Goal: Task Accomplishment & Management: Use online tool/utility

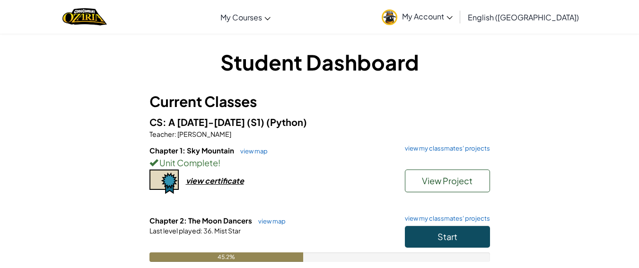
scroll to position [30, 0]
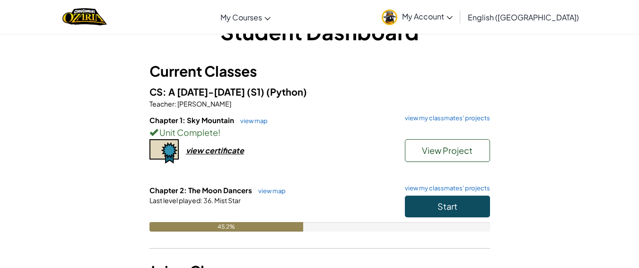
click at [375, 104] on p "Teacher : [PERSON_NAME]" at bounding box center [319, 103] width 340 height 9
click at [423, 200] on button "Start" at bounding box center [447, 206] width 85 height 22
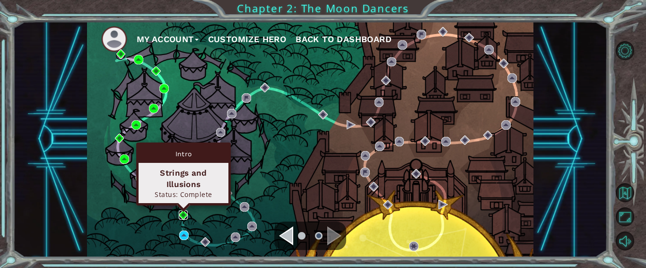
click at [182, 211] on img at bounding box center [183, 214] width 9 height 9
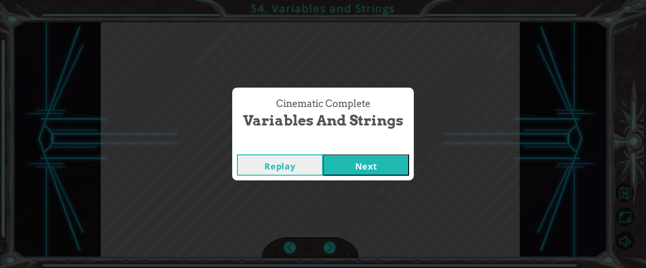
click at [288, 158] on button "Replay" at bounding box center [280, 164] width 86 height 21
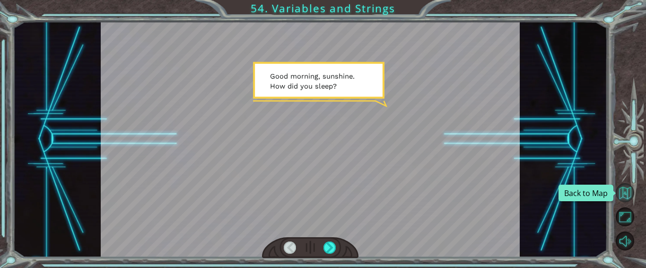
click at [627, 193] on button "Back to Map" at bounding box center [625, 192] width 19 height 19
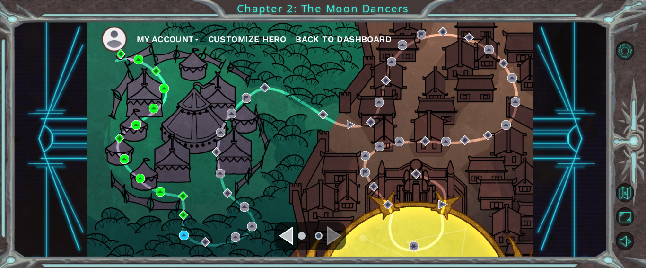
click at [290, 234] on div "Navigate to the previous page" at bounding box center [286, 235] width 14 height 19
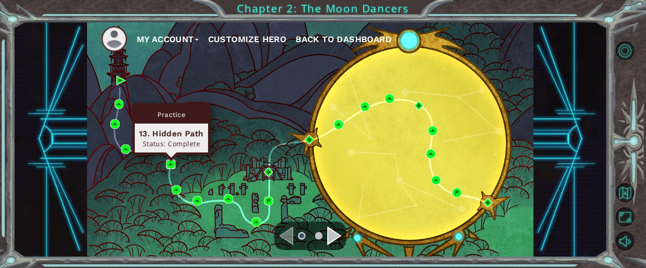
click at [173, 163] on img at bounding box center [170, 163] width 9 height 9
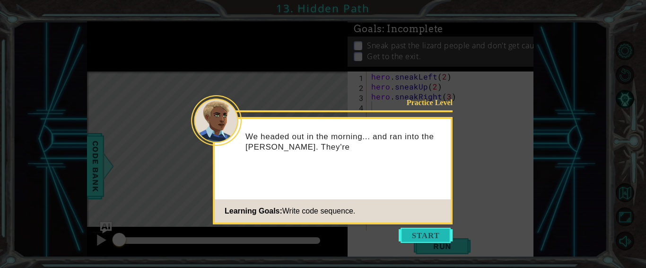
click at [421, 236] on button "Start" at bounding box center [426, 234] width 54 height 15
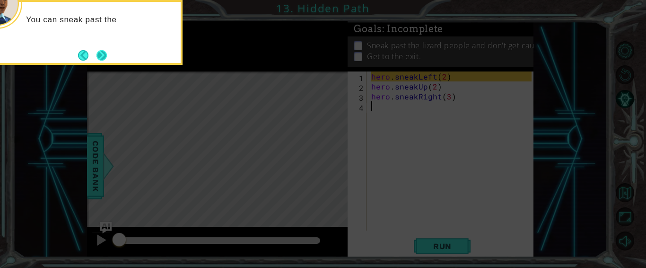
click at [101, 57] on button "Next" at bounding box center [101, 55] width 10 height 10
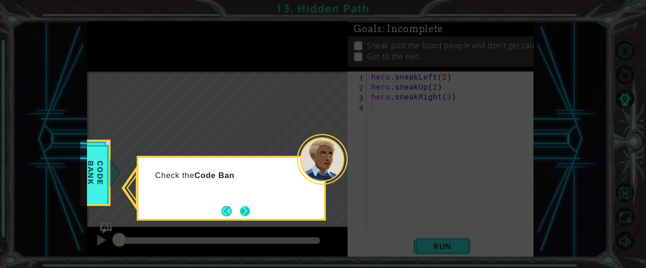
click at [250, 211] on button "Next" at bounding box center [245, 211] width 10 height 10
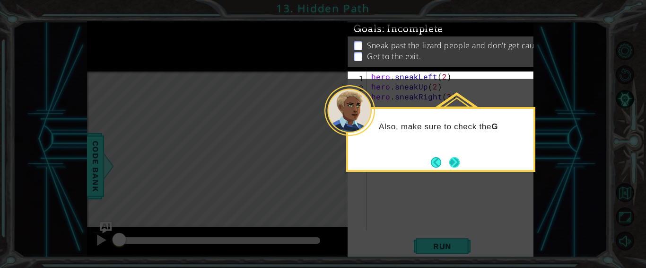
click at [451, 157] on button "Next" at bounding box center [454, 162] width 10 height 10
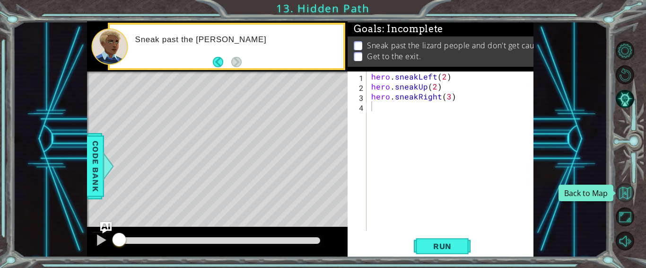
click at [631, 191] on button "Back to Map" at bounding box center [625, 192] width 19 height 19
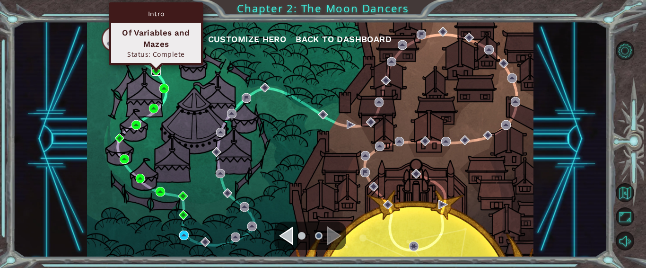
click at [158, 73] on img at bounding box center [155, 70] width 9 height 9
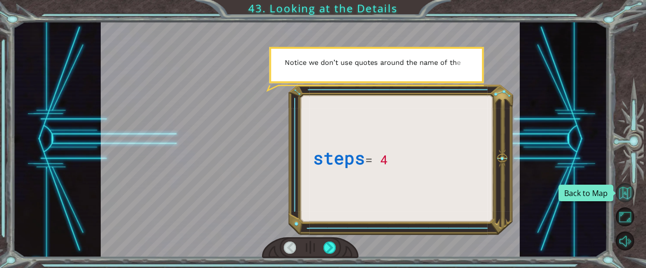
click at [625, 196] on button "Back to Map" at bounding box center [625, 192] width 19 height 19
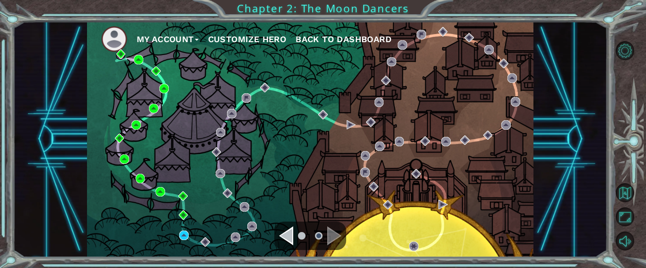
click at [288, 235] on div "Navigate to the previous page" at bounding box center [286, 235] width 14 height 19
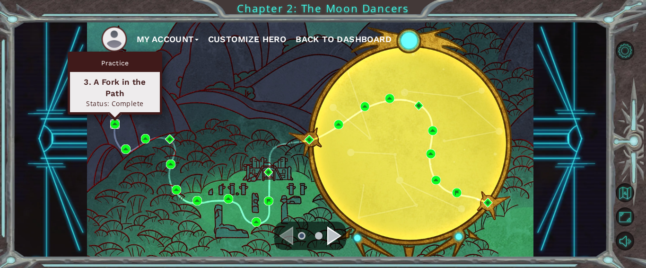
click at [113, 128] on img at bounding box center [114, 123] width 9 height 9
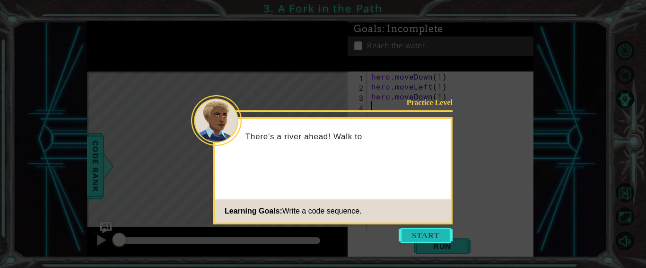
click at [416, 240] on button "Start" at bounding box center [426, 234] width 54 height 15
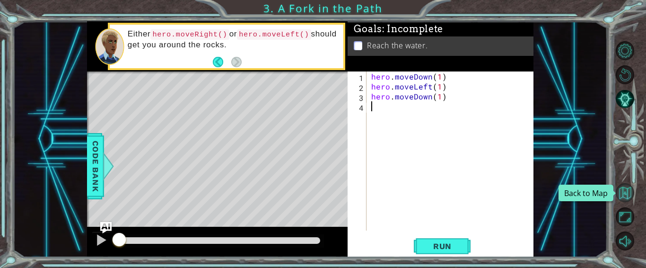
click at [625, 195] on button "Back to Map" at bounding box center [625, 192] width 19 height 19
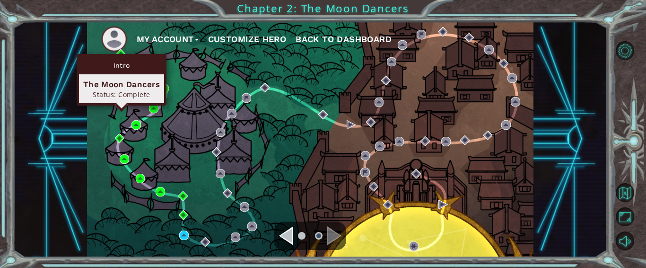
click at [120, 55] on div "Intro The Moon Dancers Status: Complete" at bounding box center [122, 80] width 90 height 52
click at [121, 56] on div "Intro" at bounding box center [121, 65] width 85 height 18
click at [121, 52] on img at bounding box center [120, 53] width 9 height 9
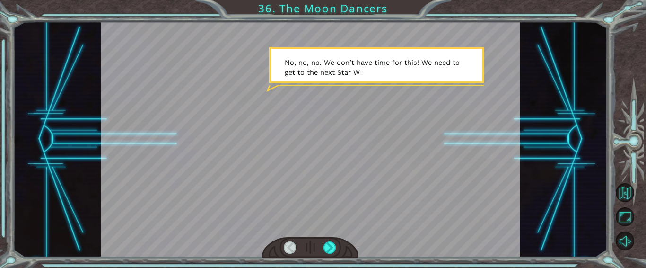
click at [638, 206] on div at bounding box center [631, 146] width 29 height 214
click at [627, 194] on button "Back to Map" at bounding box center [625, 192] width 19 height 19
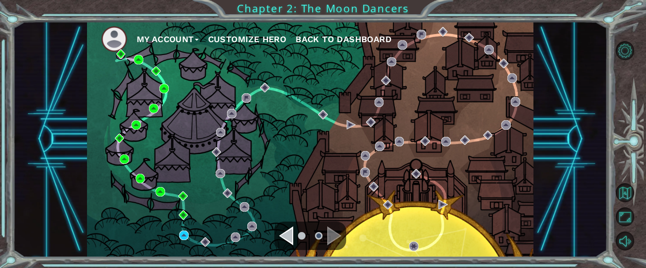
click at [286, 234] on div "Navigate to the previous page" at bounding box center [286, 235] width 14 height 19
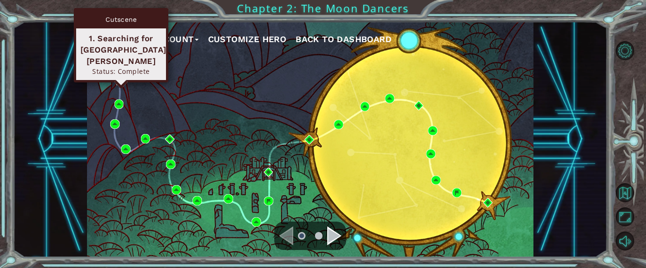
click at [121, 77] on div "Cutscene 1. Searching for [GEOGRAPHIC_DATA][PERSON_NAME] Status: Complete" at bounding box center [121, 45] width 95 height 74
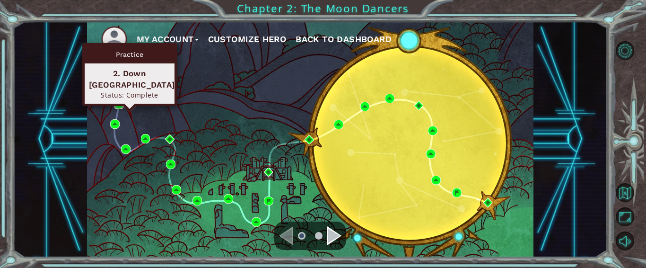
click at [118, 104] on img at bounding box center [118, 103] width 9 height 9
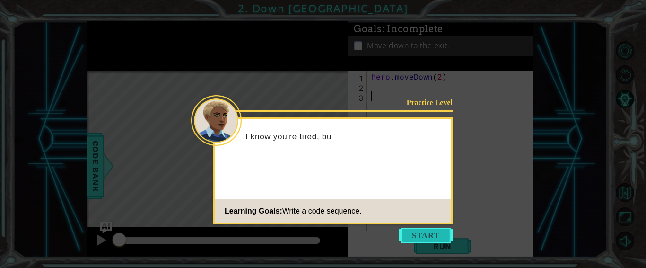
click at [440, 236] on button "Start" at bounding box center [426, 234] width 54 height 15
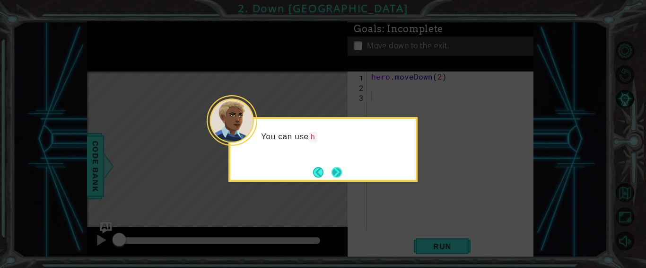
click at [342, 172] on button "Next" at bounding box center [336, 172] width 10 height 10
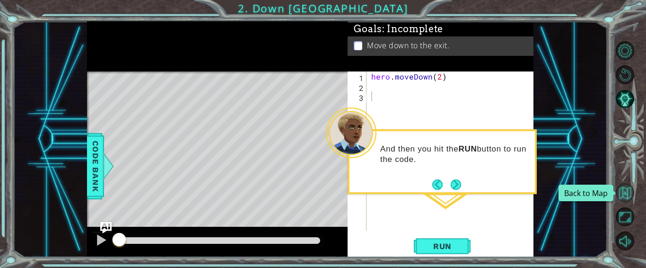
click at [624, 191] on button "Back to Map" at bounding box center [625, 192] width 19 height 19
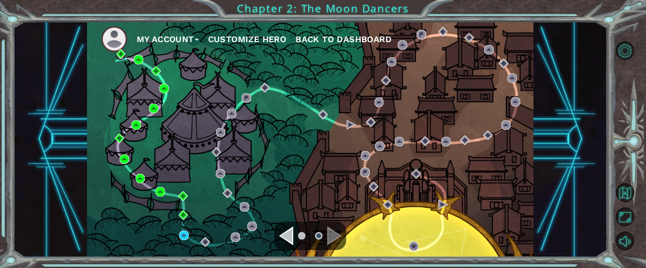
click at [296, 238] on ul at bounding box center [310, 235] width 34 height 19
click at [287, 236] on div "Navigate to the previous page" at bounding box center [286, 235] width 14 height 19
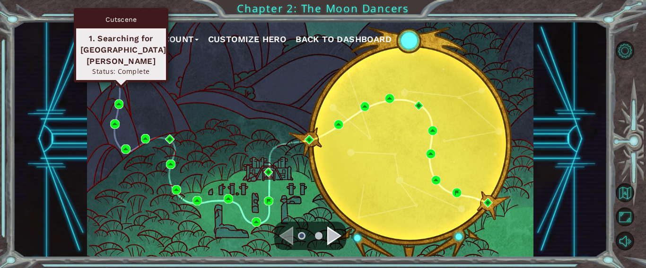
click at [119, 78] on img at bounding box center [120, 80] width 9 height 9
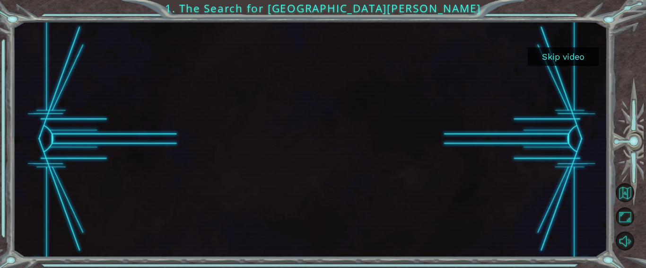
click at [564, 53] on button "Skip video" at bounding box center [563, 56] width 71 height 18
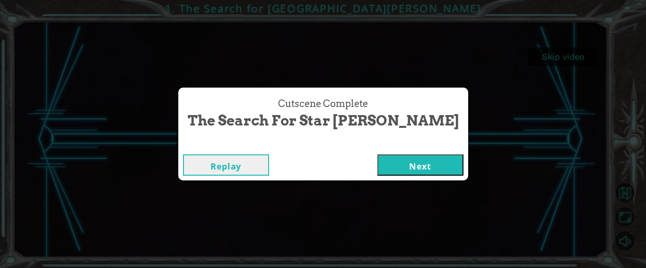
click at [377, 166] on button "Next" at bounding box center [420, 164] width 86 height 21
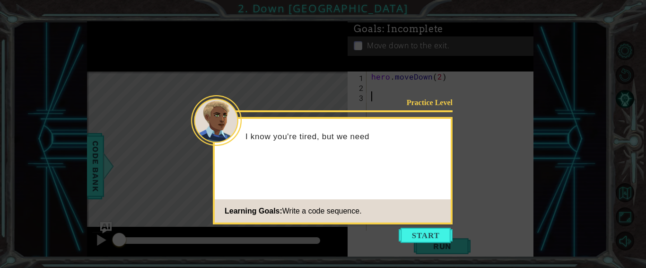
click at [406, 226] on icon at bounding box center [323, 134] width 646 height 268
click at [414, 237] on button "Start" at bounding box center [426, 234] width 54 height 15
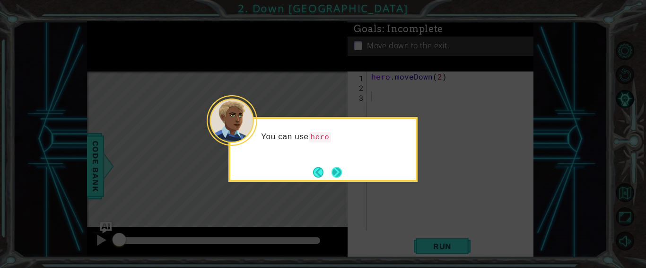
click at [336, 177] on button "Next" at bounding box center [336, 172] width 10 height 10
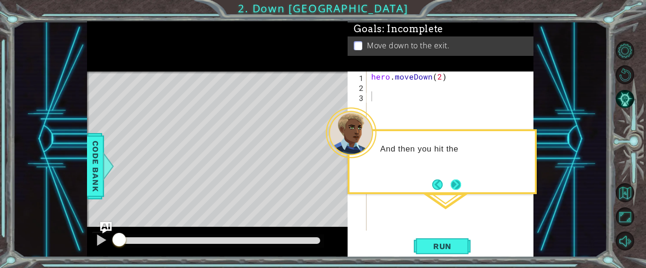
click at [461, 179] on button "Next" at bounding box center [456, 184] width 10 height 10
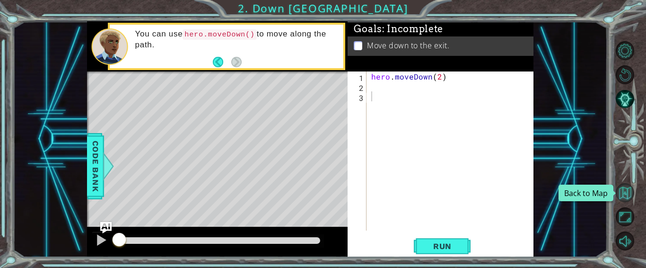
click at [622, 195] on button "Back to Map" at bounding box center [625, 192] width 19 height 19
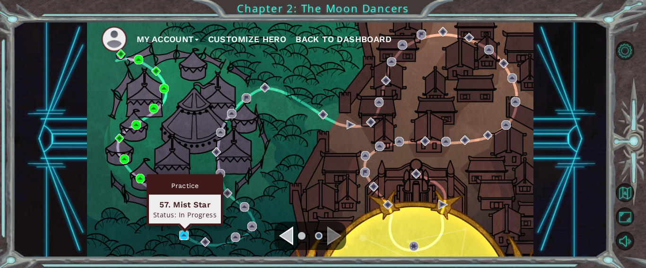
click at [185, 234] on img at bounding box center [183, 234] width 9 height 9
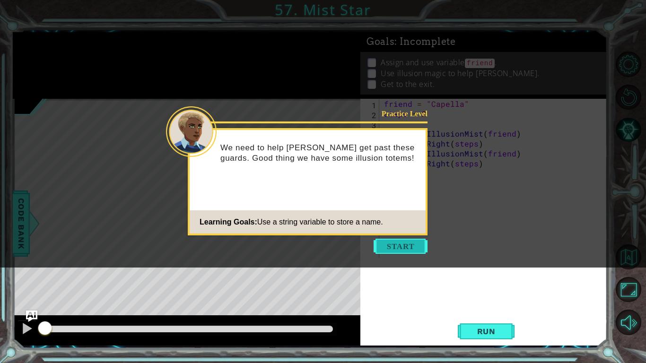
click at [416, 250] on button "Start" at bounding box center [400, 246] width 54 height 15
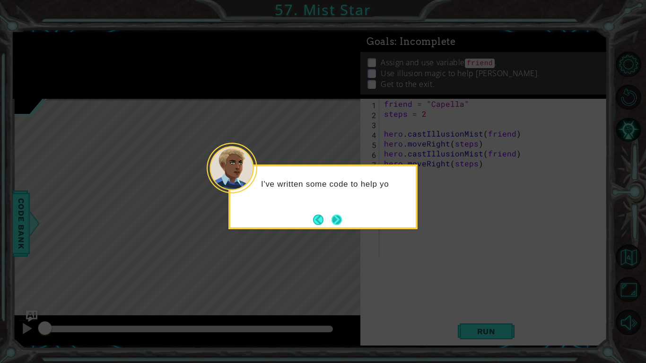
click at [337, 217] on button "Next" at bounding box center [336, 220] width 10 height 10
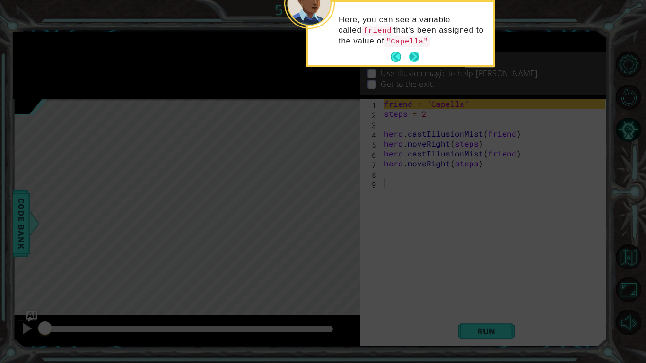
click at [415, 57] on button "Next" at bounding box center [414, 57] width 10 height 10
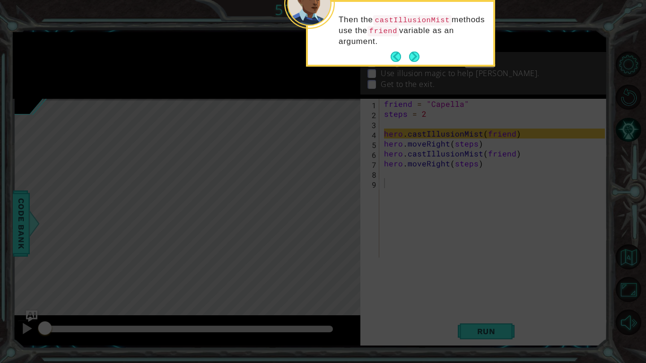
click at [415, 57] on button "Next" at bounding box center [414, 57] width 10 height 10
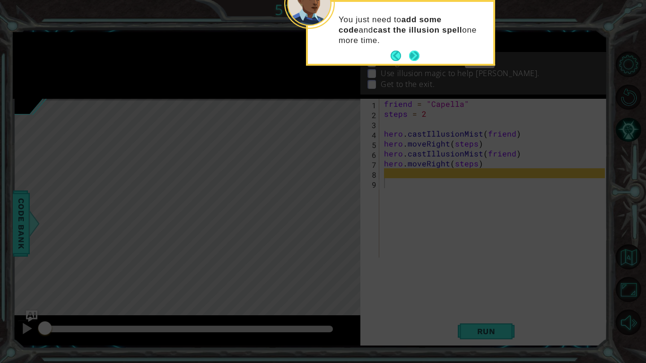
click at [414, 59] on button "Next" at bounding box center [414, 56] width 10 height 10
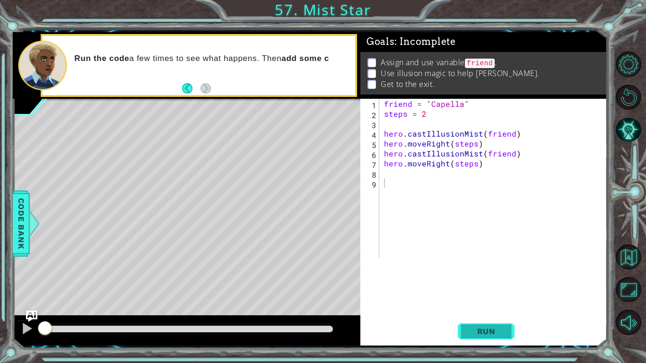
click at [471, 267] on button "Run" at bounding box center [486, 331] width 57 height 25
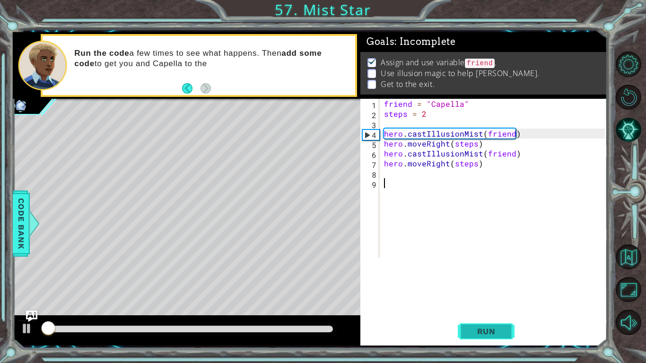
scroll to position [4, 0]
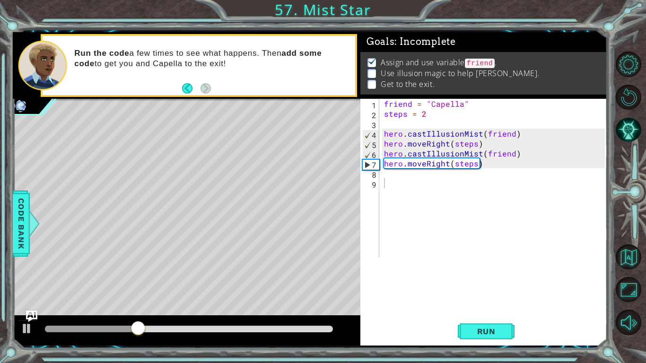
click at [381, 175] on div "1 2 3 4 5 6 7 8 9 friend = "Capella" steps = 2 hero . castIllusionMist ( friend…" at bounding box center [482, 178] width 244 height 159
click at [390, 174] on div "friend = "Capella" steps = 2 hero . castIllusionMist ( friend ) hero . moveRigh…" at bounding box center [495, 188] width 227 height 179
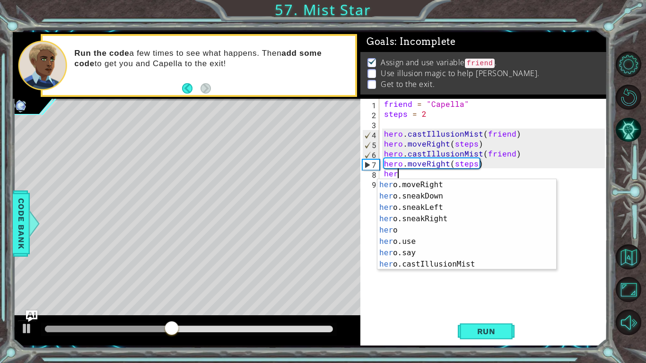
scroll to position [91, 0]
click at [407, 261] on div "her o.moveRight press enter her o.sneakDown press enter her o.sneakLeft press e…" at bounding box center [463, 235] width 172 height 113
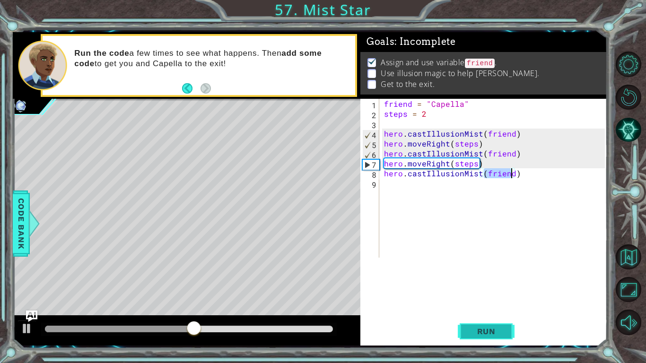
type textarea "hero.castIllusionMist(friend)"
click at [475, 267] on button "Run" at bounding box center [486, 331] width 57 height 25
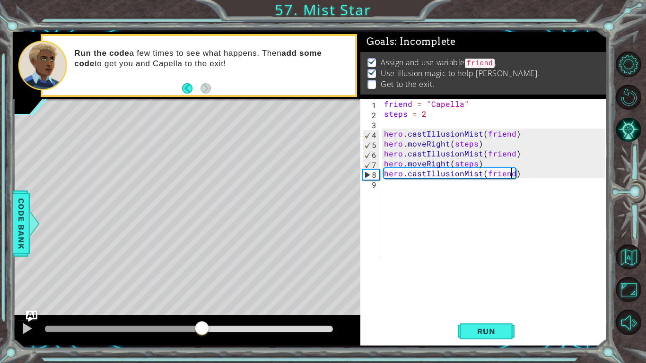
drag, startPoint x: 243, startPoint y: 326, endPoint x: 196, endPoint y: 337, distance: 48.0
click at [196, 267] on div at bounding box center [189, 329] width 288 height 7
click at [181, 267] on div at bounding box center [186, 330] width 347 height 30
drag, startPoint x: 179, startPoint y: 326, endPoint x: 134, endPoint y: 334, distance: 46.1
click at [134, 267] on div at bounding box center [99, 329] width 109 height 7
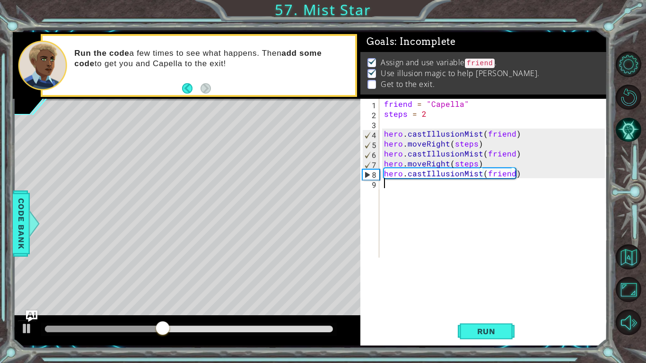
click at [393, 189] on div "friend = "Capella" steps = 2 hero . castIllusionMist ( friend ) hero . moveRigh…" at bounding box center [495, 188] width 227 height 179
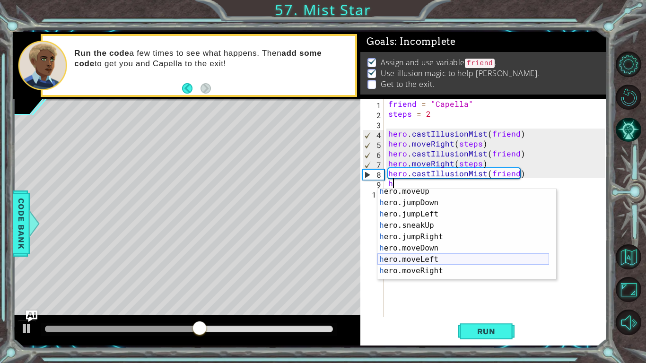
scroll to position [15, 0]
click at [424, 267] on div "h ero.moveUp press enter h ero.jumpDown press enter h ero.jumpLeft press enter …" at bounding box center [463, 242] width 172 height 113
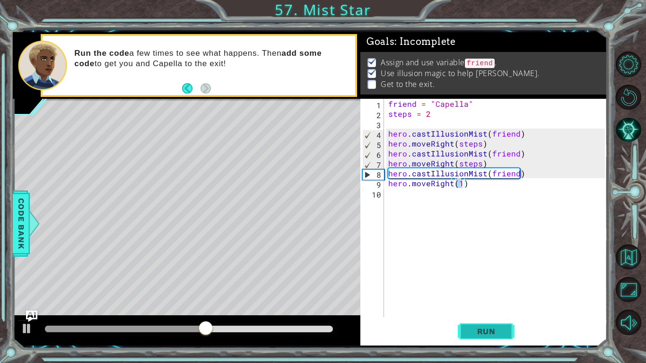
click at [480, 267] on button "Run" at bounding box center [486, 331] width 57 height 25
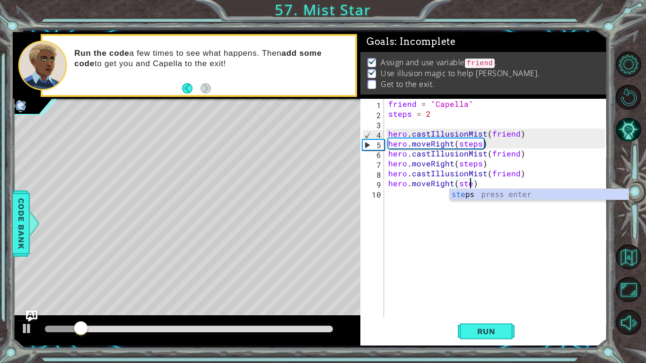
scroll to position [0, 5]
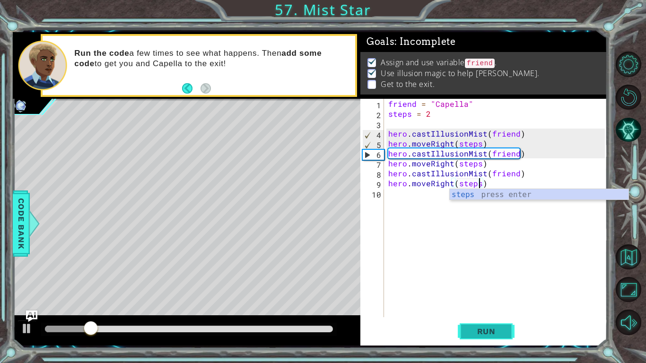
type textarea "hero.moveRight(steps)"
click at [479, 267] on span "Run" at bounding box center [486, 331] width 37 height 9
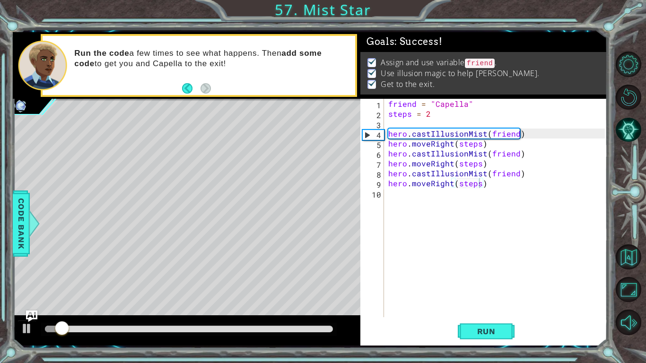
click at [107, 267] on div at bounding box center [186, 330] width 347 height 30
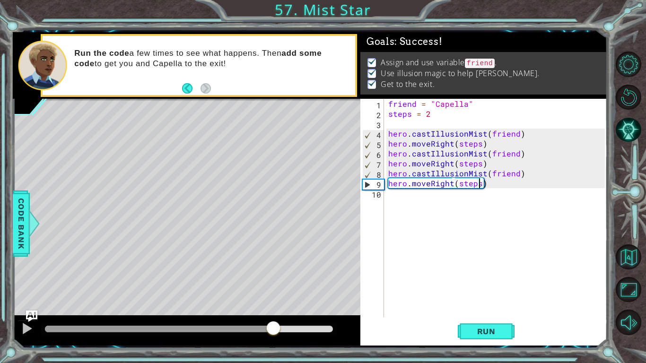
drag, startPoint x: 116, startPoint y: 330, endPoint x: 274, endPoint y: 322, distance: 157.6
click at [274, 267] on div at bounding box center [189, 329] width 288 height 7
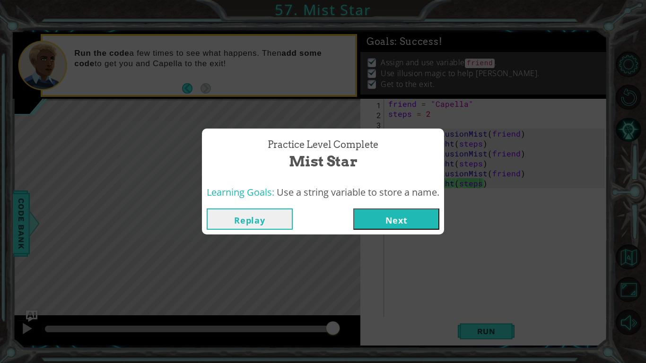
click at [394, 224] on button "Next" at bounding box center [396, 218] width 86 height 21
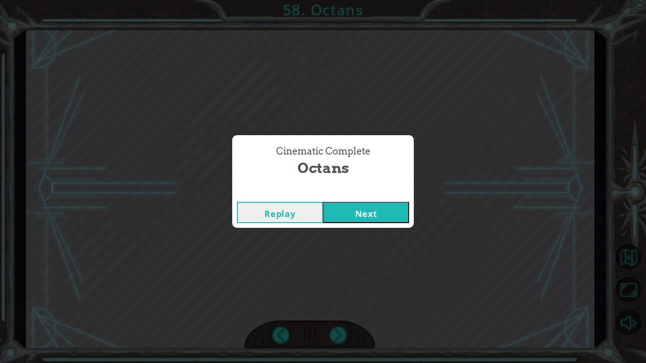
click at [382, 206] on button "Next" at bounding box center [366, 212] width 86 height 21
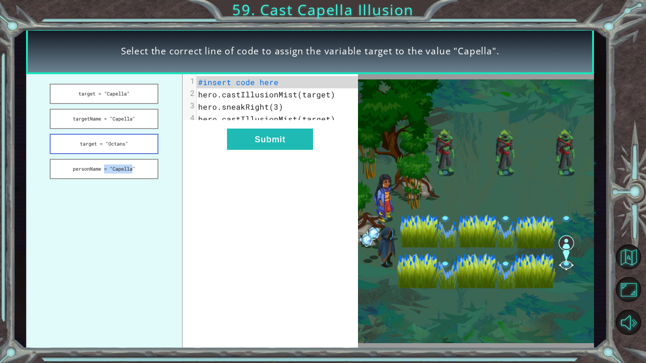
click at [102, 143] on button "target = "Octans"" at bounding box center [104, 144] width 109 height 20
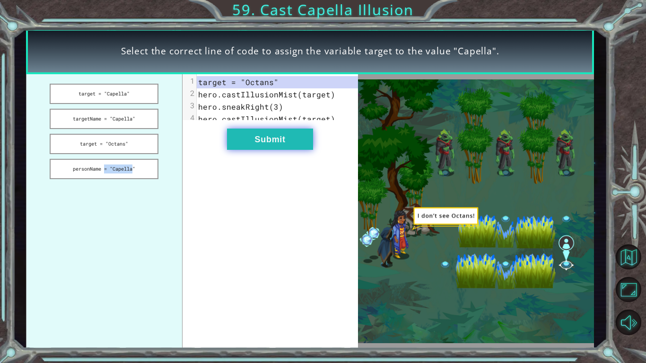
click at [288, 148] on button "Submit" at bounding box center [270, 139] width 86 height 21
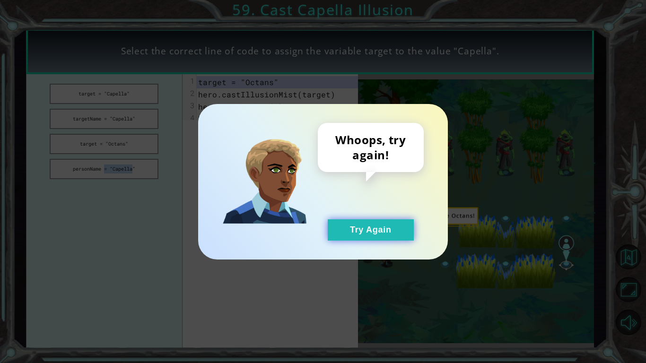
click at [346, 233] on button "Try Again" at bounding box center [371, 229] width 86 height 21
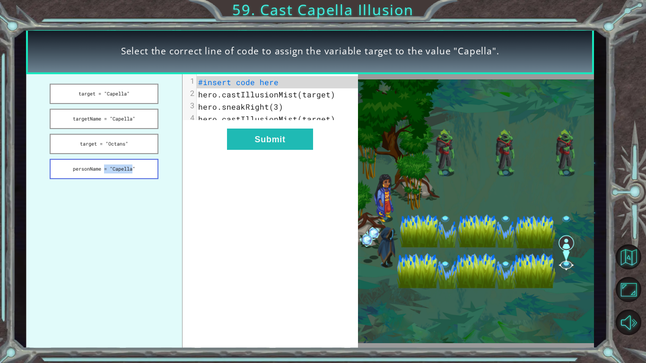
click at [117, 170] on button "personName = "Capella"" at bounding box center [104, 169] width 109 height 20
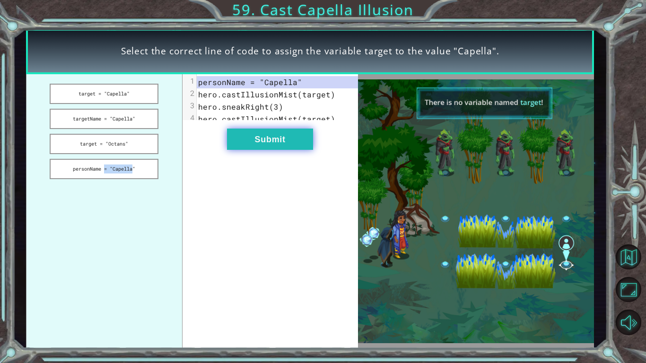
click at [262, 148] on button "Submit" at bounding box center [270, 139] width 86 height 21
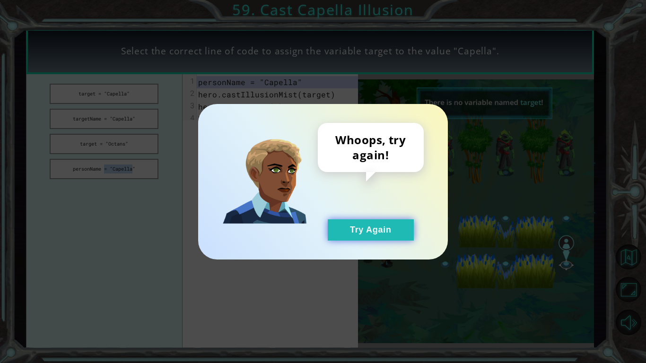
click at [361, 234] on button "Try Again" at bounding box center [371, 229] width 86 height 21
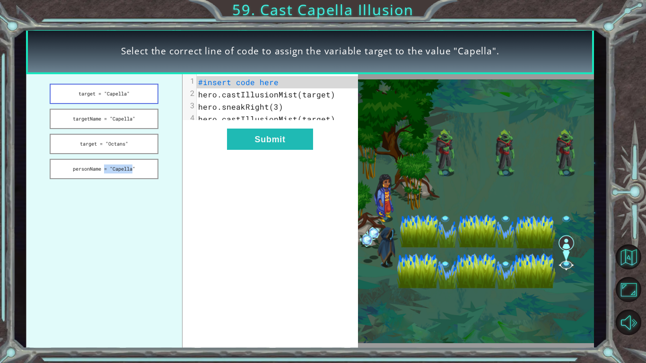
click at [115, 92] on button "target = "Capella"" at bounding box center [104, 94] width 109 height 20
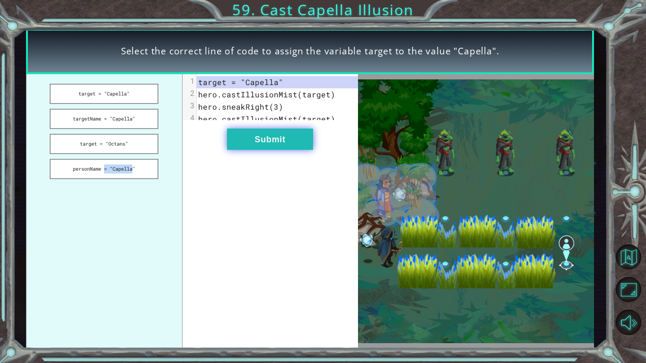
click at [270, 150] on button "Submit" at bounding box center [270, 139] width 86 height 21
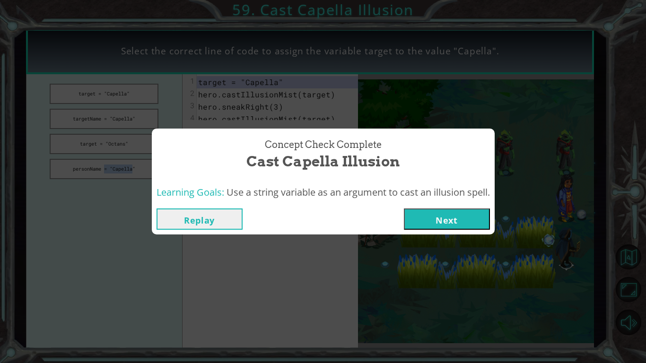
click at [429, 218] on button "Next" at bounding box center [447, 218] width 86 height 21
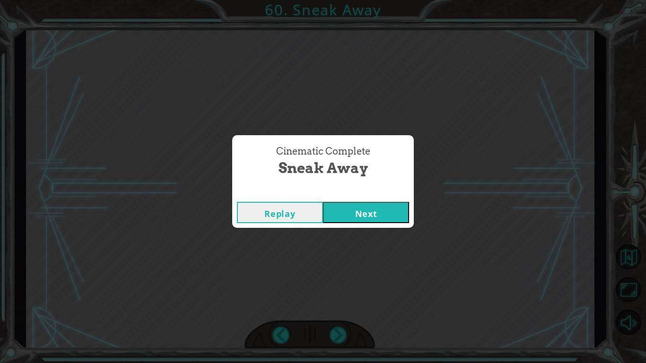
click at [351, 208] on button "Next" at bounding box center [366, 212] width 86 height 21
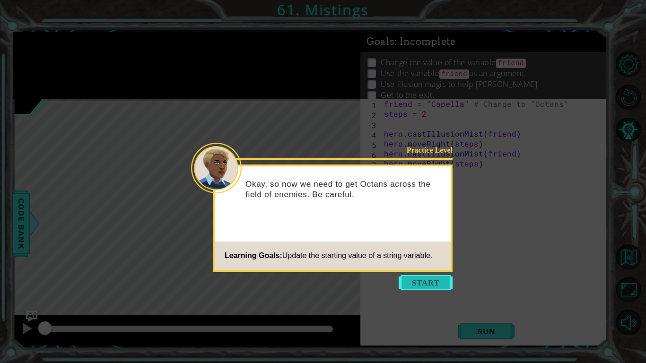
click at [425, 267] on button "Start" at bounding box center [426, 282] width 54 height 15
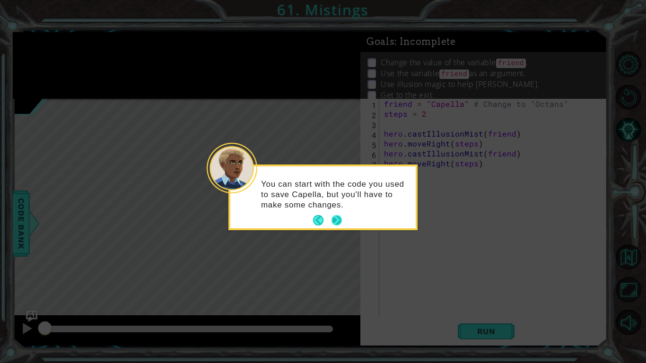
click at [338, 220] on button "Next" at bounding box center [336, 220] width 10 height 10
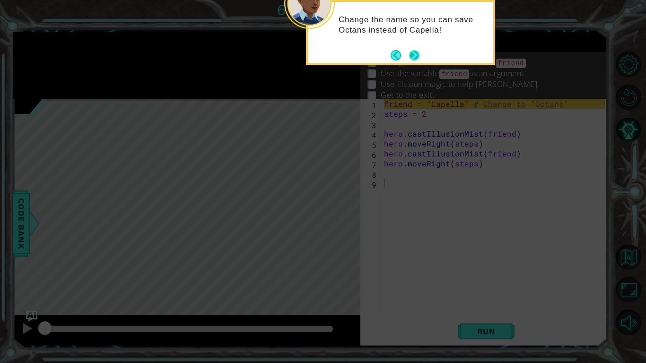
click at [416, 58] on button "Next" at bounding box center [414, 55] width 10 height 10
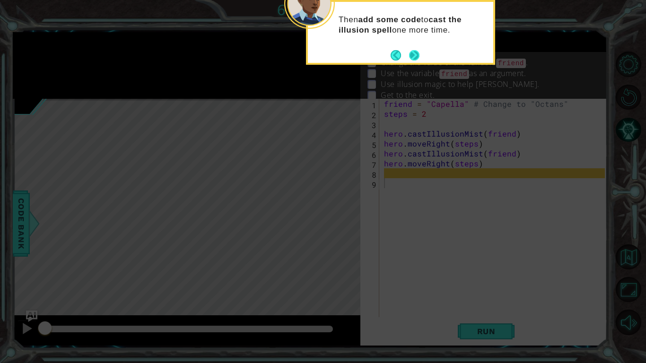
click at [418, 57] on button "Next" at bounding box center [414, 55] width 10 height 10
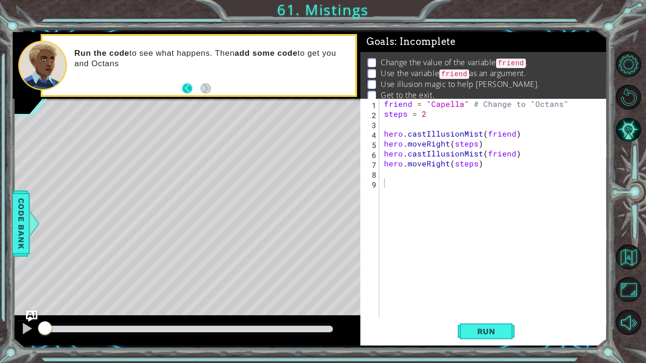
click at [184, 91] on button "Back" at bounding box center [191, 88] width 18 height 10
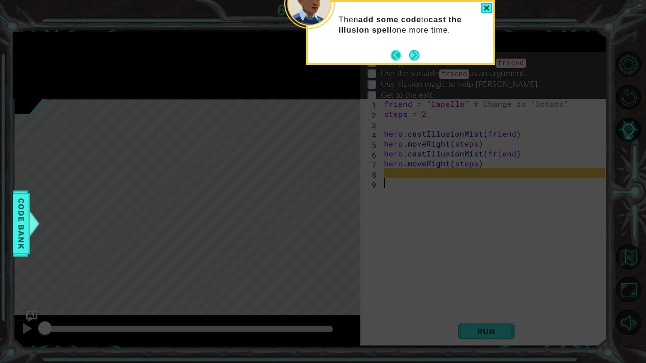
click at [392, 57] on button "Back" at bounding box center [399, 55] width 18 height 10
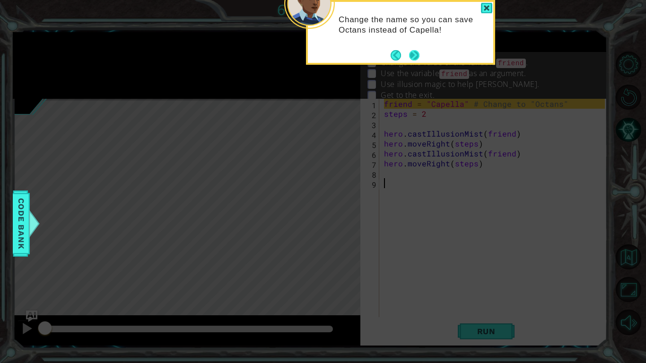
click at [417, 54] on button "Next" at bounding box center [414, 55] width 10 height 10
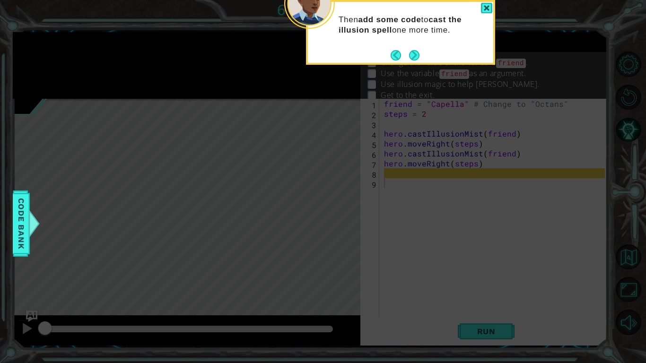
click at [417, 54] on button "Next" at bounding box center [414, 55] width 10 height 10
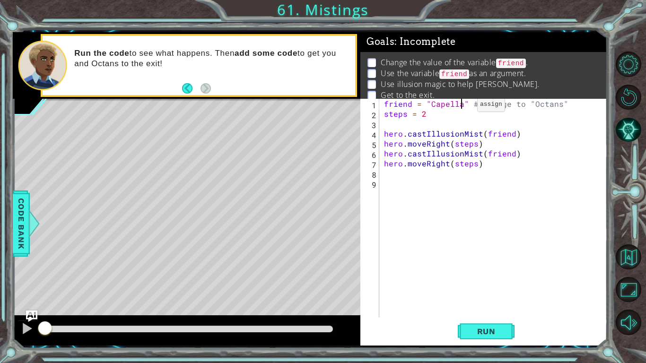
click at [461, 107] on div "friend = "Capella" # Change to "Octans" steps = 2 hero . castIllusionMist ( fri…" at bounding box center [495, 218] width 227 height 238
type textarea "friend = "Octans" # Change to "Octans""
click at [487, 267] on span "Run" at bounding box center [486, 331] width 37 height 9
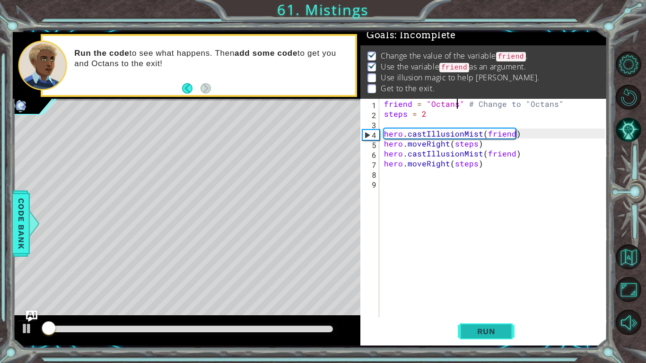
scroll to position [9, 0]
click at [423, 171] on div "friend = "Octans" # Change to "Octans" steps = 2 hero . castIllusionMist ( frie…" at bounding box center [495, 218] width 227 height 238
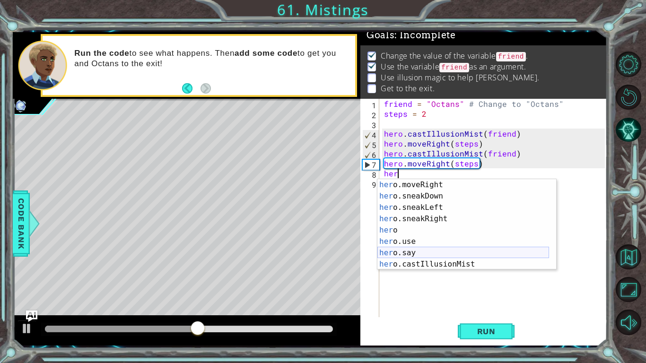
scroll to position [91, 0]
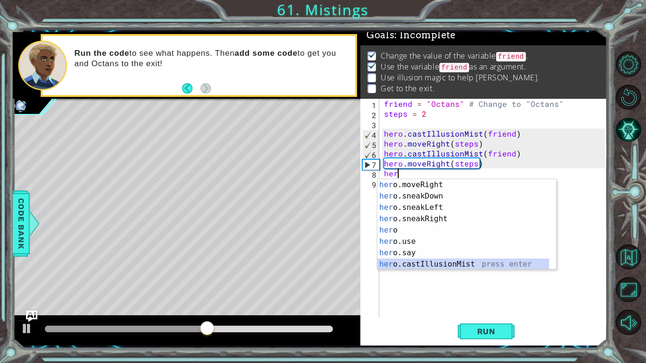
click at [422, 263] on div "her o.moveRight press enter her o.sneakDown press enter her o.sneakLeft press e…" at bounding box center [463, 235] width 172 height 113
type textarea "hero.castIllusionMist(friend)"
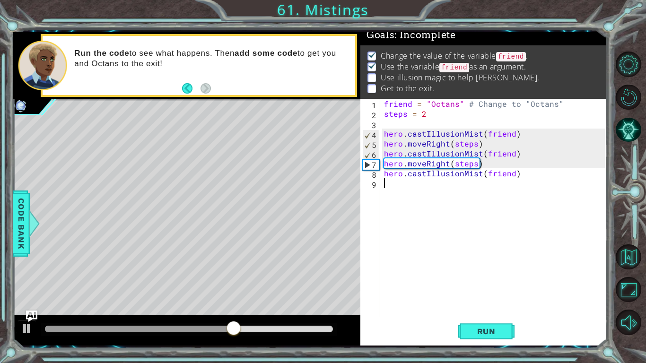
click at [404, 185] on div "friend = "Octans" # Change to "Octans" steps = 2 hero . castIllusionMist ( frie…" at bounding box center [495, 218] width 227 height 238
click at [481, 267] on span "Run" at bounding box center [486, 331] width 37 height 9
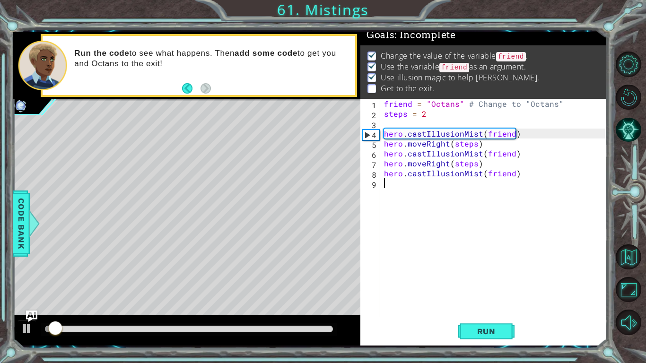
click at [284, 267] on div at bounding box center [189, 329] width 288 height 7
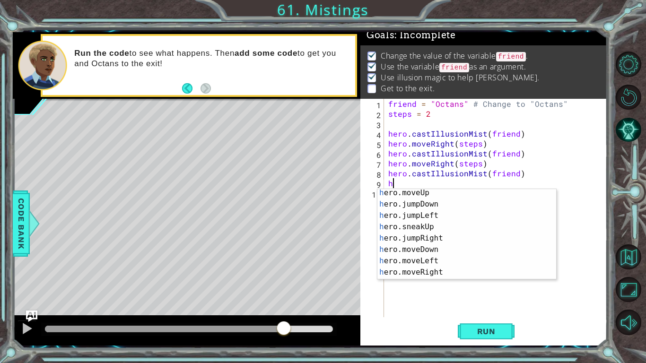
scroll to position [14, 0]
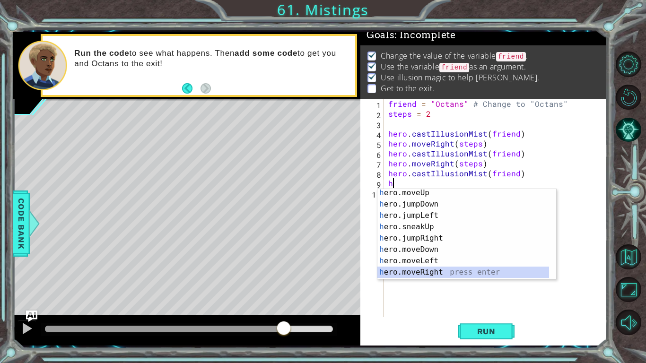
click at [407, 267] on div "h ero.moveUp press enter h ero.jumpDown press enter h ero.jumpLeft press enter …" at bounding box center [463, 243] width 172 height 113
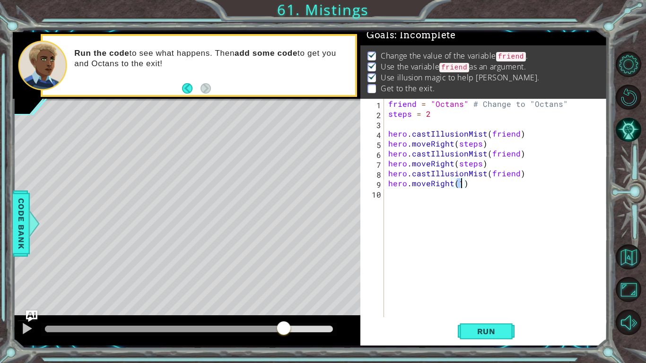
scroll to position [0, 4]
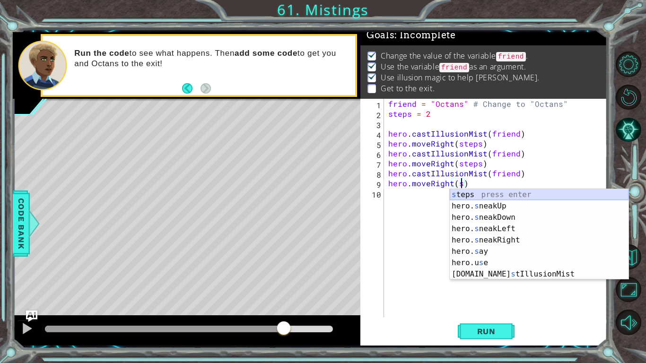
click at [477, 194] on div "s teps press enter hero. s neakUp press enter hero. s neakDown press enter hero…" at bounding box center [539, 245] width 179 height 113
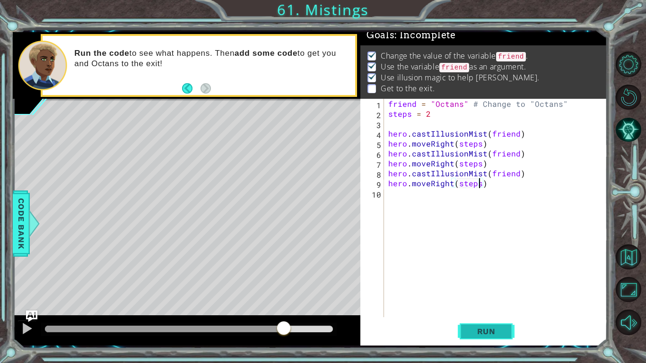
type textarea "hero.moveRight(steps)"
click at [493, 267] on button "Run" at bounding box center [486, 331] width 57 height 25
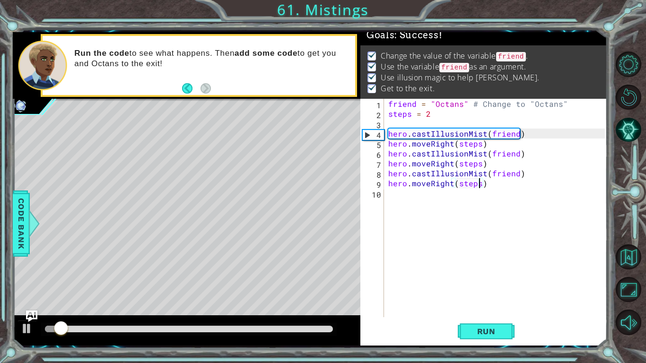
click at [281, 267] on div at bounding box center [189, 329] width 288 height 7
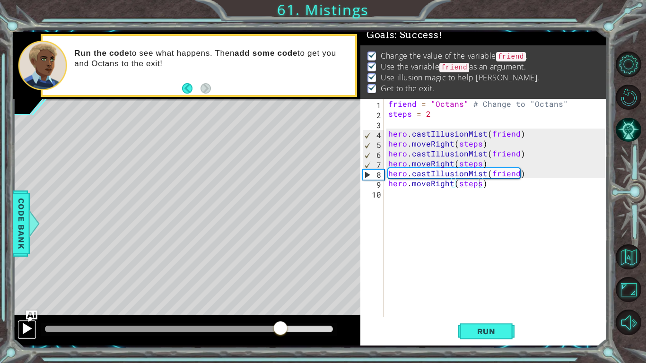
click at [28, 267] on div at bounding box center [27, 328] width 12 height 12
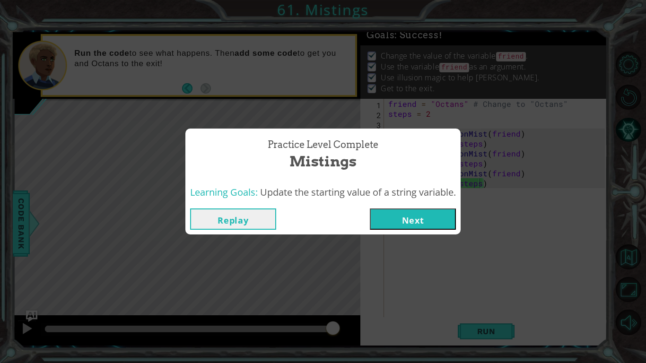
click at [379, 213] on button "Next" at bounding box center [413, 218] width 86 height 21
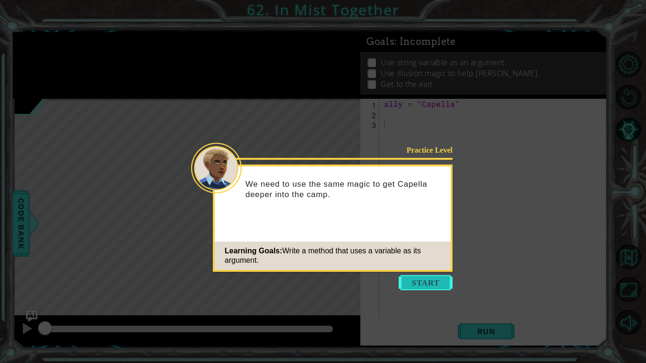
click at [423, 267] on button "Start" at bounding box center [426, 282] width 54 height 15
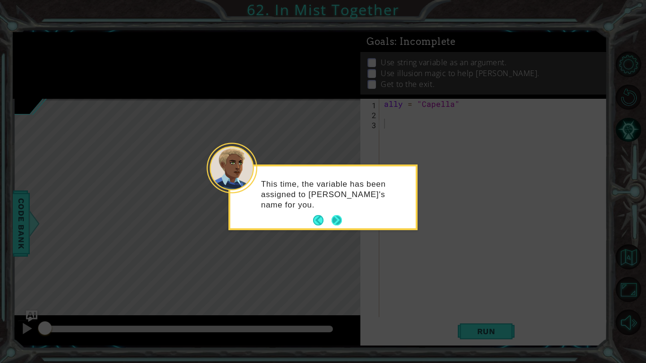
click at [335, 224] on button "Next" at bounding box center [336, 220] width 10 height 10
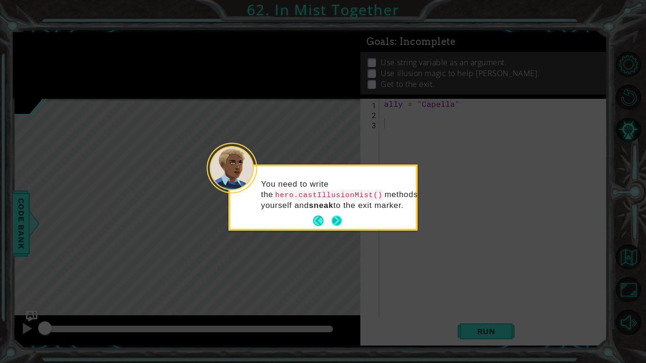
click at [342, 216] on button "Next" at bounding box center [336, 221] width 10 height 10
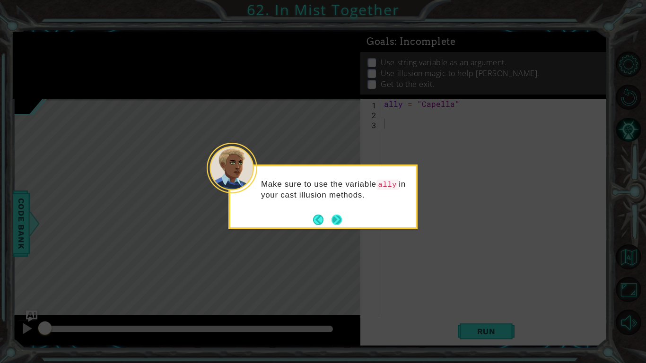
click at [340, 215] on button "Next" at bounding box center [336, 220] width 10 height 10
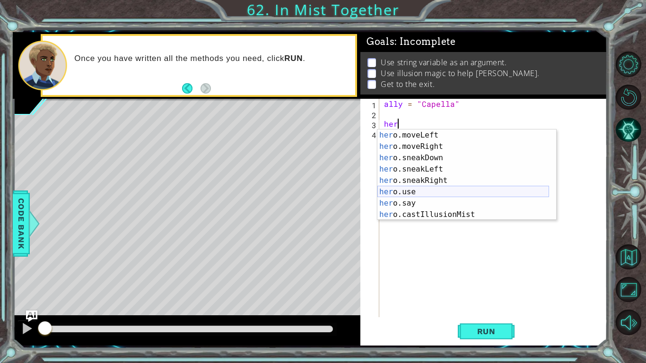
scroll to position [79, 0]
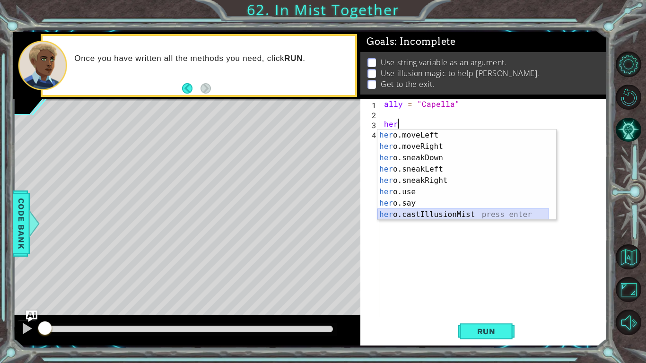
click at [441, 210] on div "her o.moveLeft press enter her o.moveRight press enter her o.sneakDown press en…" at bounding box center [463, 186] width 172 height 113
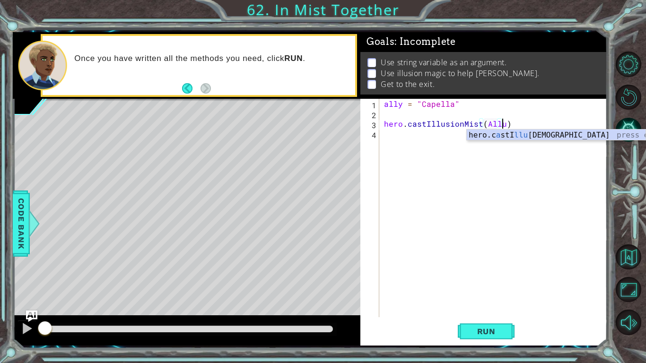
scroll to position [0, 7]
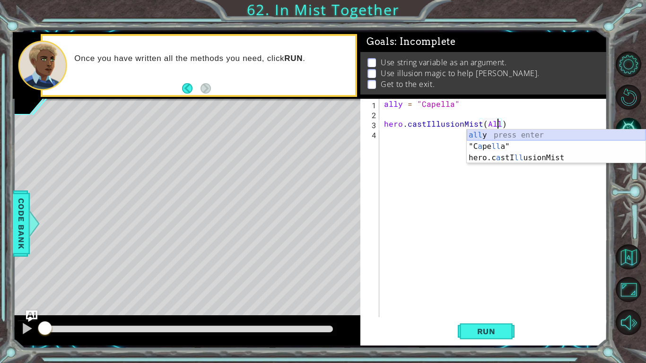
click at [496, 138] on div "all y press enter "C a pe ll a" press enter hero.c a stI ll usionMist press ent…" at bounding box center [556, 158] width 179 height 57
type textarea "hero.castIllusionMist(ally)"
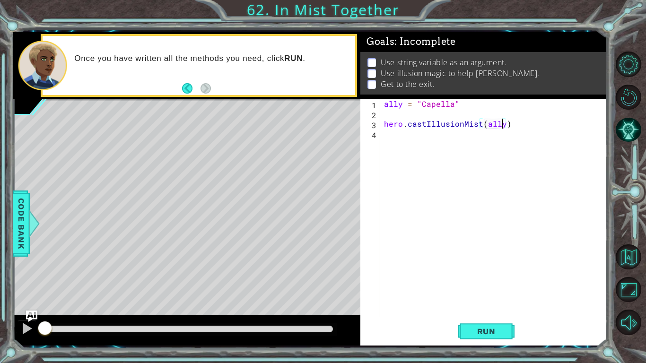
click at [464, 133] on div "ally = "Capella" hero . castIllusionMist ( ally )" at bounding box center [495, 218] width 227 height 238
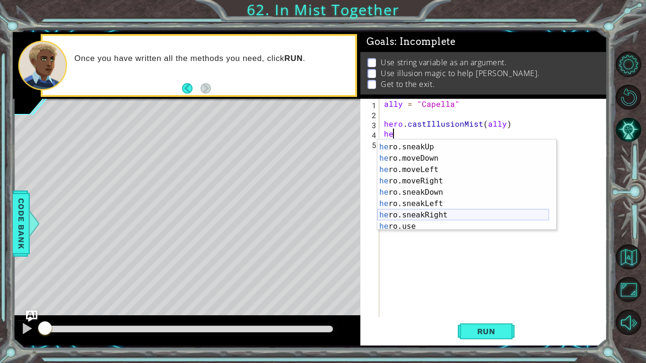
scroll to position [79, 0]
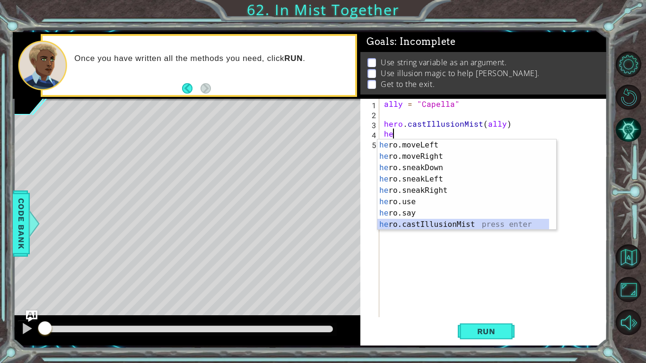
click at [412, 222] on div "he ro.moveLeft press enter he ro.moveRight press enter he ro.sneakDown press en…" at bounding box center [463, 195] width 172 height 113
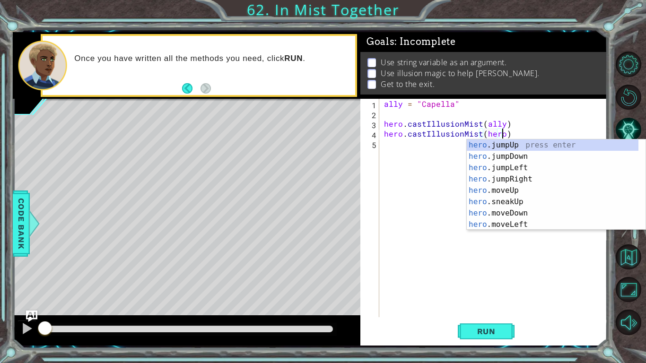
scroll to position [0, 7]
click at [473, 267] on span "Run" at bounding box center [486, 331] width 37 height 9
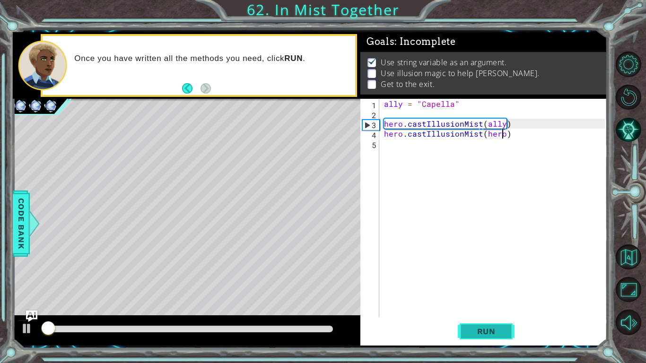
scroll to position [4, 0]
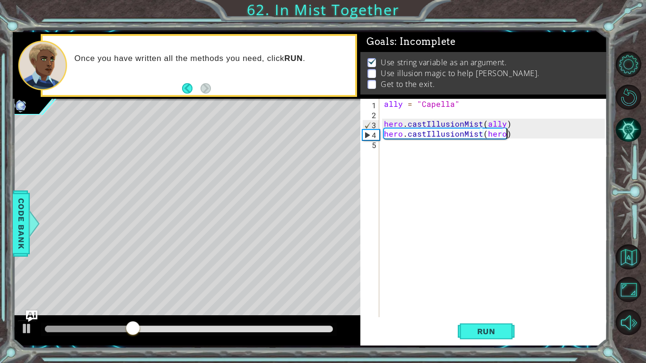
click at [522, 135] on div "ally = "Capella" hero . castIllusionMist ( ally ) hero . castIllusionMist ( her…" at bounding box center [495, 218] width 227 height 238
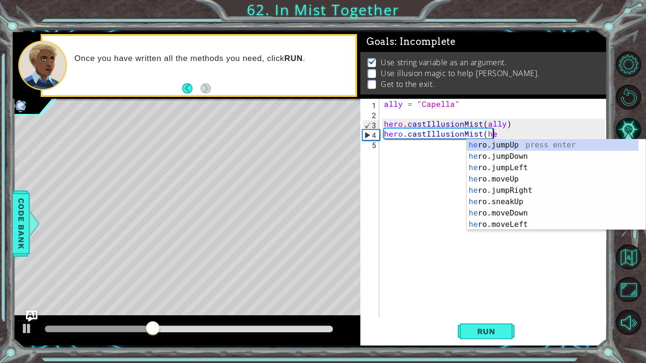
type textarea "hero.castIllusionMist("
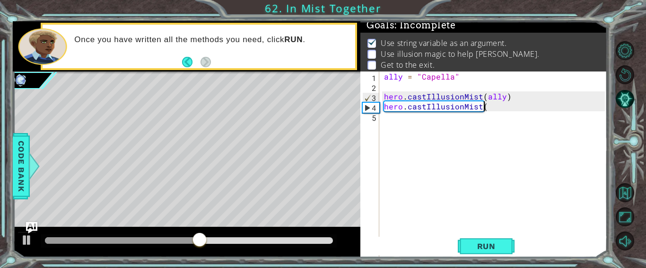
scroll to position [1, 0]
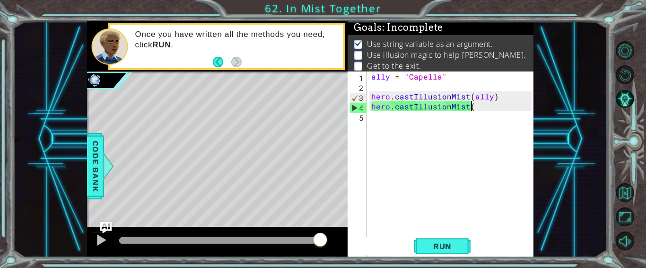
click at [477, 112] on div "ally = "Capella" hero . castIllusionMist ( ally ) hero . castIllusionMist (" at bounding box center [452, 190] width 166 height 238
click at [480, 107] on div "ally = "Capella" hero . castIllusionMist ( ally ) hero . castIllusionMist (" at bounding box center [452, 190] width 166 height 238
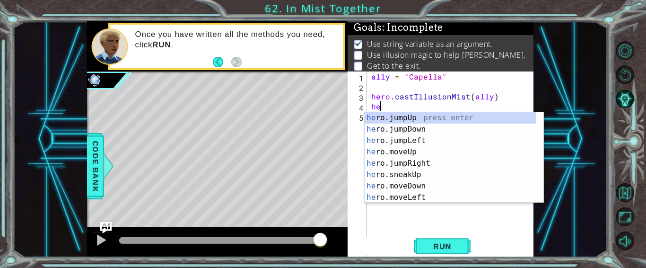
type textarea "h"
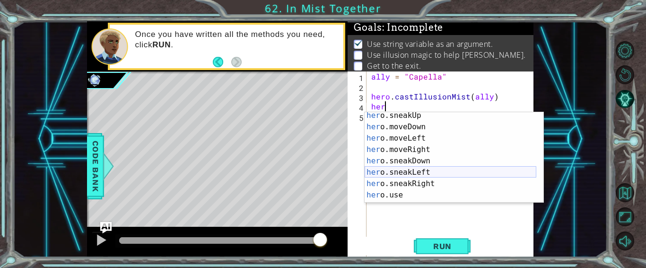
scroll to position [60, 0]
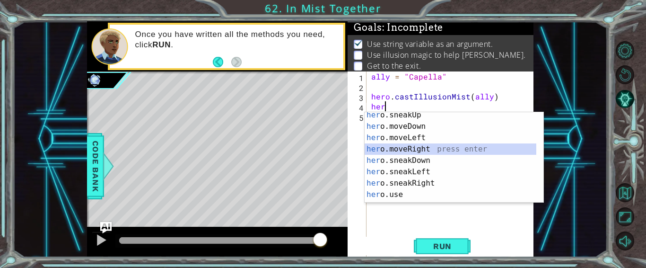
click at [412, 149] on div "her o.sneakUp press enter her o.moveDown press enter her o.moveLeft press enter…" at bounding box center [450, 165] width 172 height 113
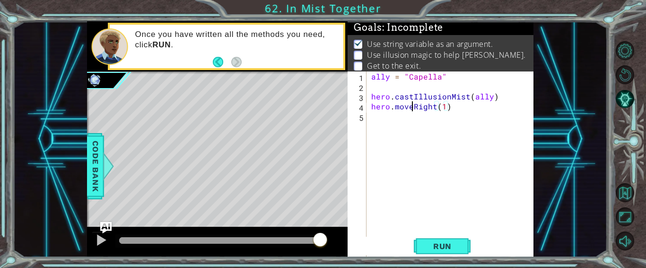
click at [414, 107] on div "ally = "Capella" hero . castIllusionMist ( ally ) hero . moveRight ( 1 )" at bounding box center [452, 190] width 166 height 238
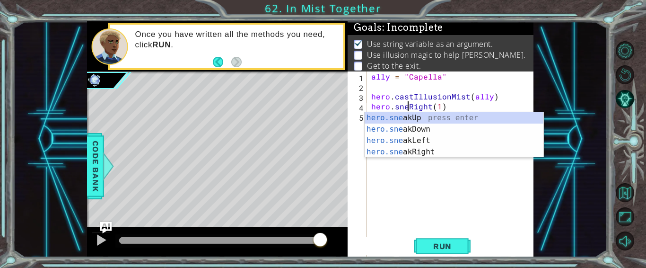
scroll to position [0, 2]
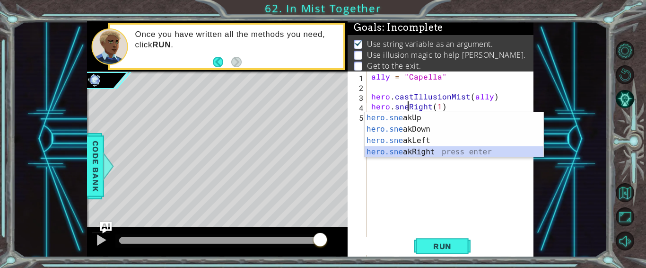
click at [393, 154] on div "hero.sne akUp press enter hero.sne akDown press enter hero.sne akLeft press ent…" at bounding box center [453, 146] width 179 height 68
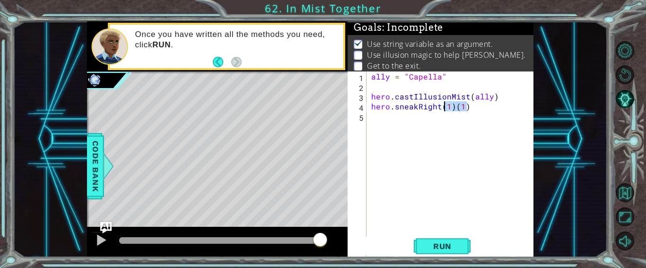
drag, startPoint x: 469, startPoint y: 109, endPoint x: 444, endPoint y: 108, distance: 25.1
click at [444, 108] on div "ally = "Capella" hero . castIllusionMist ( ally ) hero . sneakRight ( 1 ) ( 1 )" at bounding box center [452, 190] width 166 height 238
drag, startPoint x: 444, startPoint y: 108, endPoint x: 425, endPoint y: 109, distance: 18.5
click at [425, 109] on div "ally = "Capella" hero . castIllusionMist ( ally ) hero . sneakRight ( steps" at bounding box center [452, 190] width 166 height 238
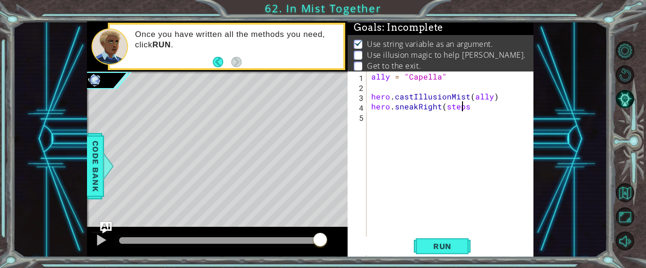
click at [464, 108] on div "ally = "Capella" hero . castIllusionMist ( ally ) hero . sneakRight ( steps" at bounding box center [452, 190] width 166 height 238
click at [472, 110] on div "ally = "Capella" hero . castIllusionMist ( ally ) hero . sneakRight ( stes" at bounding box center [452, 190] width 166 height 238
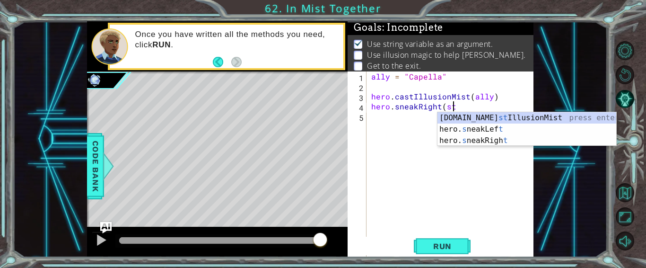
scroll to position [0, 4]
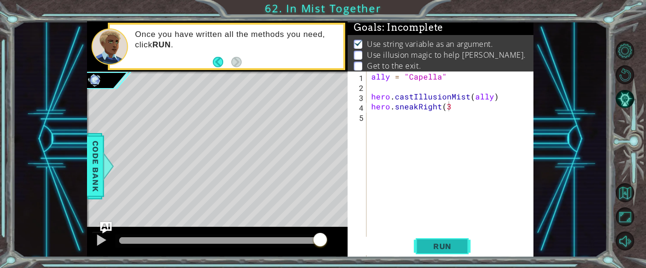
click at [435, 254] on button "Run" at bounding box center [442, 245] width 57 height 18
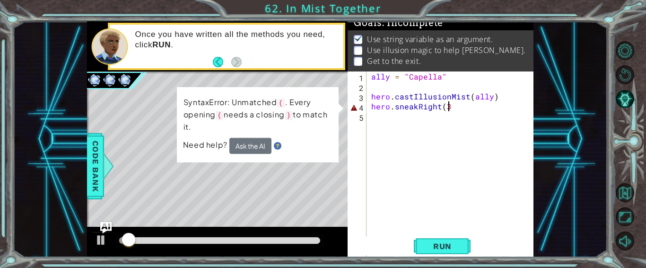
scroll to position [0, 5]
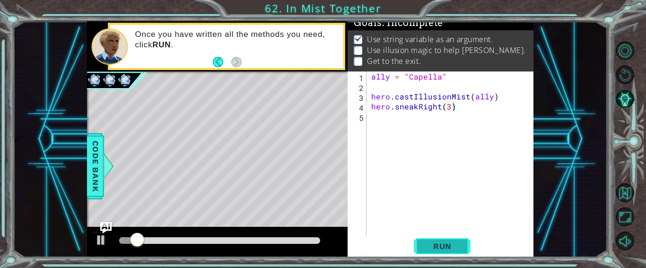
click at [436, 238] on button "Run" at bounding box center [442, 245] width 57 height 18
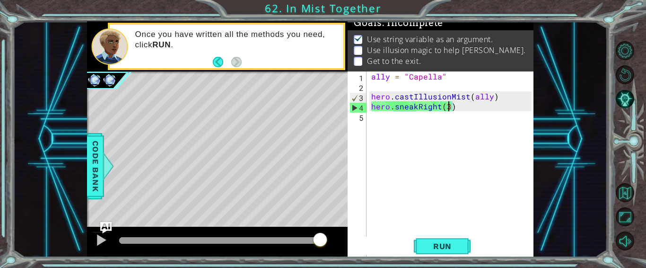
click at [449, 108] on div "ally = "Capella" hero . castIllusionMist ( ally ) hero . sneakRight ( 3 )" at bounding box center [452, 190] width 166 height 238
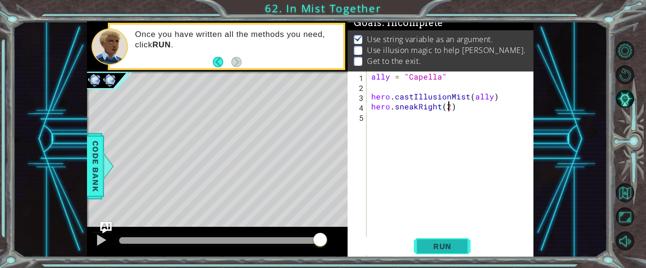
type textarea "hero.sneakRight(2)"
click at [432, 241] on span "Run" at bounding box center [442, 245] width 37 height 9
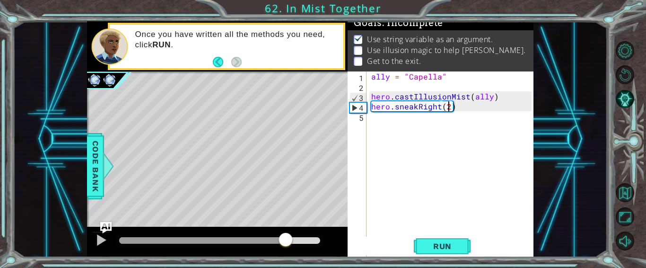
drag, startPoint x: 283, startPoint y: 240, endPoint x: 288, endPoint y: 243, distance: 5.3
click at [288, 243] on div at bounding box center [219, 240] width 201 height 7
click at [386, 121] on div "ally = "Capella" hero . castIllusionMist ( ally ) hero . sneakRight ( 2 )" at bounding box center [452, 190] width 166 height 238
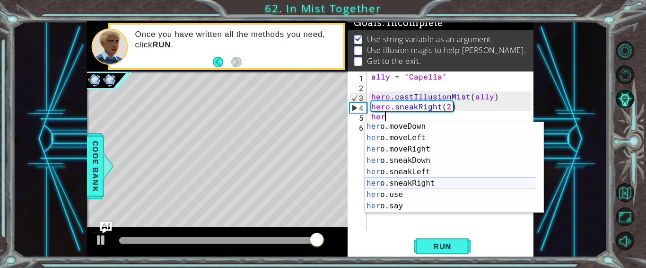
scroll to position [79, 0]
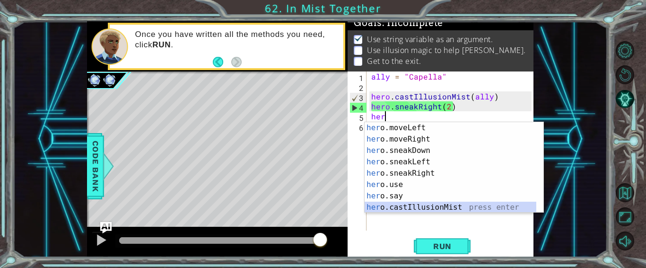
click at [416, 207] on div "her o.moveLeft press enter her o.moveRight press enter her o.sneakDown press en…" at bounding box center [450, 178] width 172 height 113
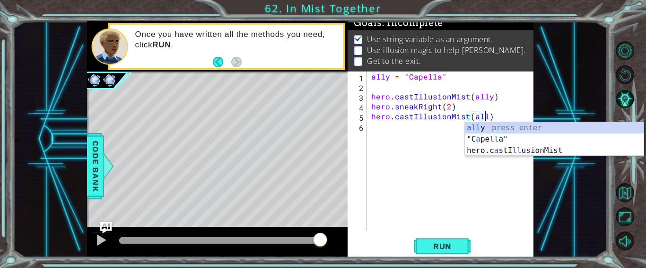
scroll to position [0, 7]
type textarea "hero.castIllusionMist(ally)"
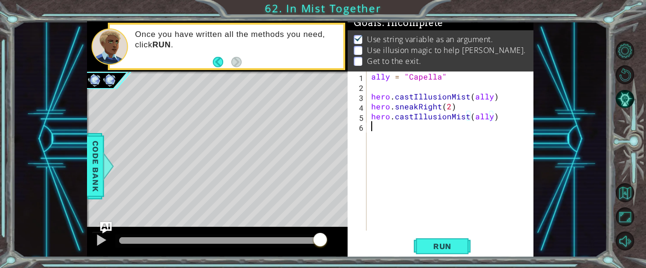
click at [399, 131] on div "ally = "Capella" hero . castIllusionMist ( ally ) hero . sneakRight ( 2 ) hero …" at bounding box center [452, 160] width 166 height 179
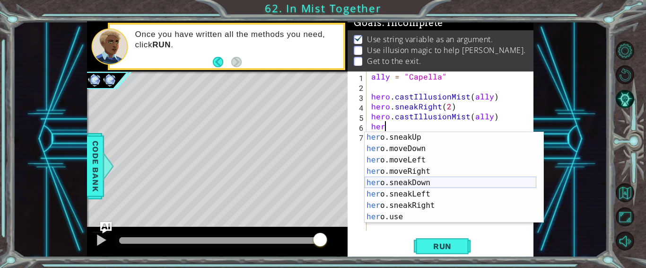
scroll to position [79, 0]
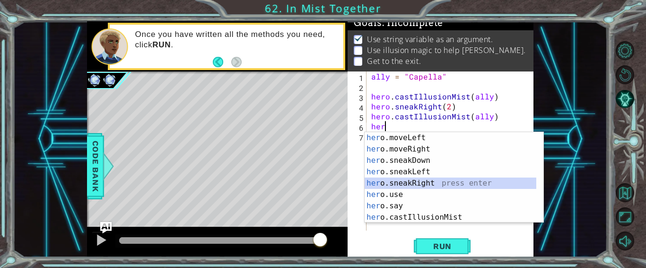
click at [408, 185] on div "her o.moveLeft press enter her o.moveRight press enter her o.sneakDown press en…" at bounding box center [450, 188] width 172 height 113
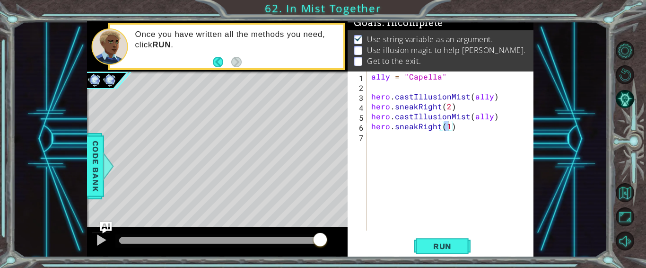
click at [441, 259] on div "1 ההההההההההההההההההההההההההההההההההההההההההההההההההההההההההההההההההההההההההההה…" at bounding box center [323, 134] width 646 height 268
click at [438, 249] on span "Run" at bounding box center [442, 245] width 37 height 9
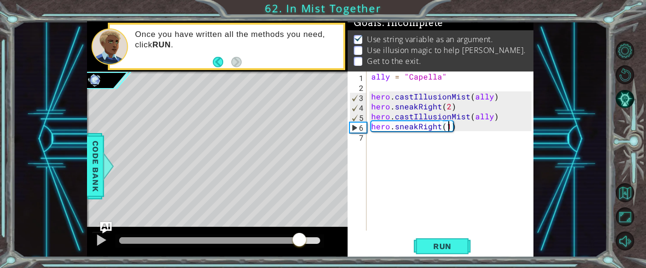
drag, startPoint x: 261, startPoint y: 241, endPoint x: 297, endPoint y: 238, distance: 36.6
click at [299, 238] on div at bounding box center [219, 240] width 201 height 7
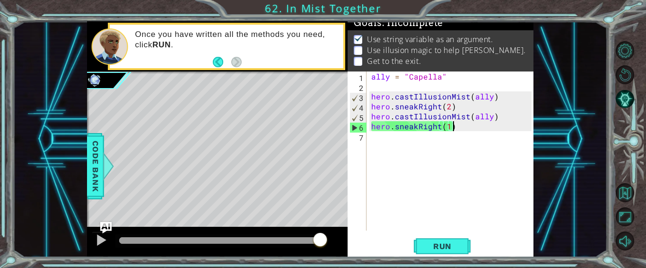
click at [452, 129] on div "ally = "Capella" hero . castIllusionMist ( ally ) hero . sneakRight ( 2 ) hero …" at bounding box center [452, 160] width 166 height 179
click at [445, 129] on div "ally = "Capella" hero . castIllusionMist ( ally ) hero . sneakRight ( 2 ) hero …" at bounding box center [452, 160] width 166 height 179
click at [448, 130] on div "ally = "Capella" hero . castIllusionMist ( ally ) hero . sneakRight ( 2 ) hero …" at bounding box center [452, 160] width 166 height 179
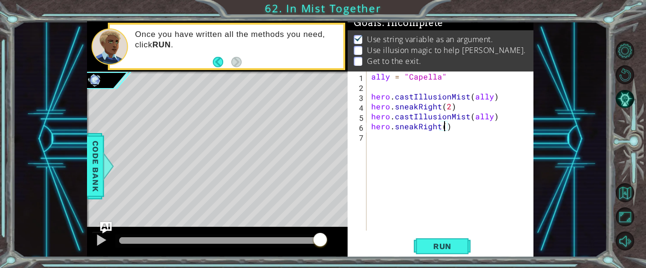
scroll to position [0, 5]
click at [428, 249] on span "Run" at bounding box center [442, 245] width 37 height 9
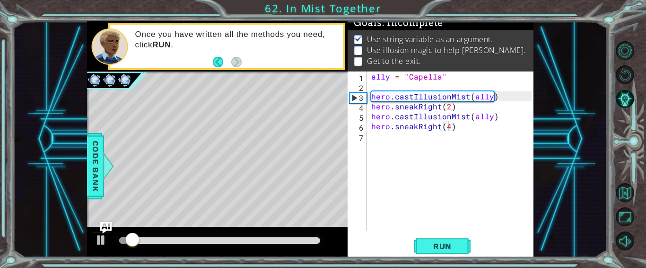
drag, startPoint x: 278, startPoint y: 236, endPoint x: 286, endPoint y: 238, distance: 8.2
click at [286, 238] on div at bounding box center [219, 240] width 209 height 13
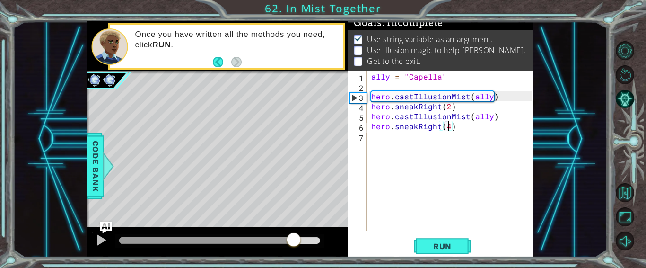
click at [294, 241] on div at bounding box center [219, 240] width 201 height 7
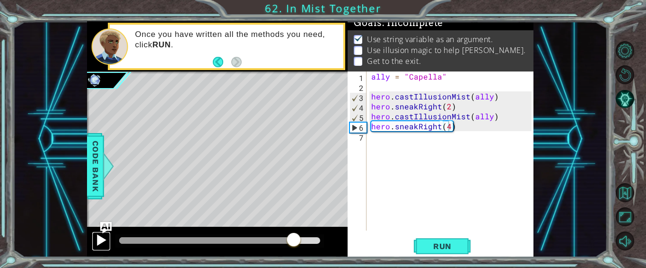
click at [100, 239] on div at bounding box center [101, 240] width 12 height 12
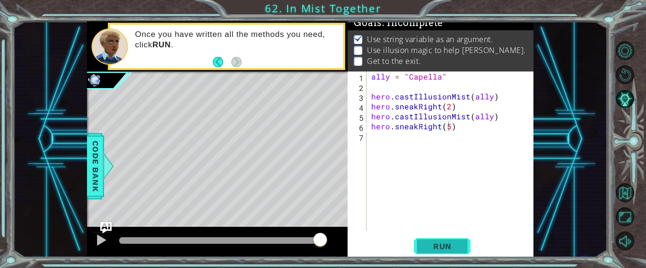
click at [427, 246] on span "Run" at bounding box center [442, 245] width 37 height 9
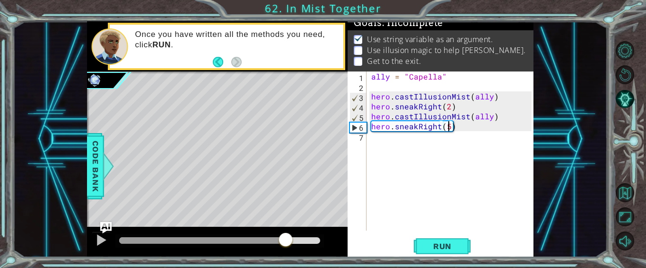
drag, startPoint x: 283, startPoint y: 241, endPoint x: 290, endPoint y: 241, distance: 6.6
click at [290, 241] on div at bounding box center [219, 240] width 201 height 7
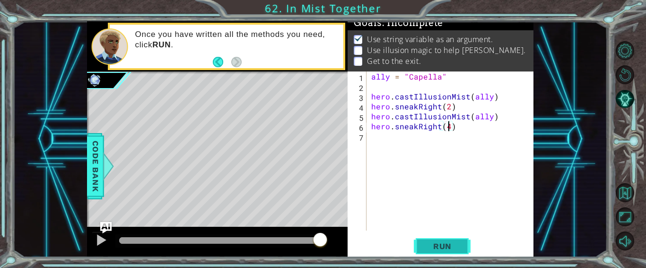
click at [434, 243] on span "Run" at bounding box center [442, 245] width 37 height 9
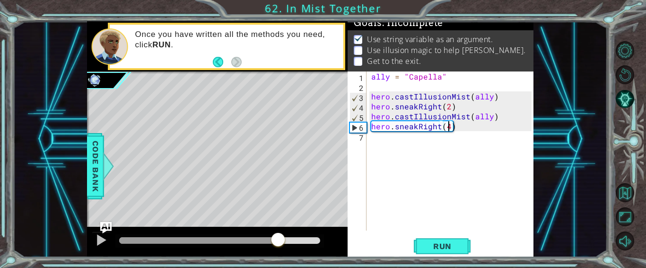
click at [278, 240] on div at bounding box center [219, 240] width 201 height 7
click at [95, 232] on button at bounding box center [101, 240] width 19 height 19
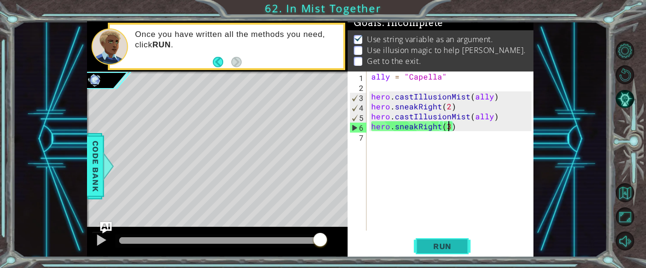
click at [432, 247] on span "Run" at bounding box center [442, 245] width 37 height 9
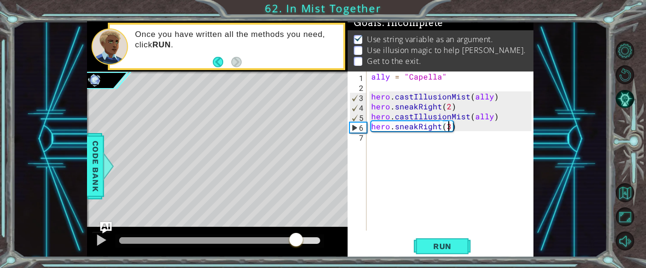
drag, startPoint x: 291, startPoint y: 243, endPoint x: 297, endPoint y: 243, distance: 5.7
click at [297, 243] on div at bounding box center [219, 240] width 201 height 7
click at [263, 234] on div at bounding box center [219, 240] width 209 height 13
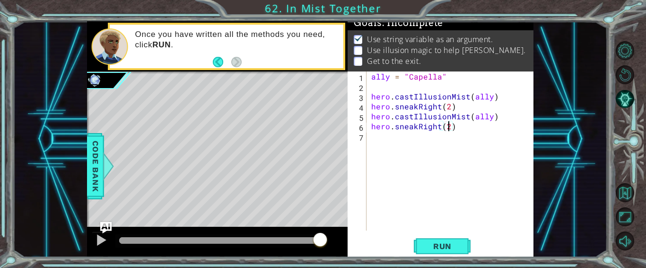
type textarea "hero.sneakRight(2)"
click at [435, 233] on div "hero.sneakRight(2) 1 2 3 4 5 6 7 ally = "Capella" hero . castIllusionMist ( all…" at bounding box center [439, 163] width 185 height 185
click at [431, 252] on button "Run" at bounding box center [442, 245] width 57 height 18
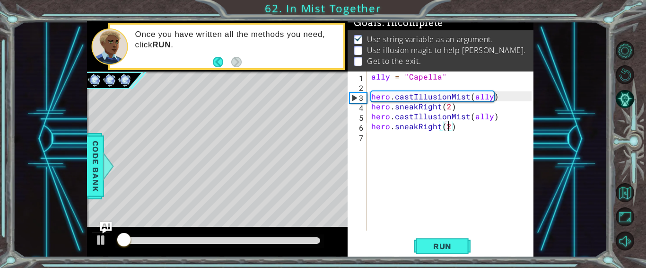
click at [257, 233] on div at bounding box center [217, 241] width 261 height 30
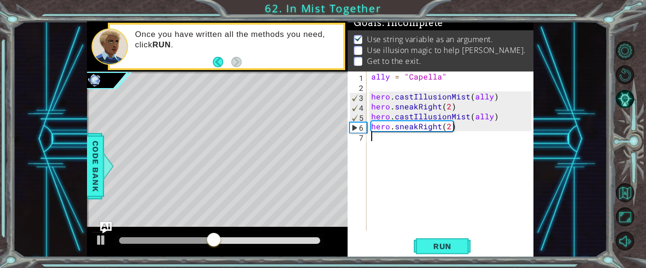
click at [380, 139] on div "ally = "Capella" hero . castIllusionMist ( ally ) hero . sneakRight ( 2 ) hero …" at bounding box center [452, 160] width 166 height 179
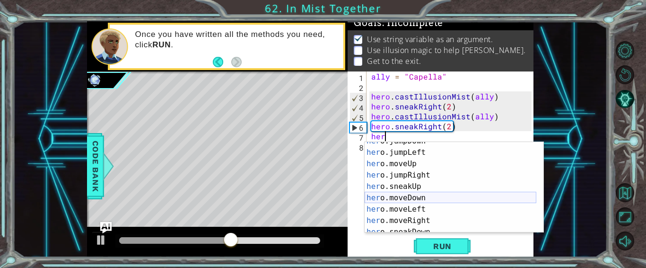
scroll to position [79, 0]
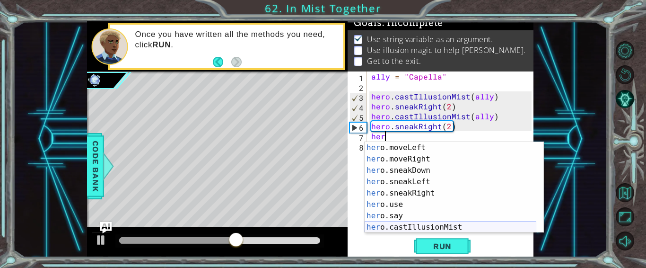
click at [405, 226] on div "her o.moveLeft press enter her o.moveRight press enter her o.sneakDown press en…" at bounding box center [450, 198] width 172 height 113
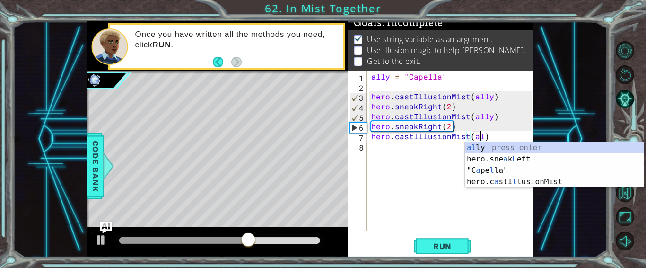
scroll to position [0, 7]
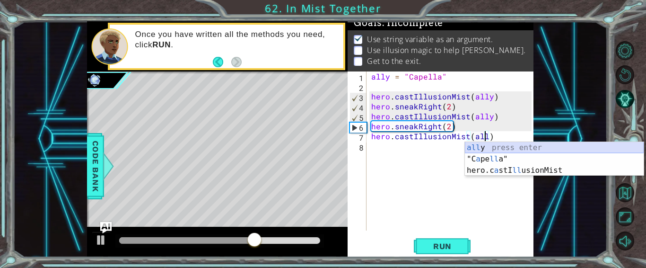
click at [499, 150] on div "all y press enter "C a pe ll a" press enter hero.c a stI ll usionMist press ent…" at bounding box center [554, 170] width 179 height 57
type textarea "hero.castIllusionMist(ally)"
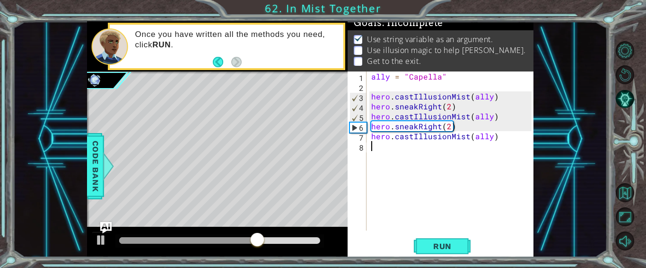
click at [452, 148] on div "ally = "Capella" hero . castIllusionMist ( ally ) hero . sneakRight ( 2 ) hero …" at bounding box center [452, 160] width 166 height 179
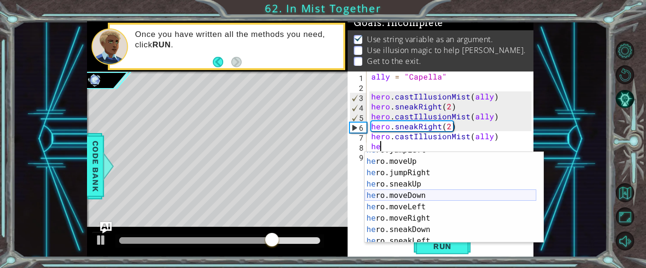
scroll to position [31, 0]
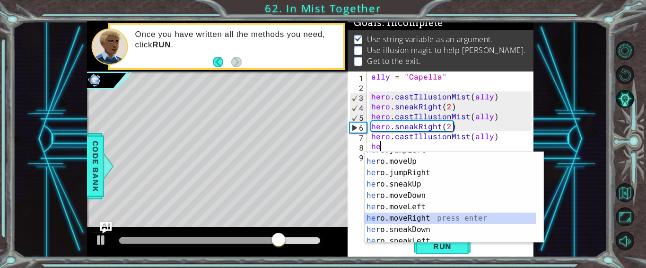
click at [407, 214] on div "he ro.jumpLeft press enter he ro.moveUp press enter he ro.jumpRight press enter…" at bounding box center [450, 200] width 172 height 113
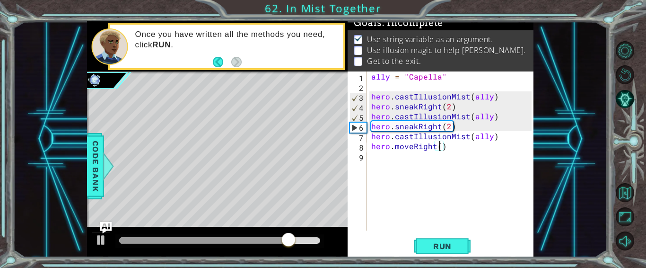
scroll to position [0, 4]
click at [426, 252] on button "Run" at bounding box center [442, 245] width 57 height 18
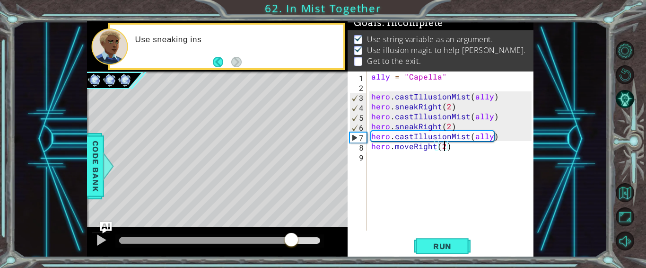
click at [292, 238] on div at bounding box center [219, 240] width 201 height 7
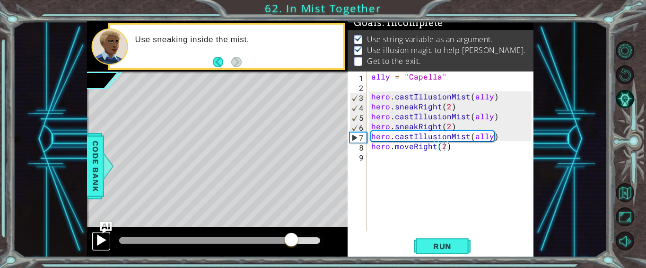
click at [94, 242] on button at bounding box center [101, 240] width 19 height 19
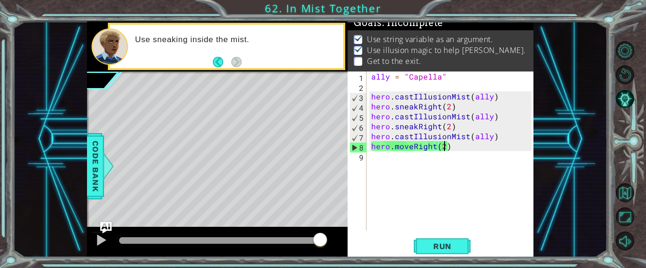
click at [459, 148] on div "ally = "Capella" hero . castIllusionMist ( ally ) hero . sneakRight ( 2 ) hero …" at bounding box center [452, 160] width 166 height 179
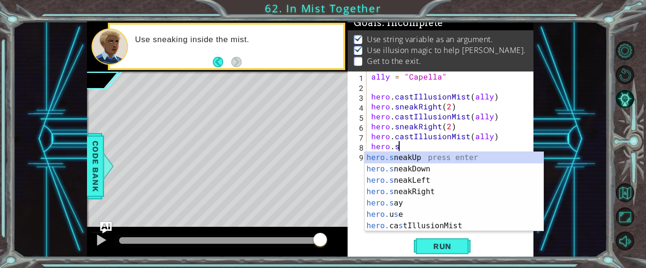
scroll to position [0, 1]
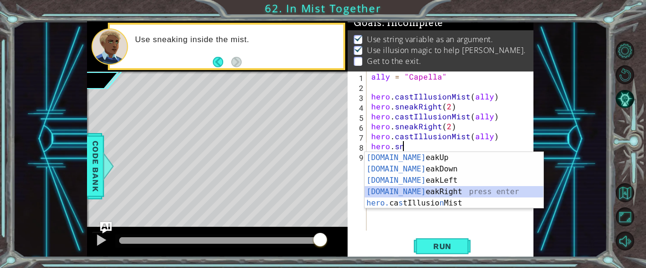
click at [422, 191] on div "[DOMAIN_NAME] eakUp press enter [DOMAIN_NAME] eakDown press enter [DOMAIN_NAME]…" at bounding box center [453, 191] width 179 height 79
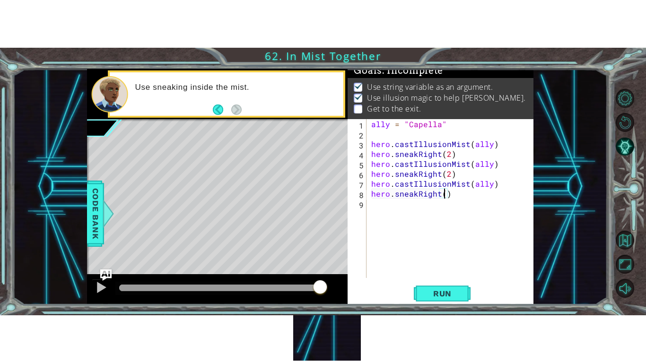
scroll to position [0, 5]
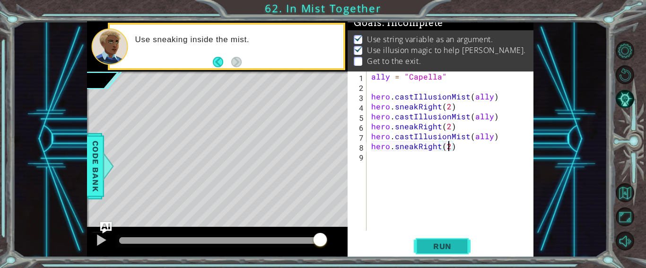
type textarea "hero.sneakRight(2)"
click at [435, 248] on span "Run" at bounding box center [442, 245] width 37 height 9
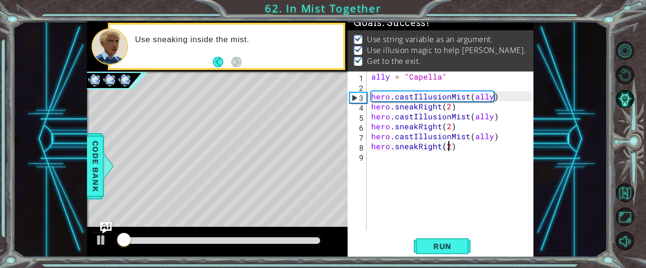
click at [296, 242] on div at bounding box center [219, 240] width 201 height 7
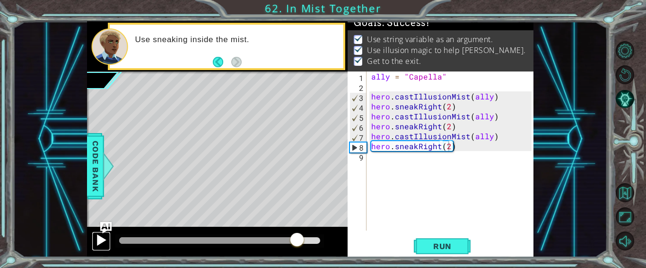
click at [107, 242] on div at bounding box center [101, 240] width 12 height 12
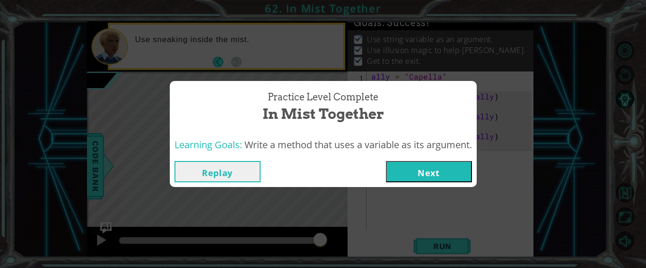
click at [433, 156] on div "Learning Goals: Write a method that uses a variable as its argument." at bounding box center [323, 144] width 307 height 23
click at [433, 168] on button "Next" at bounding box center [429, 171] width 86 height 21
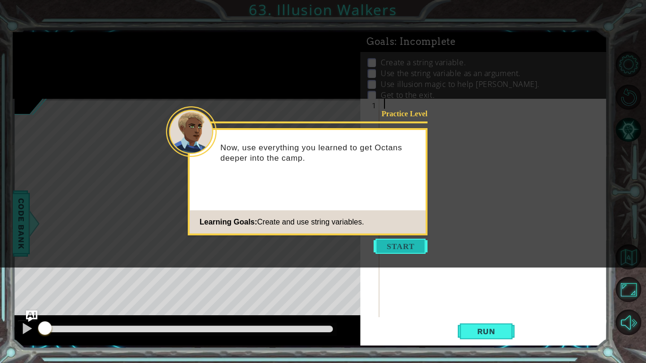
click at [406, 246] on button "Start" at bounding box center [400, 246] width 54 height 15
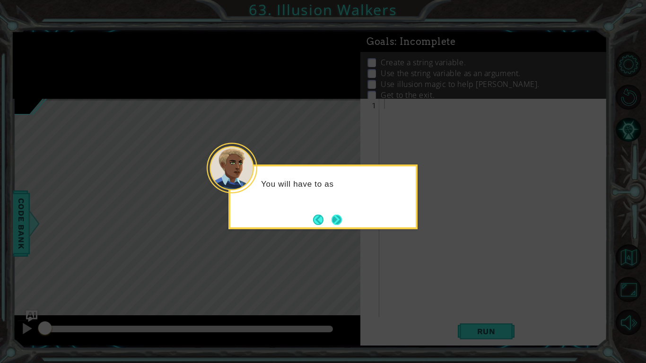
click at [336, 223] on button "Next" at bounding box center [336, 220] width 10 height 10
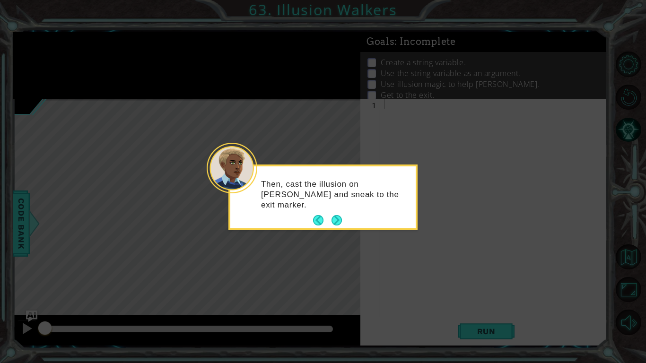
click at [336, 223] on button "Next" at bounding box center [336, 220] width 11 height 11
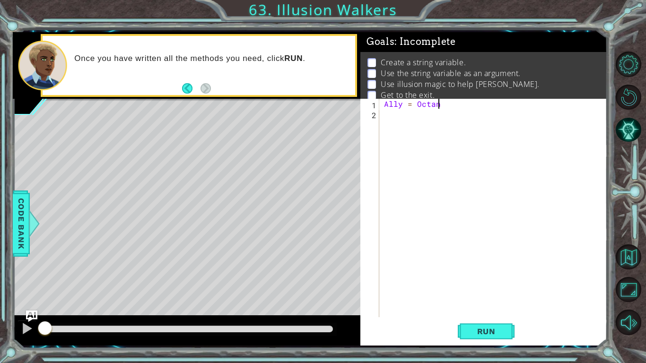
scroll to position [0, 3]
type textarea "Ally = Octans"
click at [410, 127] on div "Ally = Octans" at bounding box center [495, 218] width 227 height 238
click at [466, 267] on button "Run" at bounding box center [486, 331] width 57 height 25
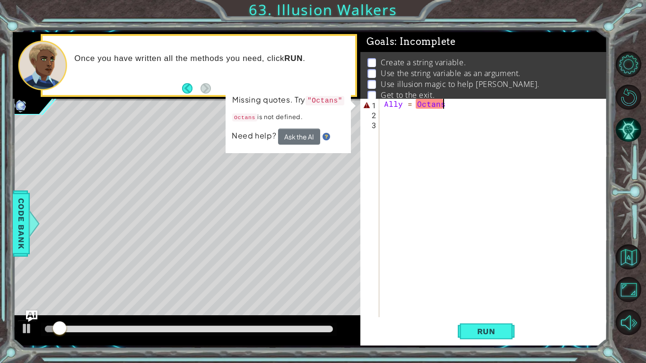
click at [452, 107] on div "Ally = Octans" at bounding box center [495, 218] width 227 height 238
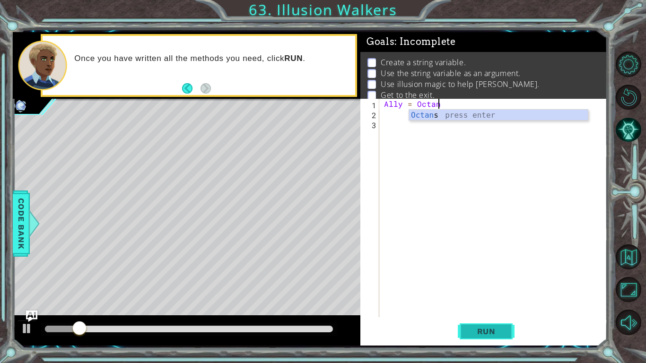
click at [468, 267] on button "Run" at bounding box center [486, 331] width 57 height 25
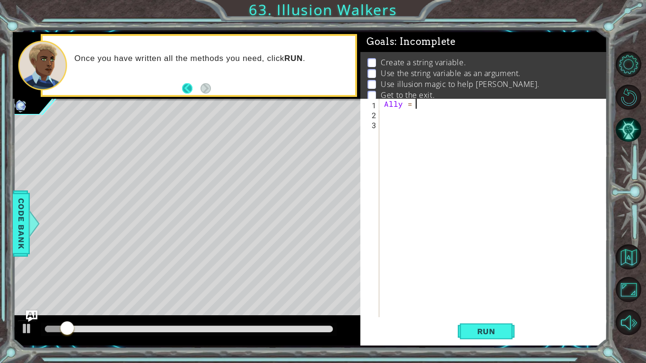
click at [186, 89] on button "Back" at bounding box center [191, 88] width 18 height 10
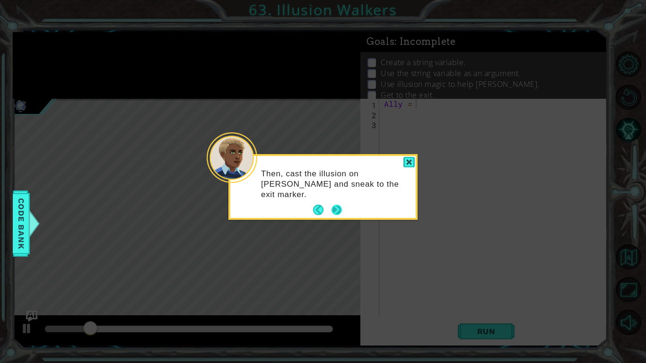
click at [336, 207] on button "Next" at bounding box center [336, 210] width 10 height 10
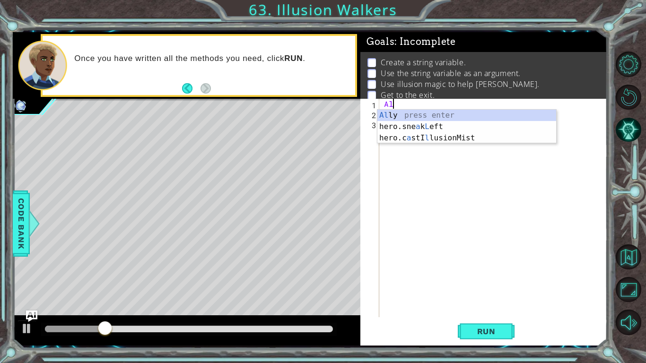
type textarea "A"
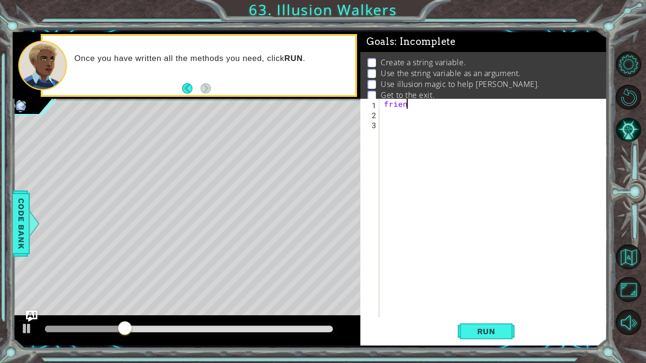
scroll to position [0, 1]
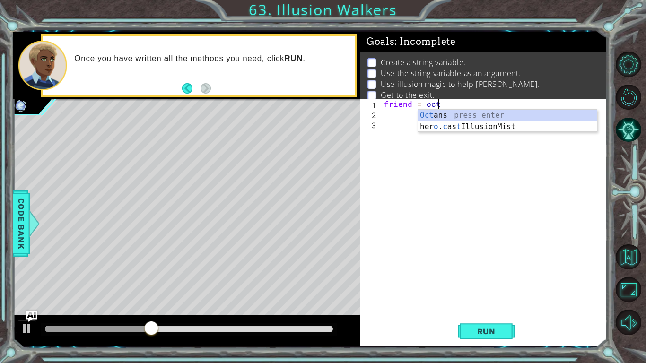
type textarea "friend = octan"
click at [430, 121] on div "friend = octan" at bounding box center [495, 218] width 227 height 238
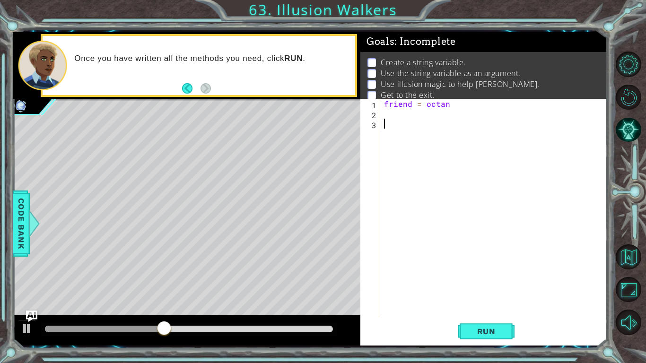
scroll to position [0, 0]
click at [485, 267] on button "Run" at bounding box center [486, 331] width 57 height 25
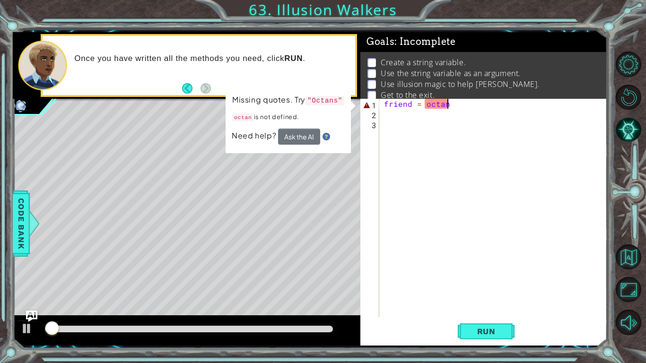
click at [464, 106] on div "friend = octan" at bounding box center [495, 218] width 227 height 238
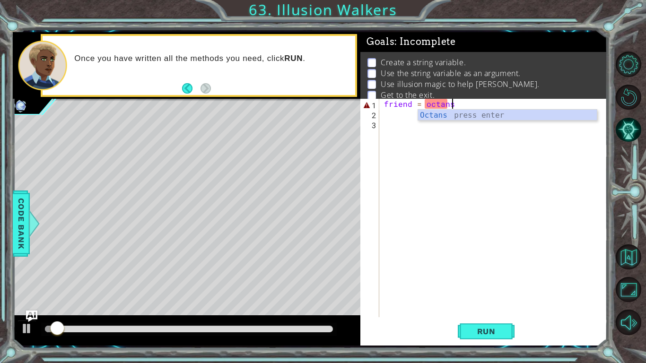
scroll to position [0, 4]
click at [460, 116] on div "Octans press enter" at bounding box center [507, 127] width 179 height 34
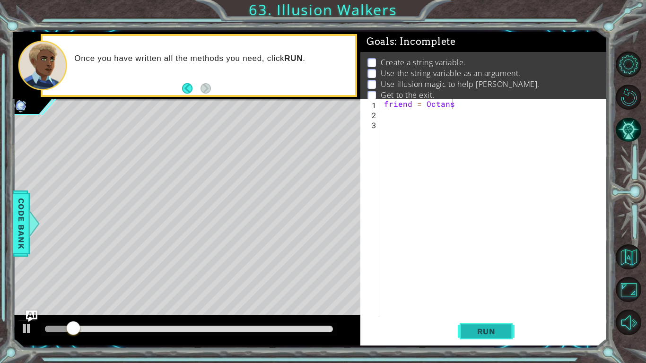
click at [494, 267] on button "Run" at bounding box center [486, 331] width 57 height 25
type textarea "f"
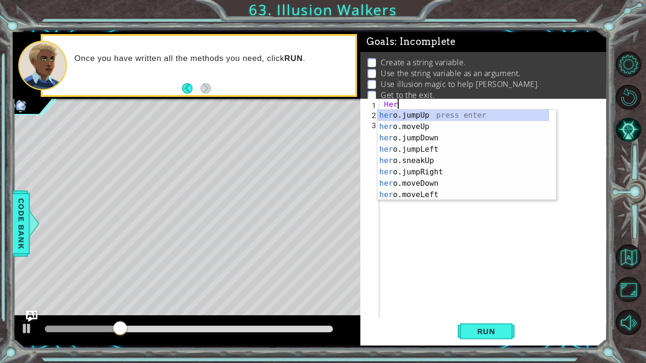
scroll to position [79, 0]
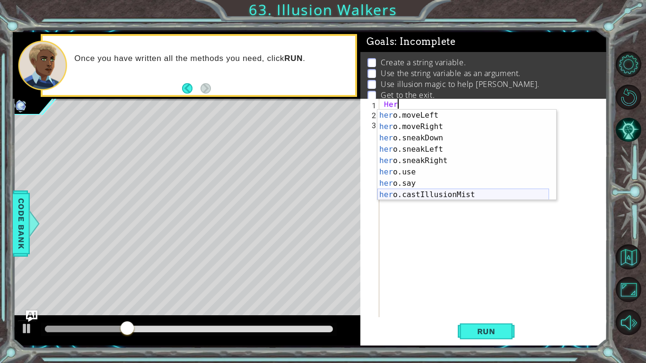
click at [438, 198] on div "her o.moveLeft press enter her o.moveRight press enter her o.sneakDown press en…" at bounding box center [463, 166] width 172 height 113
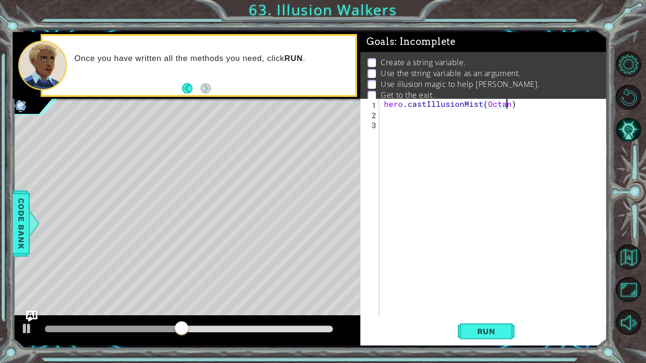
scroll to position [0, 8]
click at [470, 267] on span "Run" at bounding box center [486, 331] width 37 height 9
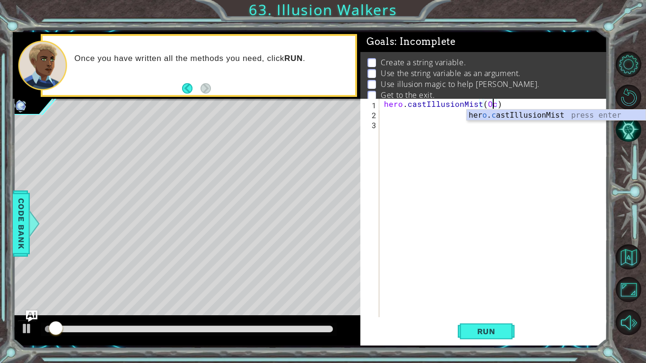
scroll to position [0, 6]
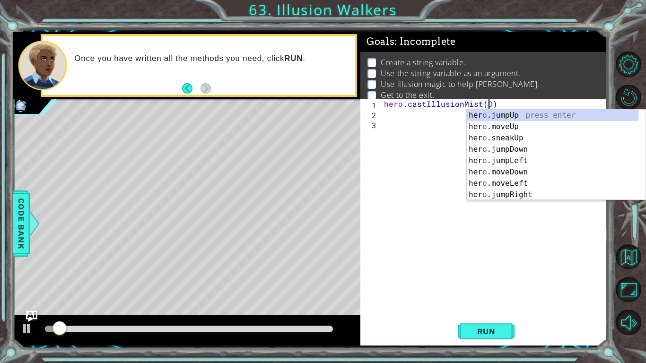
type textarea "hero.castIllusionMist()"
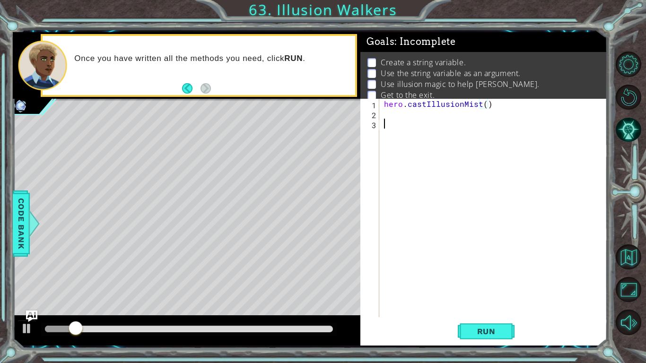
click at [389, 121] on div "hero . castIllusionMist ( )" at bounding box center [495, 218] width 227 height 238
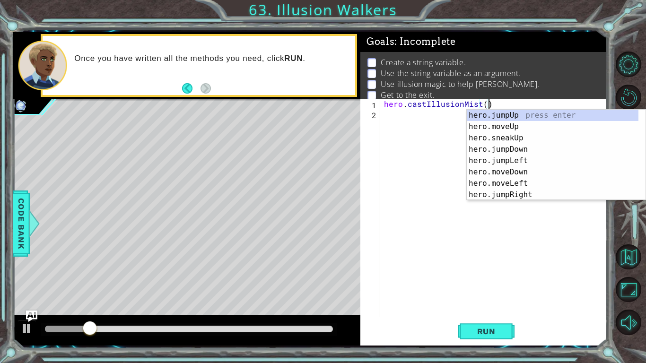
click at [384, 108] on div "hero . castIllusionMist ( )" at bounding box center [495, 218] width 227 height 238
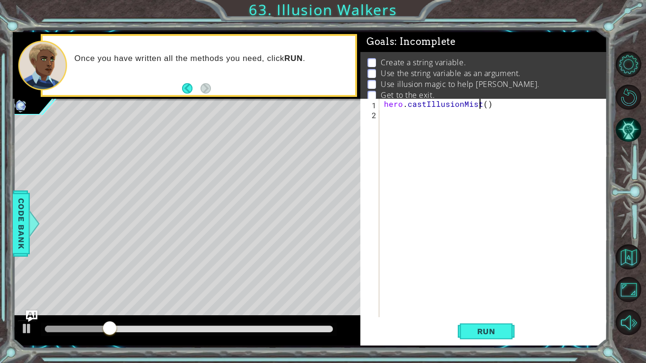
click at [481, 108] on div "hero . castIllusionMist ( )" at bounding box center [495, 218] width 227 height 238
click at [484, 267] on span "Run" at bounding box center [486, 331] width 37 height 9
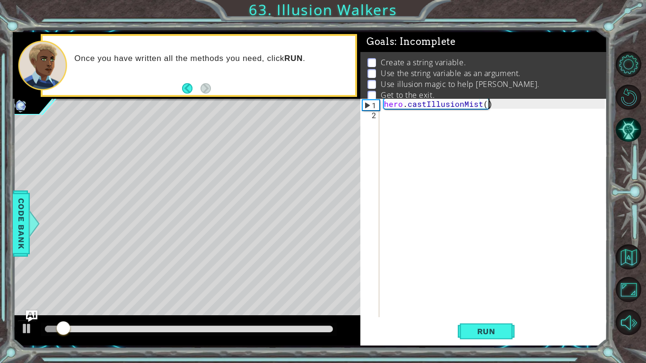
click at [486, 104] on div "hero . castIllusionMist ( )" at bounding box center [495, 218] width 227 height 238
click at [485, 105] on div "hero . castIllusionMist ( )" at bounding box center [495, 218] width 227 height 238
type textarea "hero.castIllusionMist(friend)"
click at [384, 102] on div "hero . castIllusionMist ( friend )" at bounding box center [495, 218] width 227 height 238
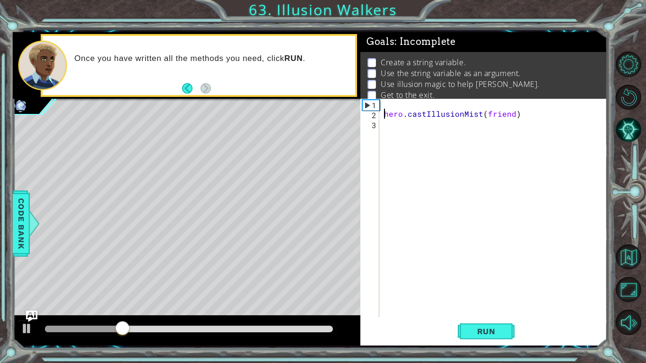
click at [384, 102] on div "hero . castIllusionMist ( friend )" at bounding box center [495, 218] width 227 height 238
type textarea "f"
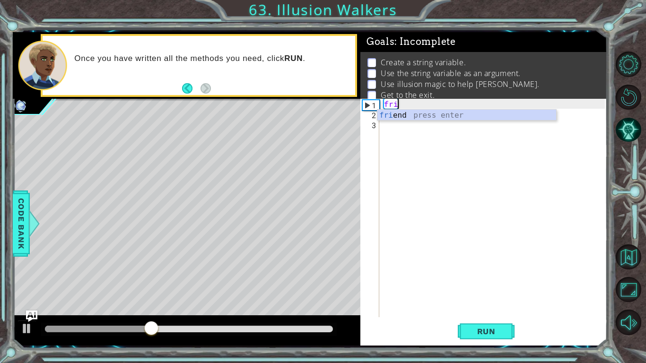
scroll to position [0, 0]
click at [388, 114] on div "frie nd press enter" at bounding box center [466, 127] width 179 height 34
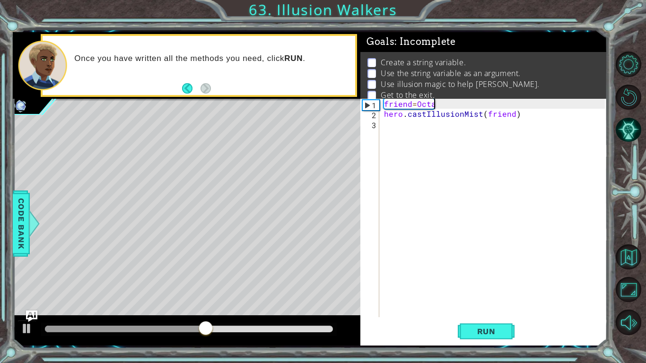
scroll to position [0, 3]
click at [492, 267] on button "Run" at bounding box center [486, 331] width 57 height 25
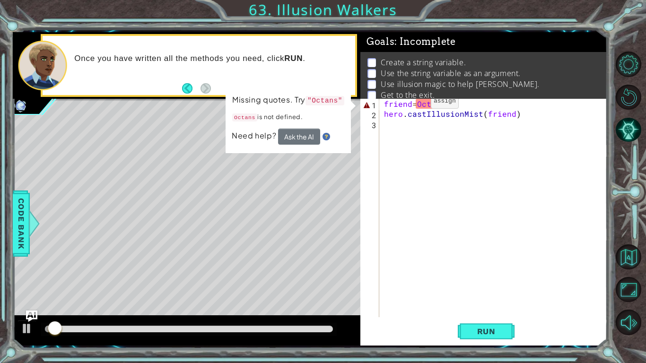
click at [415, 104] on div "friend = Octans hero . castIllusionMist ( friend )" at bounding box center [495, 218] width 227 height 238
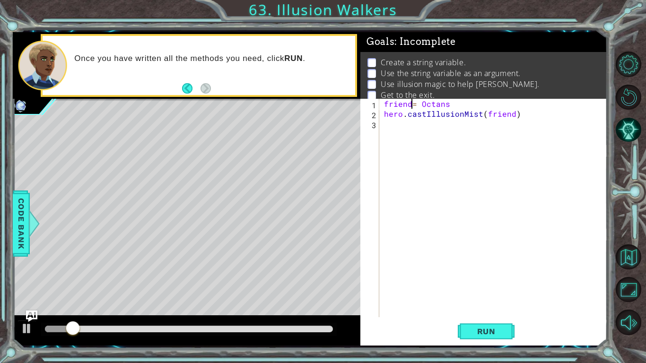
click at [409, 102] on div "friend = Octans hero . castIllusionMist ( friend )" at bounding box center [495, 218] width 227 height 238
click at [476, 267] on span "Run" at bounding box center [486, 331] width 37 height 9
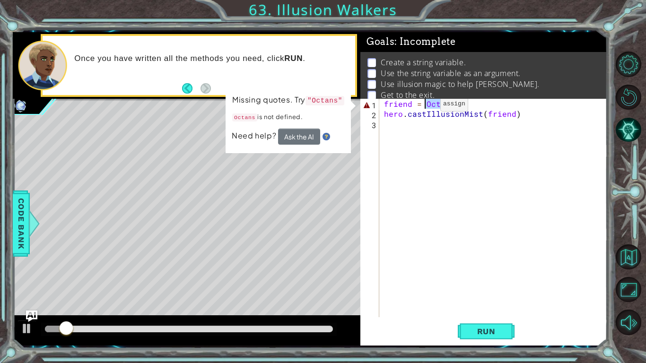
type textarea "friend ="
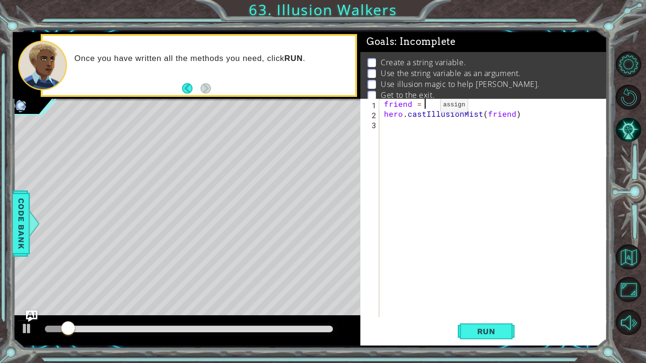
drag, startPoint x: 462, startPoint y: 108, endPoint x: 424, endPoint y: 107, distance: 38.3
click at [424, 107] on div "friend = hero . castIllusionMist ( friend )" at bounding box center [495, 218] width 227 height 238
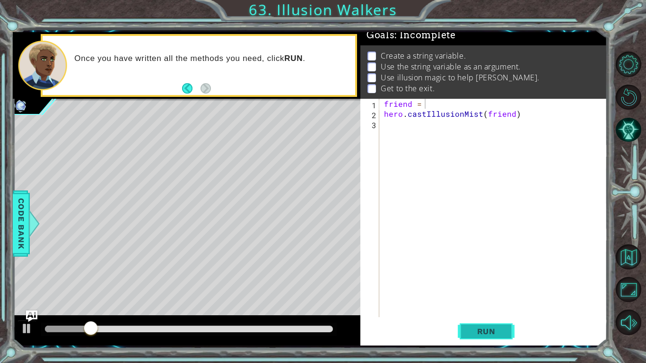
click at [487, 267] on span "Run" at bounding box center [486, 331] width 37 height 9
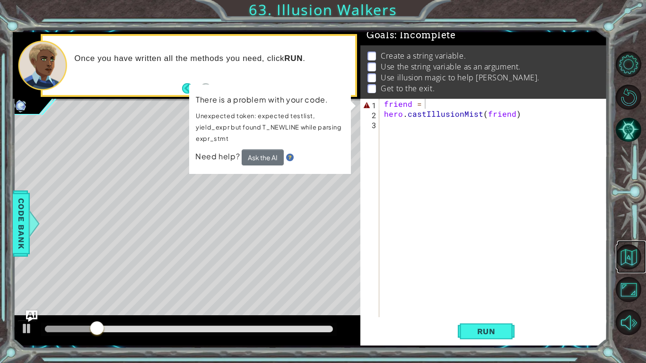
click at [627, 267] on link at bounding box center [631, 257] width 29 height 33
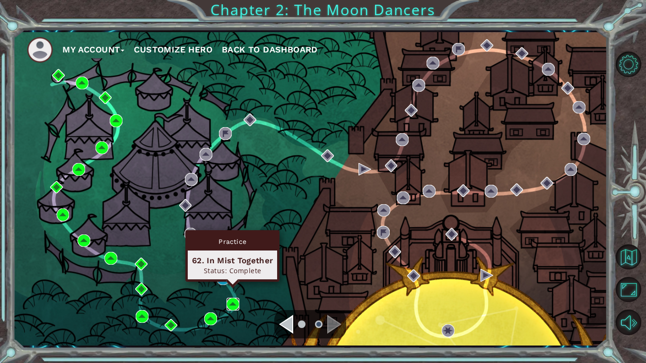
click at [233, 267] on img at bounding box center [232, 304] width 13 height 13
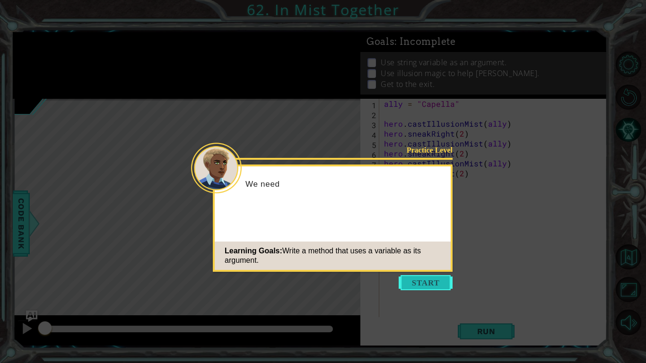
click at [423, 267] on button "Start" at bounding box center [426, 282] width 54 height 15
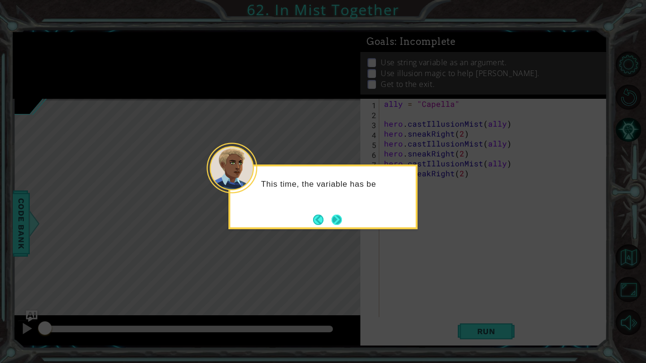
click at [334, 221] on button "Next" at bounding box center [336, 220] width 10 height 10
click at [336, 220] on button "Next" at bounding box center [336, 220] width 10 height 10
click at [336, 220] on button "Next" at bounding box center [336, 219] width 11 height 11
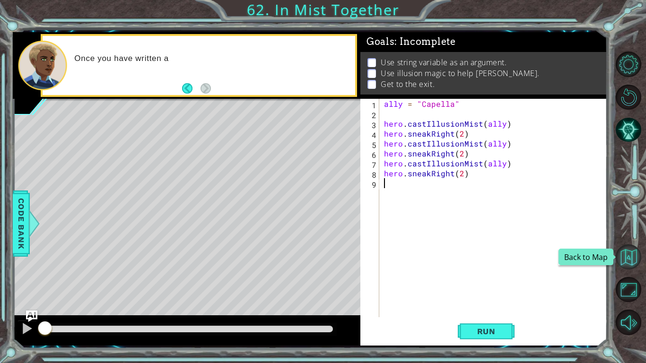
click at [629, 262] on button "Back to Map" at bounding box center [629, 257] width 26 height 26
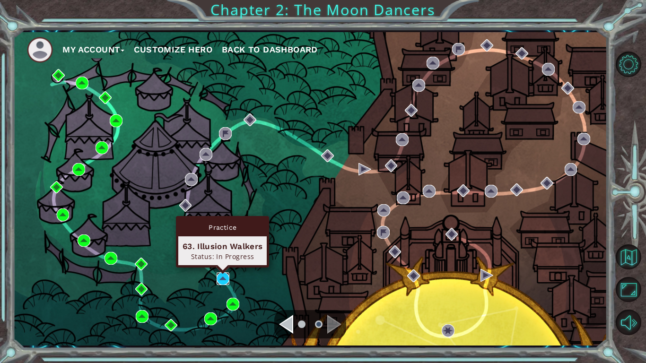
click at [220, 267] on img at bounding box center [223, 278] width 13 height 13
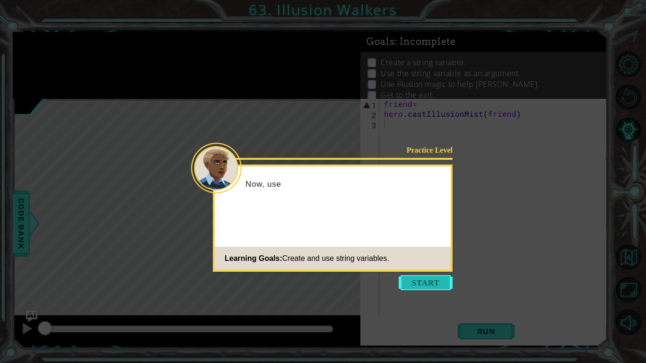
click at [420, 267] on button "Start" at bounding box center [426, 282] width 54 height 15
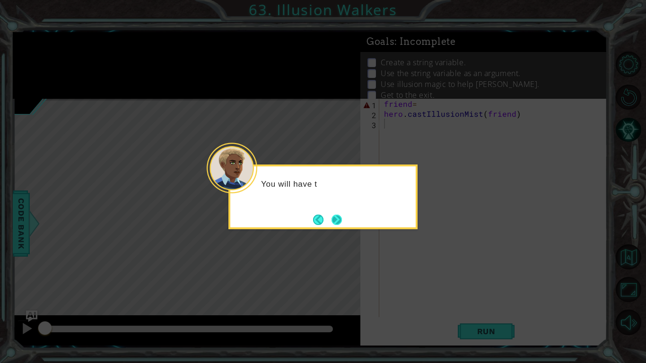
click at [339, 223] on button "Next" at bounding box center [336, 220] width 10 height 10
click at [338, 217] on button "Next" at bounding box center [336, 220] width 10 height 10
click at [333, 220] on button "Next" at bounding box center [336, 220] width 10 height 10
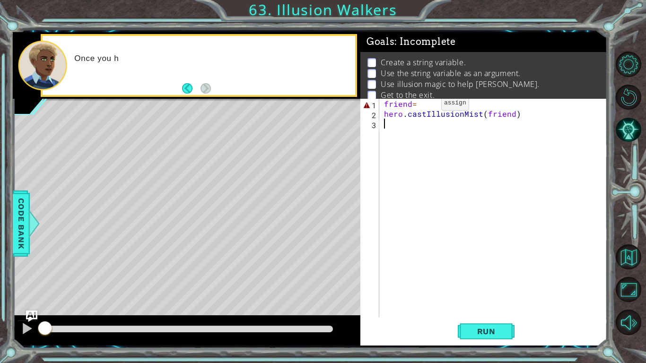
click at [425, 107] on div "friend = hero . castIllusionMist ( friend )" at bounding box center [495, 218] width 227 height 238
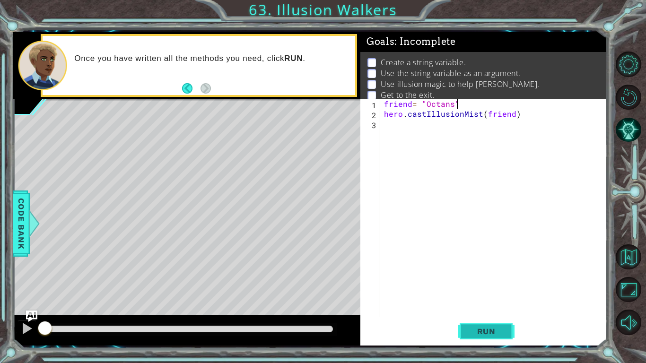
type textarea "friend= "Octans""
click at [488, 267] on span "Run" at bounding box center [486, 331] width 37 height 9
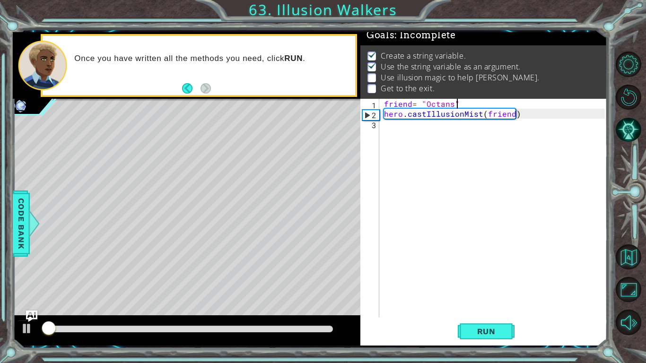
scroll to position [9, 0]
click at [425, 128] on div "friend = "Octans" hero . castIllusionMist ( friend )" at bounding box center [495, 218] width 227 height 238
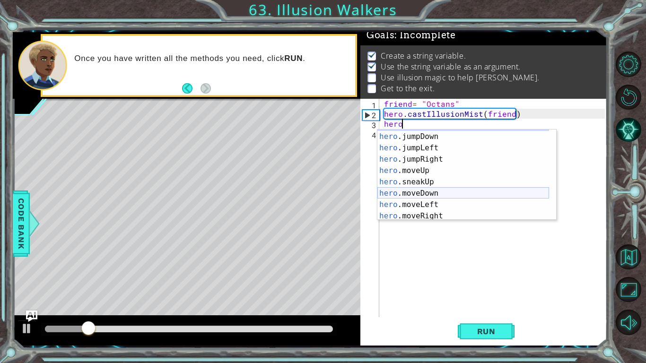
scroll to position [10, 0]
click at [402, 182] on div "hero .jumpUp press enter hero .jumpDown press enter hero .jumpLeft press enter …" at bounding box center [463, 175] width 172 height 113
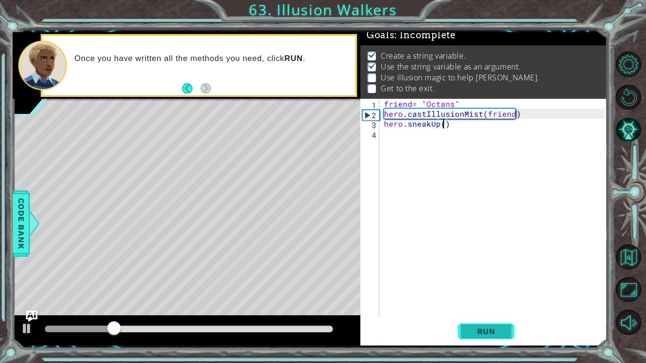
scroll to position [0, 4]
type textarea "hero.sneakUp(2)"
click at [495, 267] on button "Run" at bounding box center [486, 331] width 57 height 25
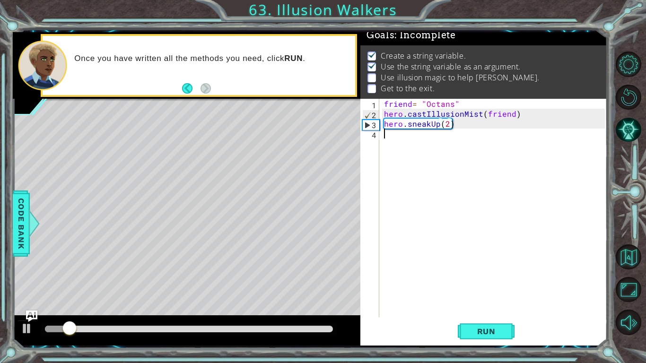
click at [407, 140] on div "friend = "Octans" hero . castIllusionMist ( friend ) hero . sneakUp ( 2 )" at bounding box center [495, 218] width 227 height 238
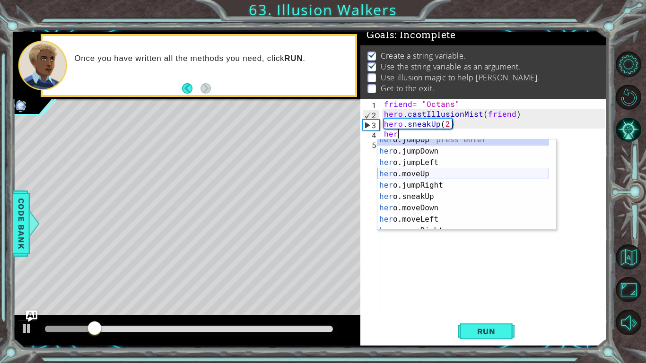
scroll to position [79, 0]
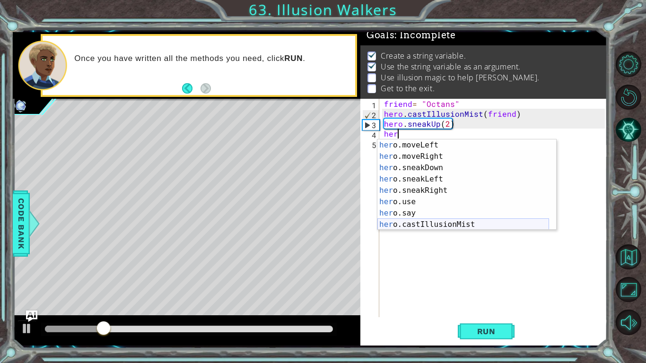
click at [414, 227] on div "her o.moveLeft press enter her o.moveRight press enter her o.sneakDown press en…" at bounding box center [463, 195] width 172 height 113
type textarea "hero.castIllusionMist(friend)"
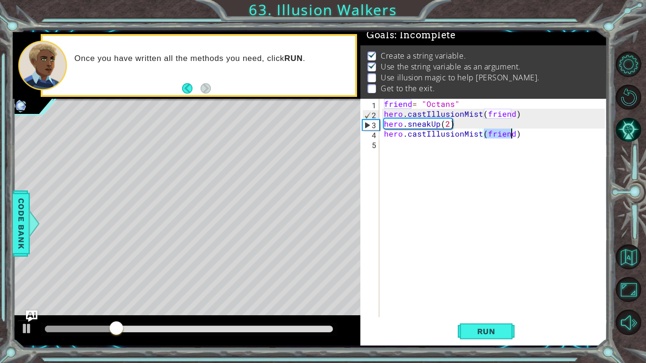
click at [444, 154] on div "friend = "Octans" hero . castIllusionMist ( friend ) hero . sneakUp ( 2 ) hero …" at bounding box center [495, 218] width 227 height 238
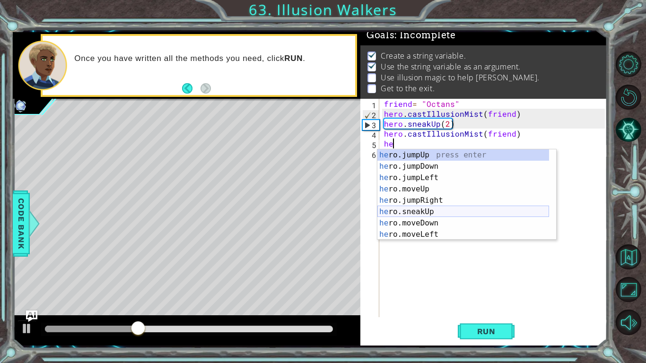
scroll to position [3, 0]
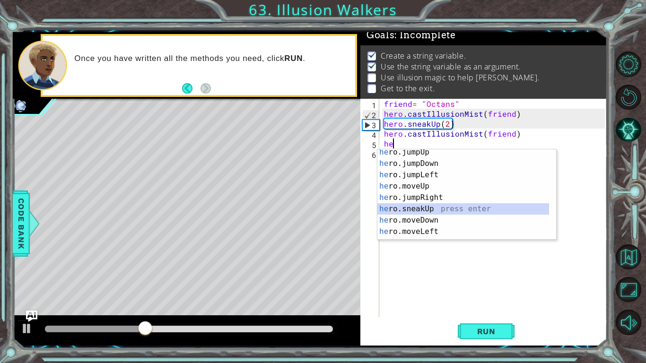
click at [426, 210] on div "he ro.jumpUp press enter he ro.jumpDown press enter he ro.jumpLeft press enter …" at bounding box center [463, 203] width 172 height 113
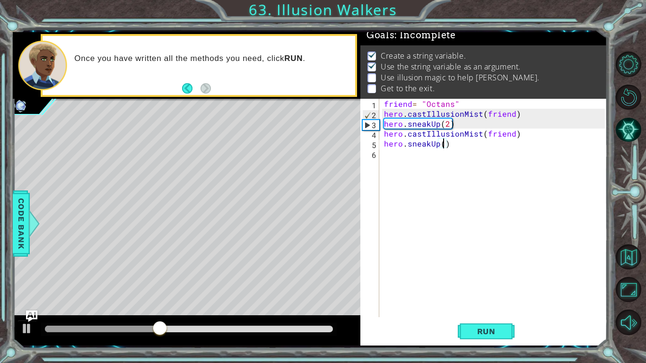
scroll to position [0, 4]
type textarea "hero.sneakUp(2)"
click at [480, 267] on span "Run" at bounding box center [486, 331] width 37 height 9
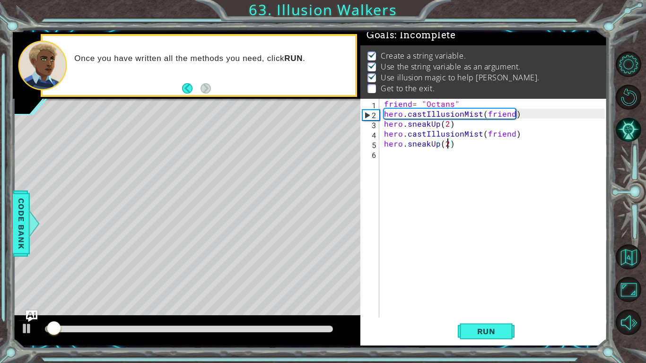
click at [299, 267] on div at bounding box center [186, 330] width 347 height 30
click at [300, 267] on div at bounding box center [189, 329] width 288 height 7
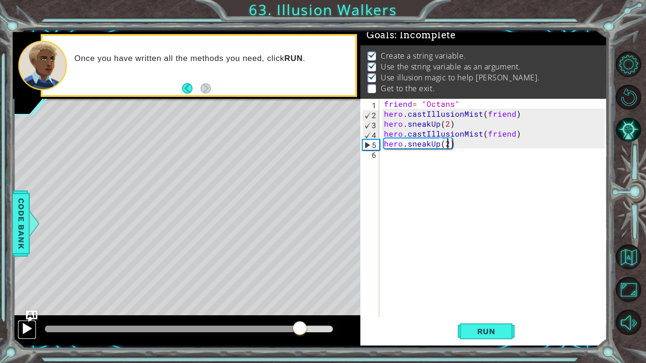
click at [24, 267] on div at bounding box center [27, 328] width 12 height 12
click at [415, 164] on div "friend = "Octans" hero . castIllusionMist ( friend ) hero . sneakUp ( 2 ) hero …" at bounding box center [495, 218] width 227 height 238
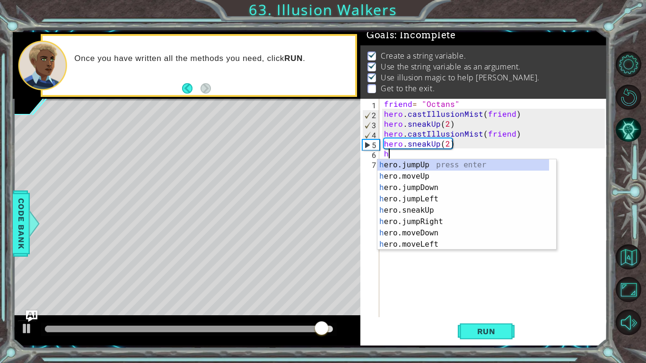
scroll to position [0, 0]
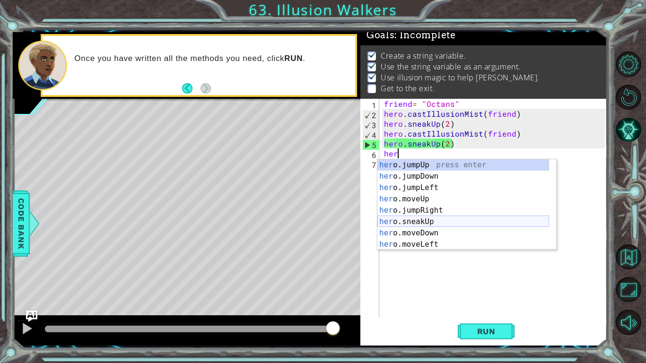
click at [426, 224] on div "her o.jumpUp press enter her o.jumpDown press enter her o.jumpLeft press enter …" at bounding box center [463, 215] width 172 height 113
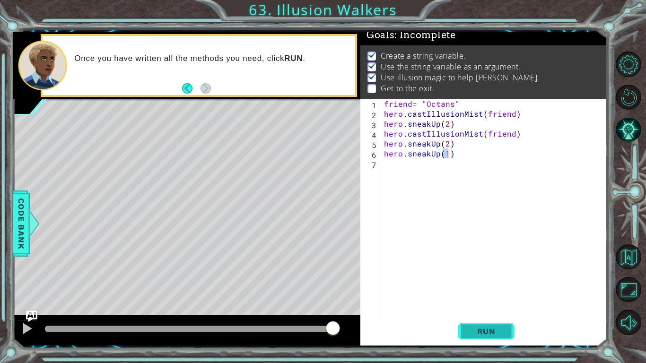
click at [462, 267] on button "Run" at bounding box center [486, 331] width 57 height 25
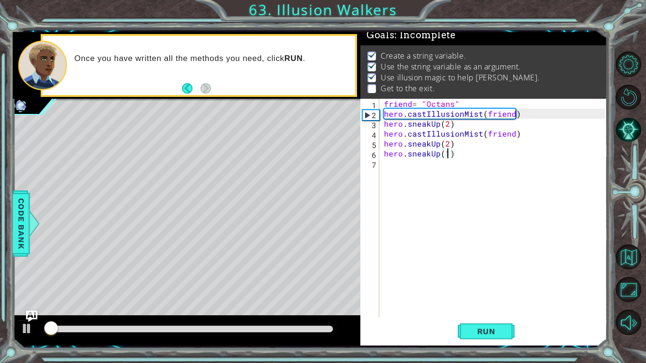
type textarea "hero.sneakUp()"
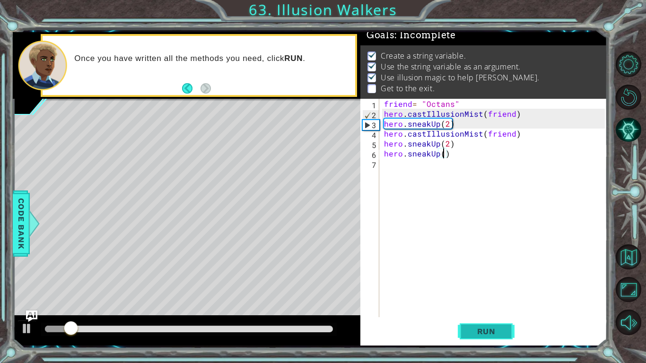
click at [476, 267] on span "Run" at bounding box center [486, 331] width 37 height 9
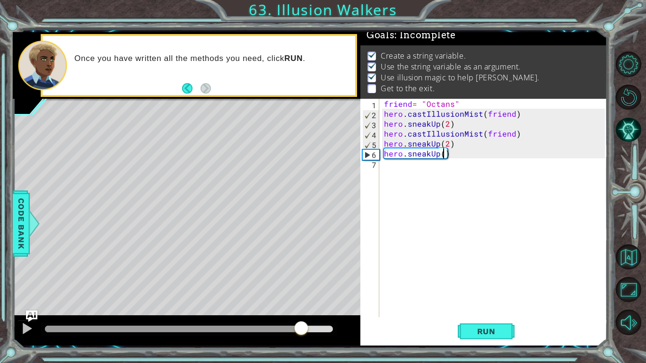
click at [301, 267] on div at bounding box center [189, 329] width 288 height 7
click at [441, 172] on div "friend = "Octans" hero . castIllusionMist ( friend ) hero . sneakUp ( 2 ) hero …" at bounding box center [495, 218] width 227 height 238
click at [480, 267] on span "Run" at bounding box center [486, 331] width 37 height 9
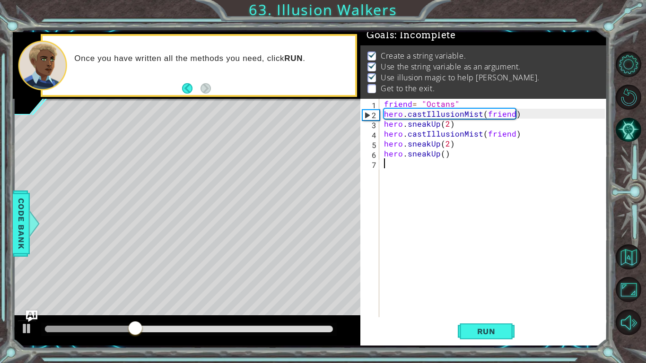
click at [443, 155] on div "friend = "Octans" hero . castIllusionMist ( friend ) hero . sneakUp ( 2 ) hero …" at bounding box center [495, 218] width 227 height 238
type textarea "hero.sneakUp()"
click at [451, 156] on div "friend = "Octans" hero . castIllusionMist ( friend ) hero . sneakUp ( 2 ) hero …" at bounding box center [495, 218] width 227 height 238
click at [425, 166] on div "friend = "Octans" hero . castIllusionMist ( friend ) hero . sneakUp ( 2 ) hero …" at bounding box center [495, 218] width 227 height 238
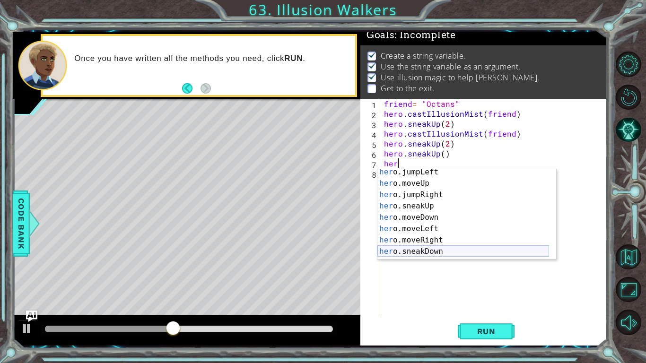
scroll to position [26, 0]
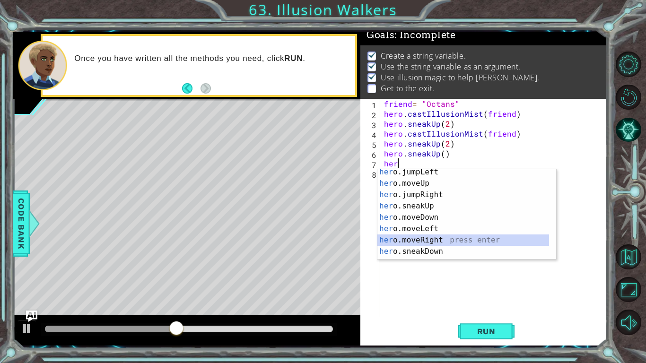
click at [426, 243] on div "her o.jumpLeft press enter her o.moveUp press enter her o.jumpRight press enter…" at bounding box center [463, 222] width 172 height 113
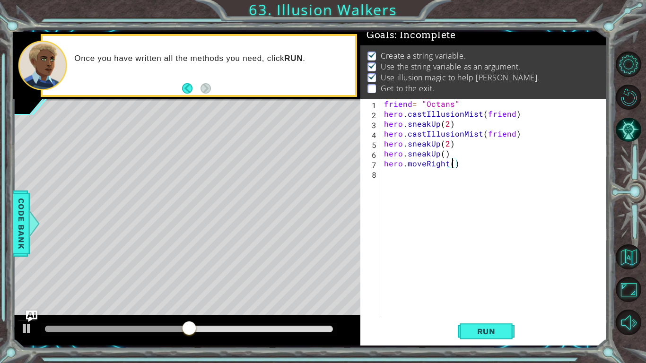
scroll to position [0, 4]
type textarea "hero.moveRight(3)"
click at [492, 267] on span "Run" at bounding box center [486, 331] width 37 height 9
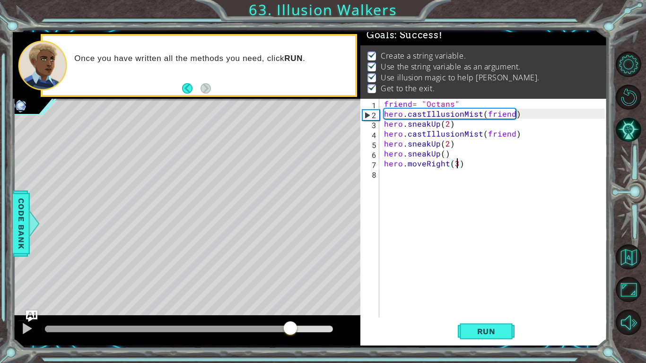
click at [291, 267] on div at bounding box center [189, 329] width 288 height 7
click at [25, 267] on div at bounding box center [27, 328] width 12 height 12
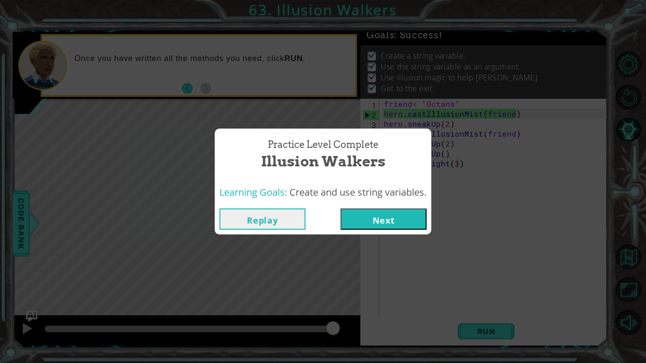
click at [371, 221] on button "Next" at bounding box center [383, 218] width 86 height 21
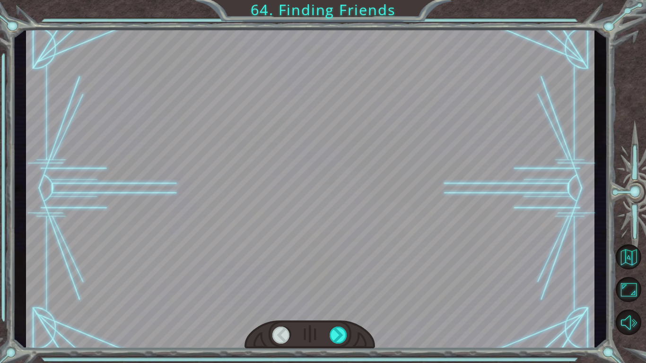
click at [320, 225] on div at bounding box center [310, 189] width 568 height 320
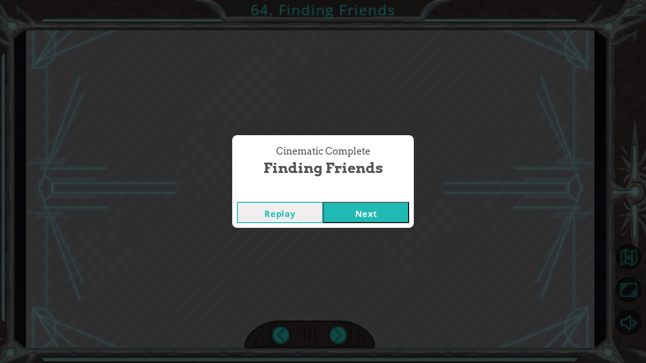
click at [358, 223] on button "Next" at bounding box center [366, 212] width 86 height 21
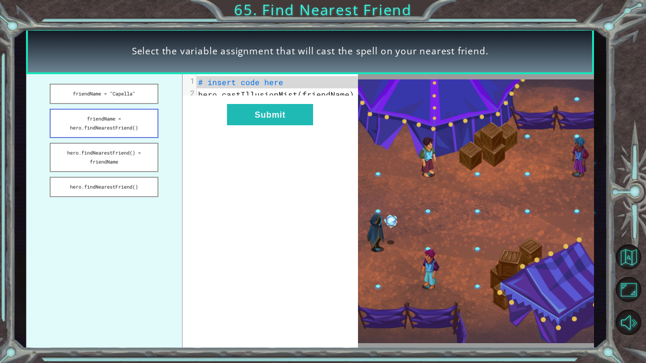
click at [104, 128] on button "friendName = hero.findNearestFriend()" at bounding box center [104, 123] width 109 height 29
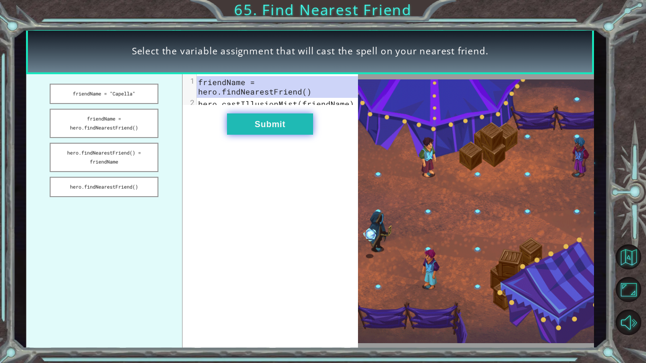
click at [235, 127] on button "Submit" at bounding box center [270, 123] width 86 height 21
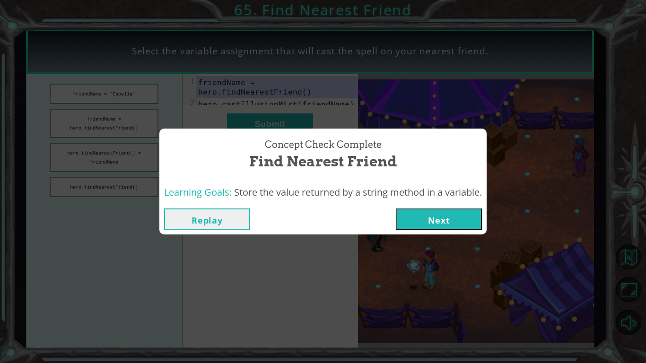
click at [424, 222] on button "Next" at bounding box center [439, 218] width 86 height 21
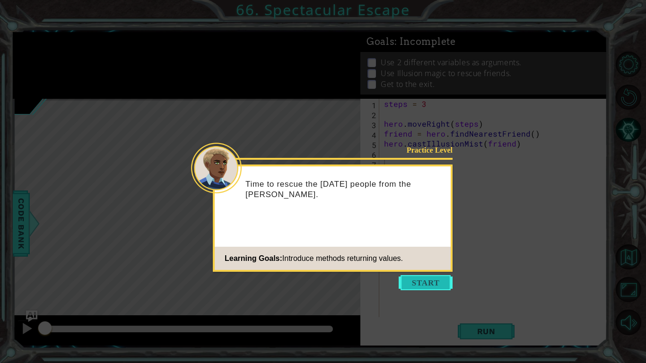
click at [412, 267] on button "Start" at bounding box center [426, 282] width 54 height 15
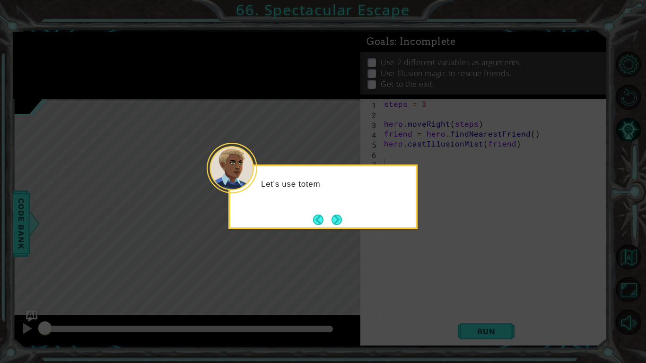
click at [404, 227] on div "Let's use totem" at bounding box center [322, 197] width 189 height 65
click at [333, 219] on button "Next" at bounding box center [336, 220] width 10 height 10
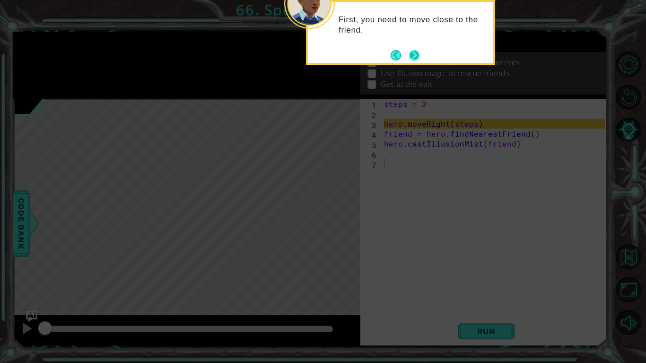
click at [414, 55] on button "Next" at bounding box center [414, 55] width 10 height 10
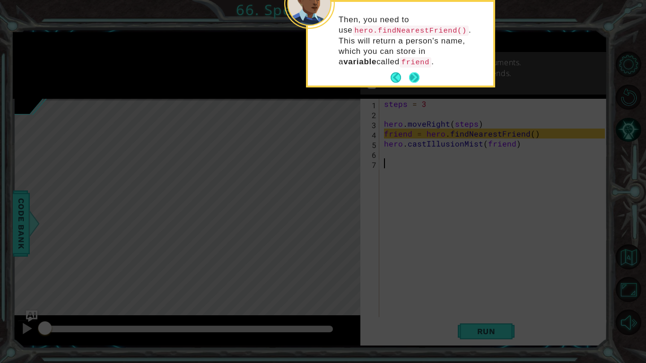
click at [407, 73] on footer at bounding box center [404, 77] width 29 height 14
click at [413, 75] on button "Next" at bounding box center [414, 77] width 10 height 10
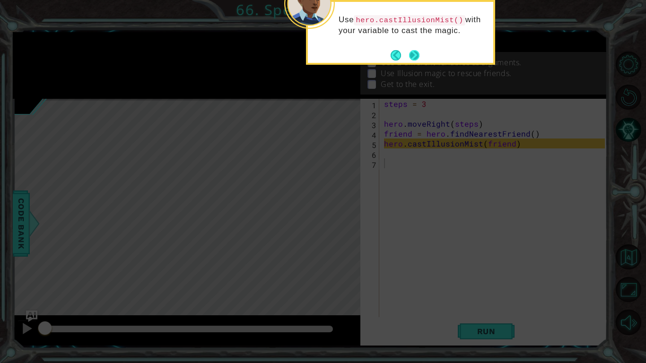
click at [417, 55] on button "Next" at bounding box center [414, 55] width 10 height 10
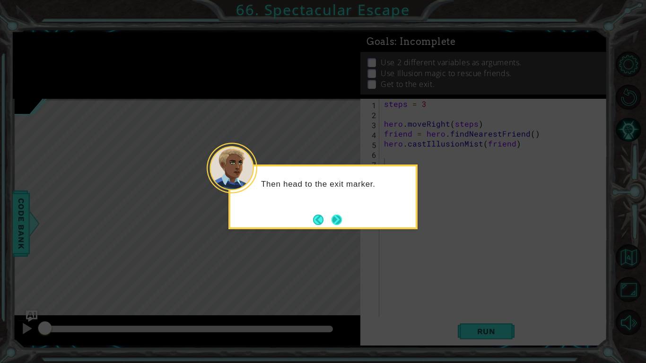
click at [342, 223] on button "Next" at bounding box center [336, 220] width 10 height 10
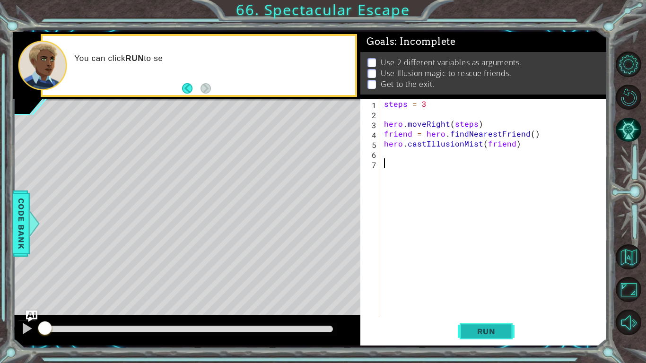
click at [477, 267] on span "Run" at bounding box center [486, 331] width 37 height 9
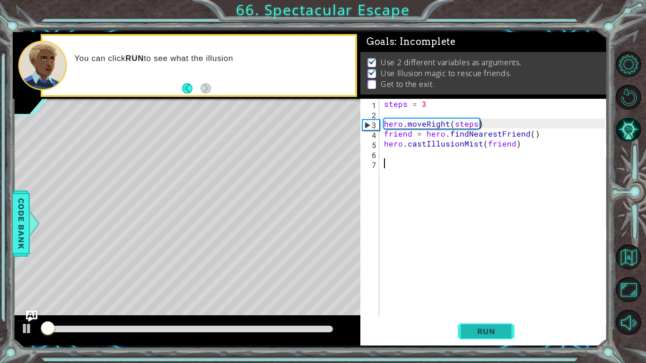
scroll to position [4, 0]
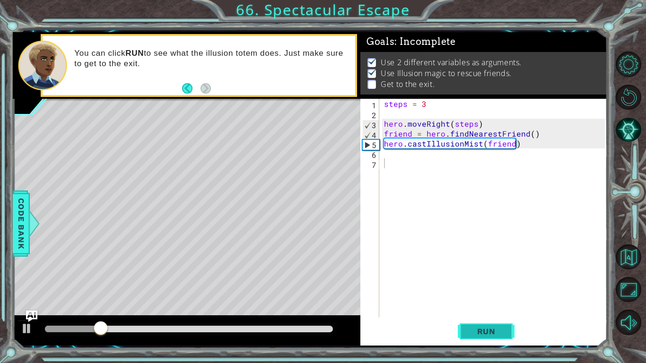
click at [486, 267] on span "Run" at bounding box center [486, 331] width 37 height 9
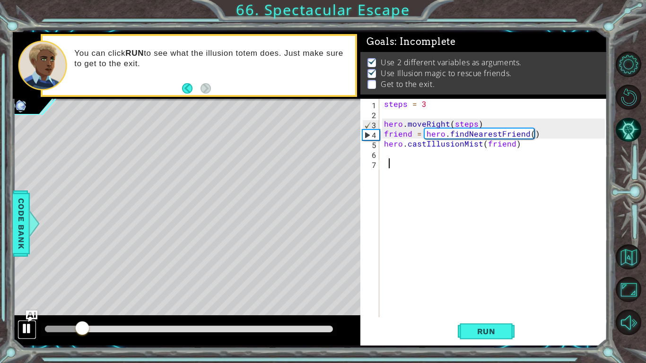
click at [22, 267] on div at bounding box center [27, 328] width 12 height 12
drag, startPoint x: 78, startPoint y: 330, endPoint x: 69, endPoint y: 330, distance: 8.5
click at [69, 267] on div at bounding box center [69, 329] width 17 height 17
click at [22, 267] on div at bounding box center [27, 328] width 12 height 12
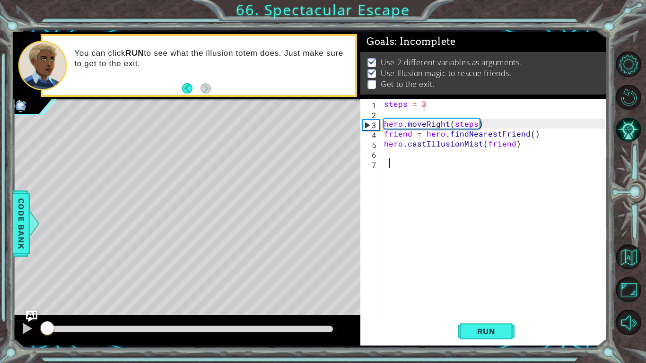
drag, startPoint x: 81, startPoint y: 328, endPoint x: 45, endPoint y: 333, distance: 36.8
click at [45, 267] on div at bounding box center [46, 329] width 2 height 7
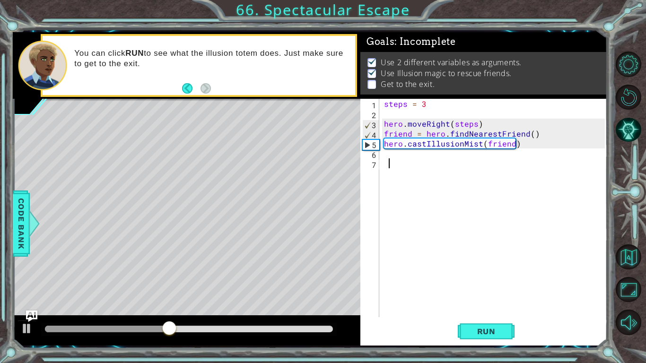
click at [401, 157] on div "steps = 3 hero . moveRight ( steps ) friend = hero . findNearestFriend ( ) hero…" at bounding box center [495, 218] width 227 height 238
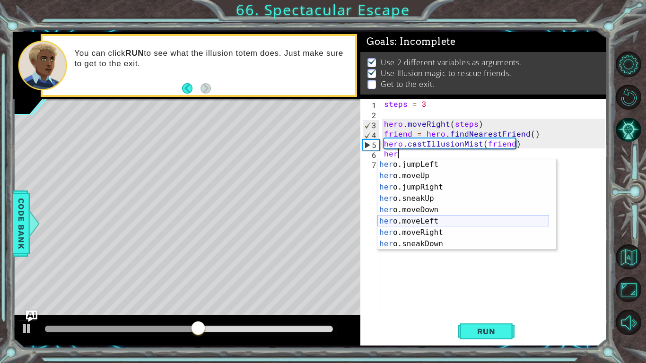
scroll to position [26, 0]
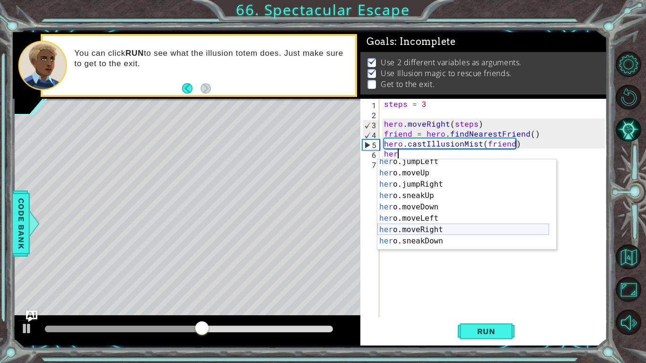
click at [424, 230] on div "her o.jumpLeft press enter her o.moveUp press enter her o.jumpRight press enter…" at bounding box center [463, 212] width 172 height 113
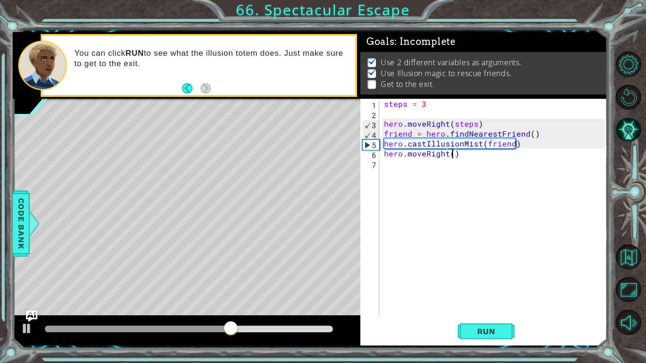
scroll to position [0, 4]
type textarea "hero.moveRight(3)"
click at [483, 267] on span "Run" at bounding box center [486, 331] width 37 height 9
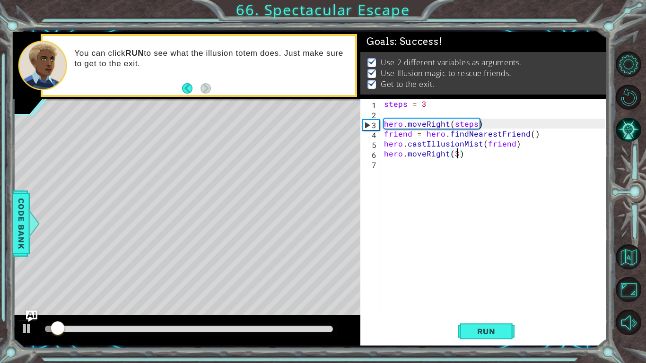
click at [295, 267] on div at bounding box center [188, 329] width 295 height 13
click at [306, 267] on div at bounding box center [189, 329] width 288 height 7
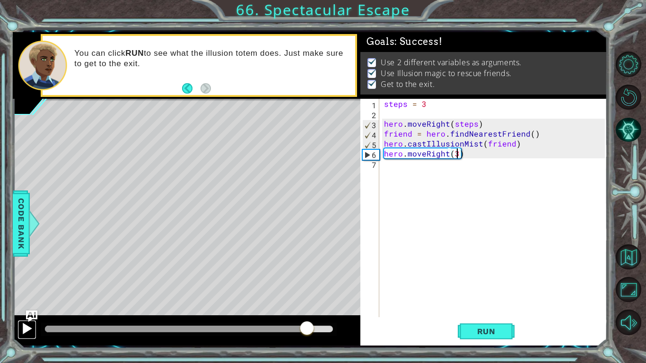
click at [30, 267] on div at bounding box center [27, 328] width 12 height 12
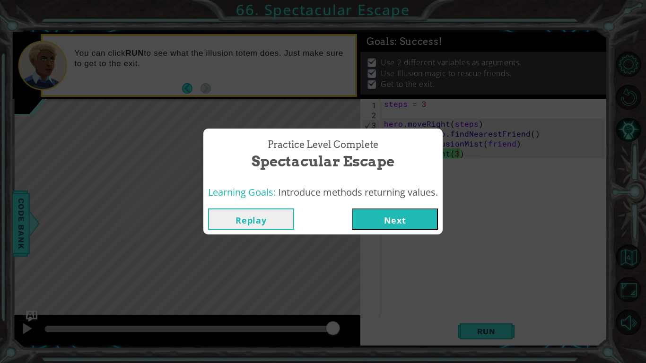
click at [386, 220] on button "Next" at bounding box center [395, 218] width 86 height 21
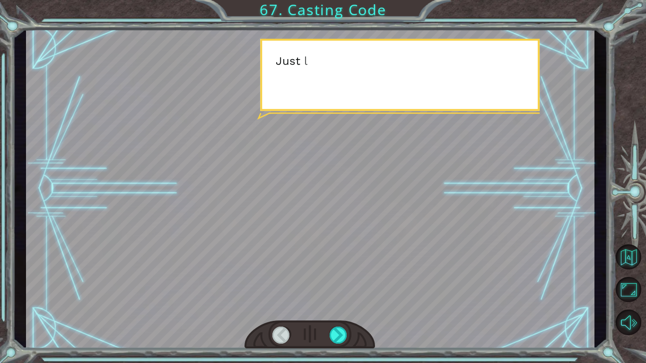
click at [315, 151] on div at bounding box center [310, 189] width 568 height 320
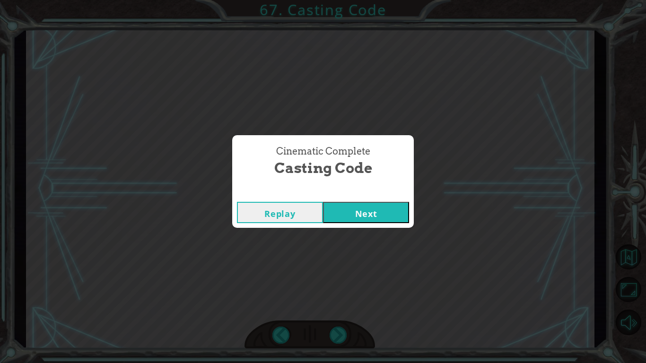
click at [374, 218] on button "Next" at bounding box center [366, 212] width 86 height 21
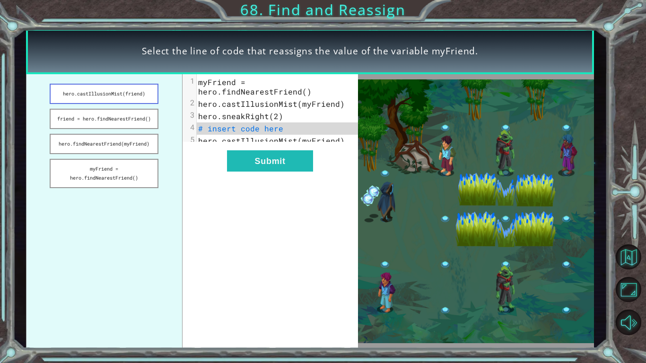
click at [138, 98] on button "hero.castIllusionMist(friend)" at bounding box center [104, 94] width 109 height 20
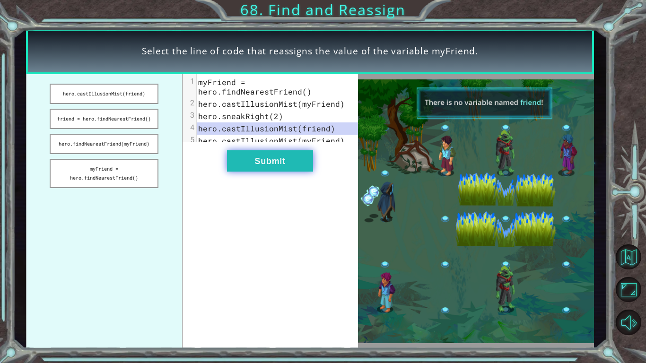
click at [263, 171] on button "Submit" at bounding box center [270, 160] width 86 height 21
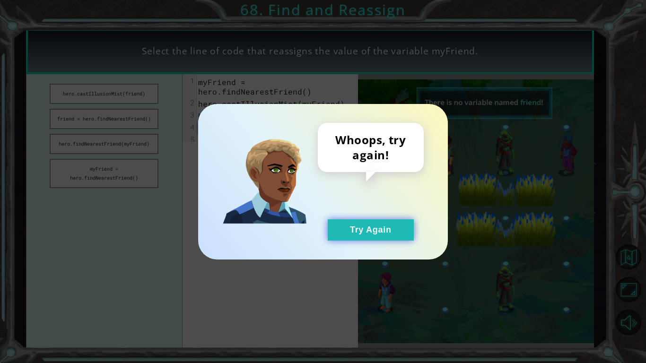
click at [332, 224] on button "Try Again" at bounding box center [371, 229] width 86 height 21
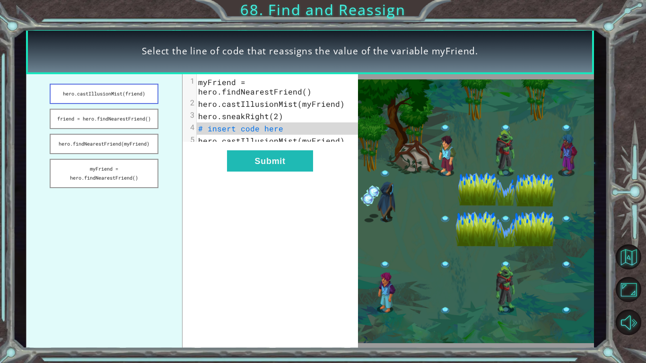
click at [92, 103] on button "hero.castIllusionMist(friend)" at bounding box center [104, 94] width 109 height 20
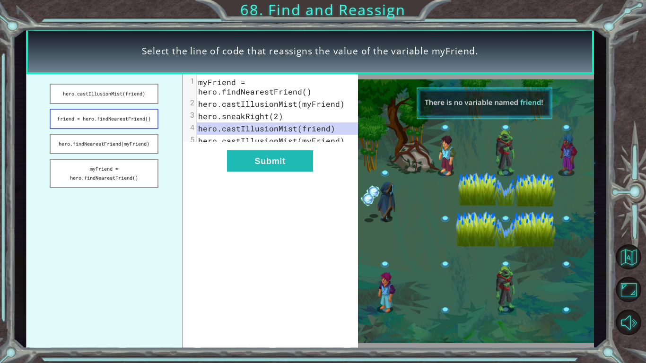
click at [98, 109] on button "friend = hero.findNearestFriend()" at bounding box center [104, 119] width 109 height 20
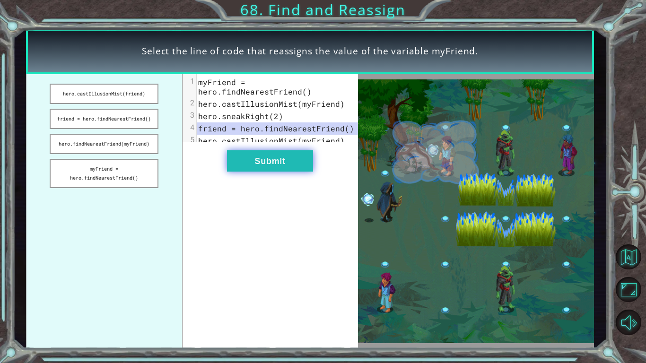
click at [248, 165] on button "Submit" at bounding box center [270, 160] width 86 height 21
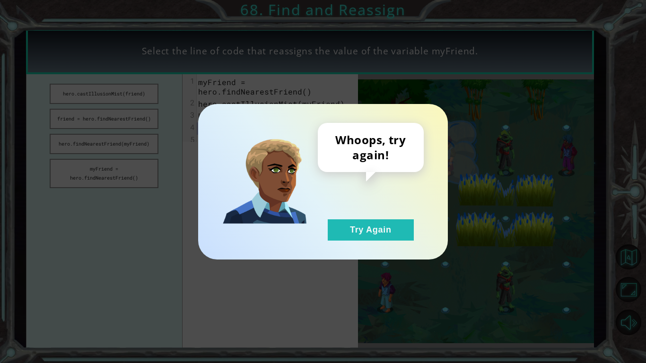
drag, startPoint x: 364, startPoint y: 226, endPoint x: 361, endPoint y: 215, distance: 11.4
click at [361, 215] on div "Whoops, try again! Try Again" at bounding box center [371, 182] width 106 height 118
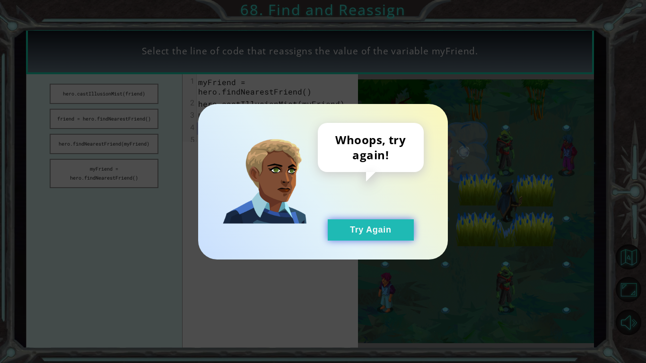
click at [367, 235] on button "Try Again" at bounding box center [371, 229] width 86 height 21
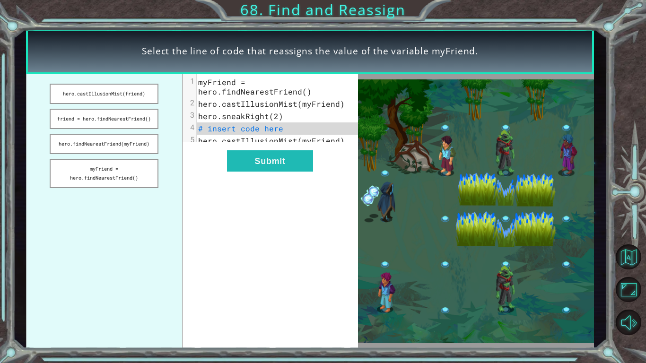
click at [134, 104] on ul "hero.castIllusionMist(friend) friend = hero.findNearestFriend() hero.findNeares…" at bounding box center [104, 211] width 156 height 275
click at [134, 99] on button "hero.castIllusionMist(friend)" at bounding box center [104, 94] width 109 height 20
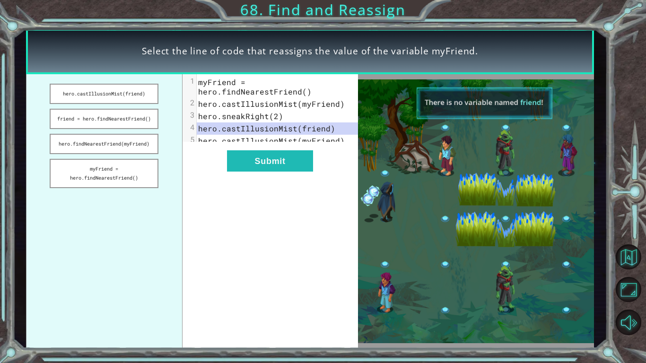
click at [257, 157] on div "xxxxxxxxxx 5 1 myFriend = hero.findNearestFriend() 2 hero.castIllusionMist(myFr…" at bounding box center [269, 211] width 175 height 275
click at [262, 166] on button "Submit" at bounding box center [270, 160] width 86 height 21
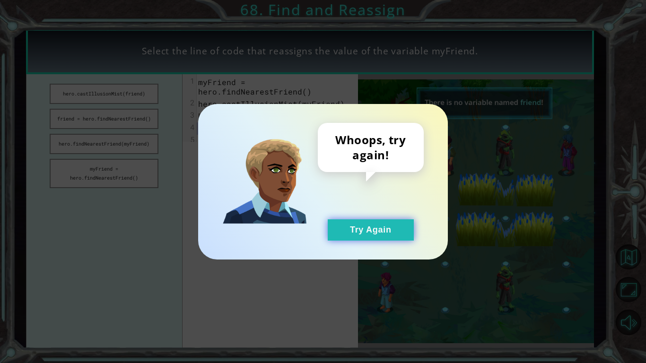
click at [345, 223] on button "Try Again" at bounding box center [371, 229] width 86 height 21
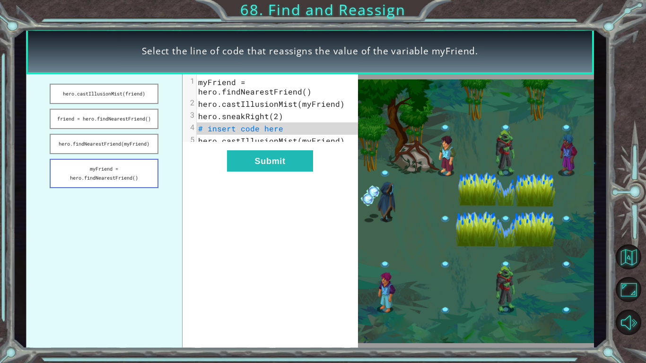
click at [90, 168] on button "myFriend = hero.findNearestFriend()" at bounding box center [104, 173] width 109 height 29
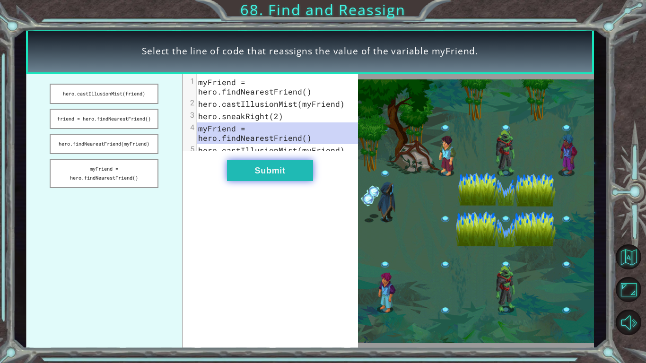
click at [278, 181] on button "Submit" at bounding box center [270, 170] width 86 height 21
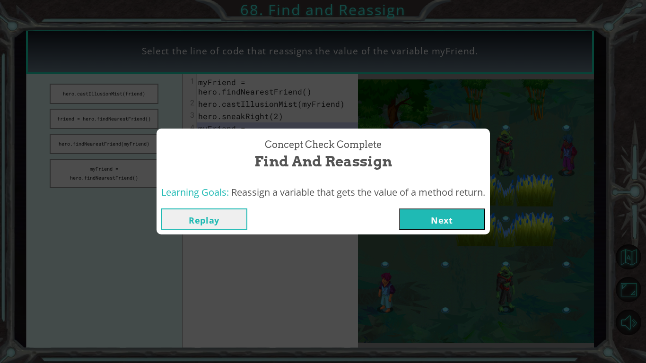
click at [440, 223] on button "Next" at bounding box center [442, 218] width 86 height 21
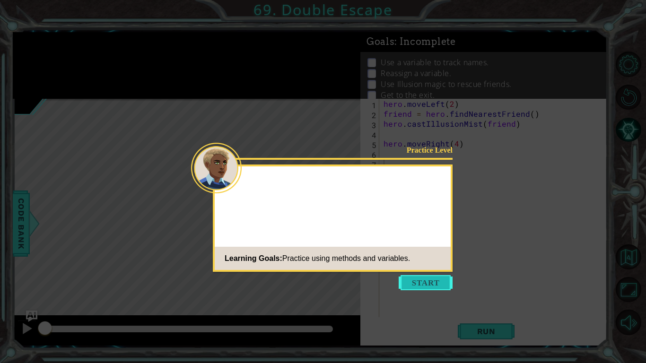
click at [420, 267] on button "Start" at bounding box center [426, 282] width 54 height 15
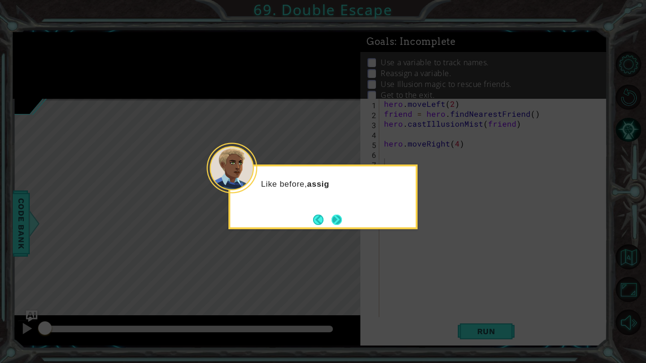
click at [338, 225] on button "Next" at bounding box center [336, 220] width 10 height 10
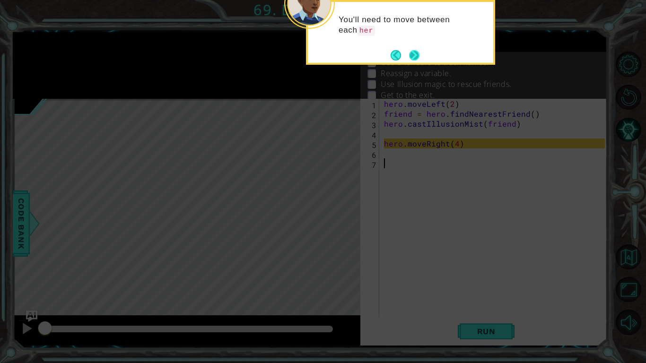
click at [413, 58] on button "Next" at bounding box center [414, 55] width 10 height 10
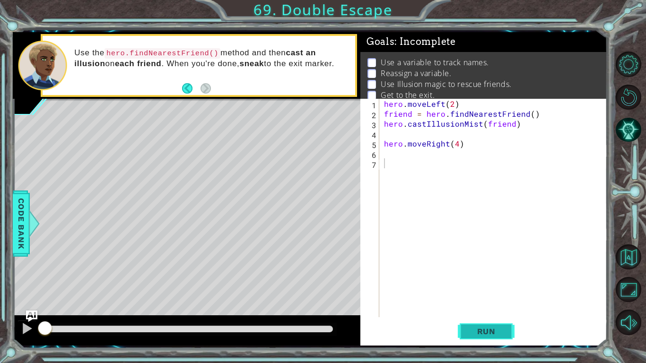
click at [472, 267] on button "Run" at bounding box center [486, 331] width 57 height 25
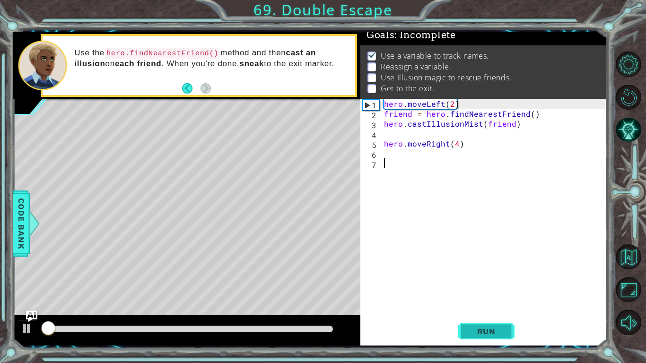
scroll to position [9, 0]
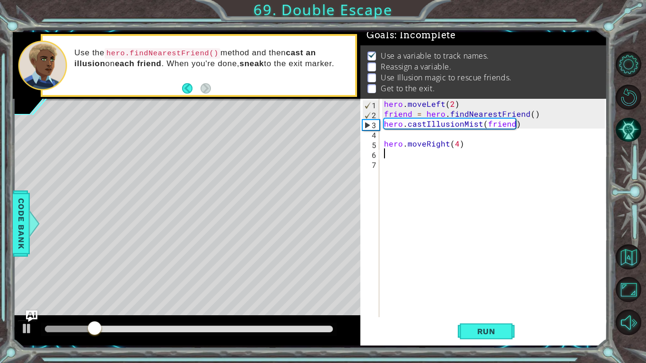
click at [402, 154] on div "hero . moveLeft ( 2 ) friend = hero . findNearestFriend ( ) hero . castIllusion…" at bounding box center [495, 218] width 227 height 238
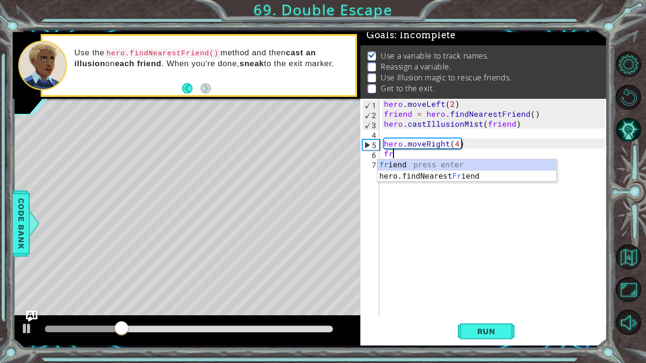
type textarea "fri"
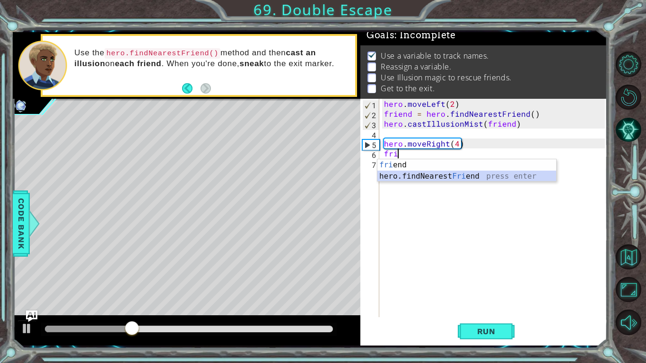
click at [413, 175] on div "fri end press enter hero.findNearest Fri end press enter" at bounding box center [466, 181] width 179 height 45
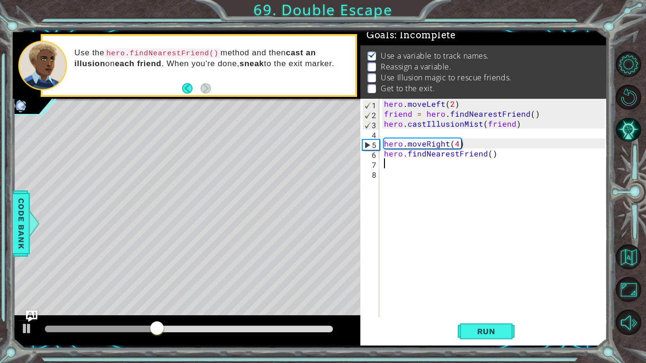
click at [486, 267] on div "1 ההההההההההההההההההההההההההההההההההההההההההההההההההההההההההההההההההההההההההההה…" at bounding box center [323, 181] width 646 height 363
click at [482, 267] on button "Run" at bounding box center [486, 331] width 57 height 25
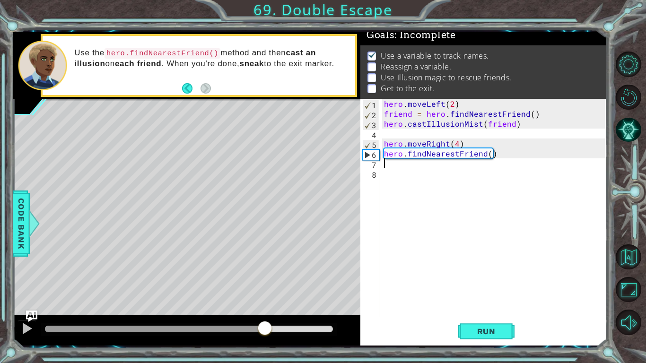
click at [265, 267] on div at bounding box center [189, 329] width 288 height 7
click at [26, 267] on div at bounding box center [27, 328] width 12 height 12
click at [383, 161] on div "hero . moveLeft ( 2 ) friend = hero . findNearestFriend ( ) hero . castIllusion…" at bounding box center [495, 218] width 227 height 238
click at [383, 156] on div "hero . moveLeft ( 2 ) friend = hero . findNearestFriend ( ) hero . castIllusion…" at bounding box center [495, 218] width 227 height 238
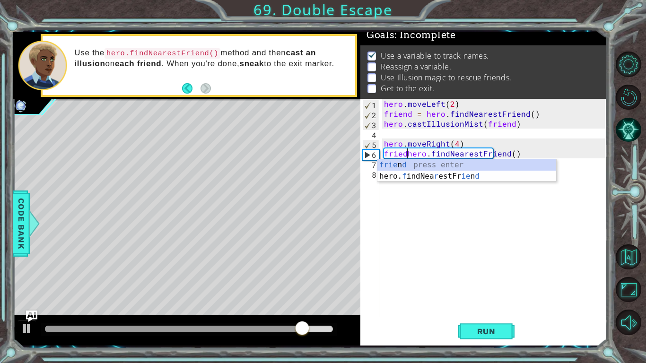
scroll to position [0, 1]
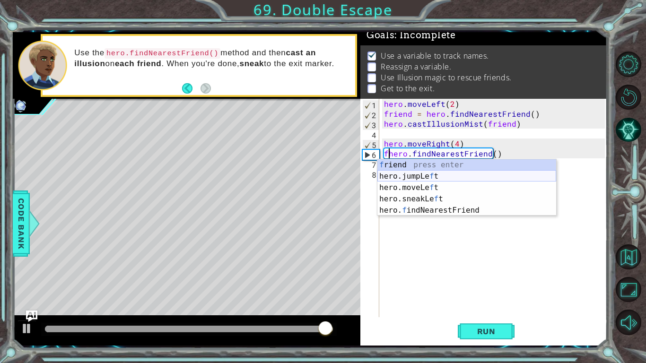
type textarea "hero.findNearestFriend()"
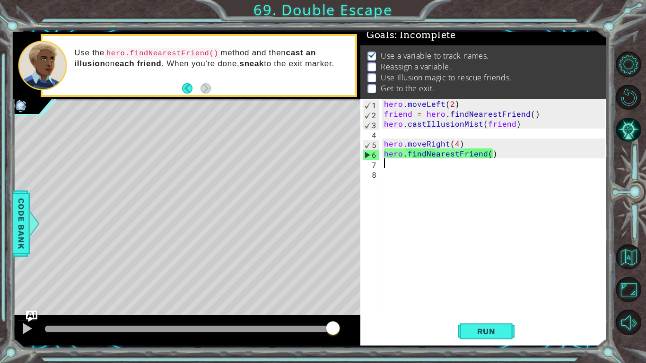
click at [403, 163] on div "hero . moveLeft ( 2 ) friend = hero . findNearestFriend ( ) hero . castIllusion…" at bounding box center [495, 218] width 227 height 238
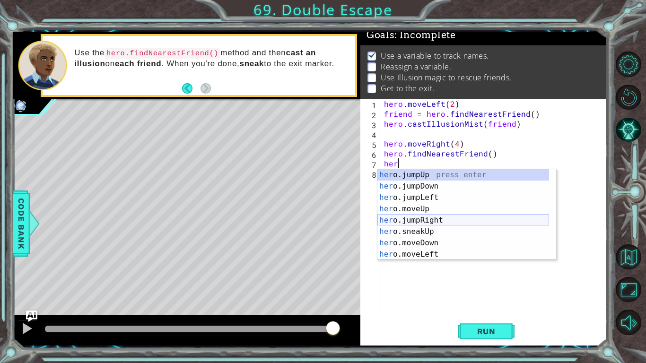
scroll to position [102, 0]
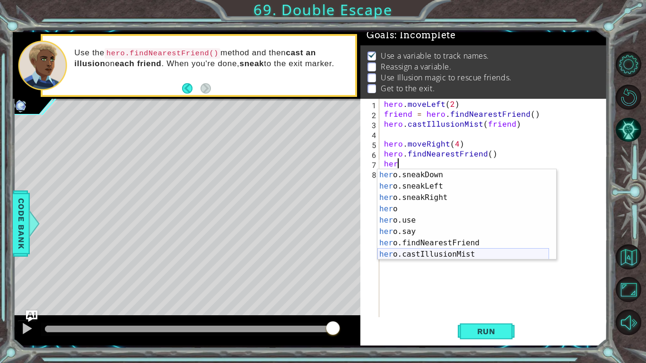
click at [419, 251] on div "her o.sneakDown press enter her o.sneakLeft press enter her o.sneakRight press …" at bounding box center [463, 225] width 172 height 113
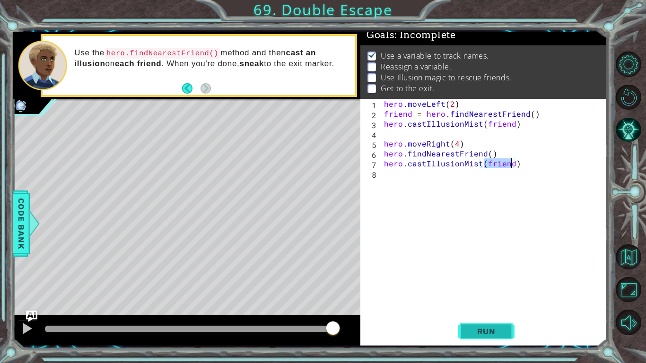
click at [475, 267] on button "Run" at bounding box center [486, 331] width 57 height 25
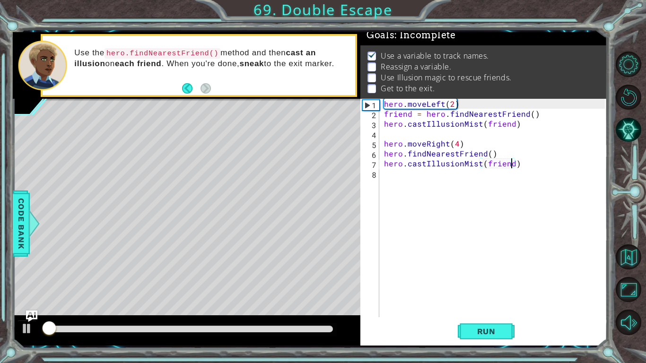
click at [253, 267] on div at bounding box center [189, 329] width 288 height 7
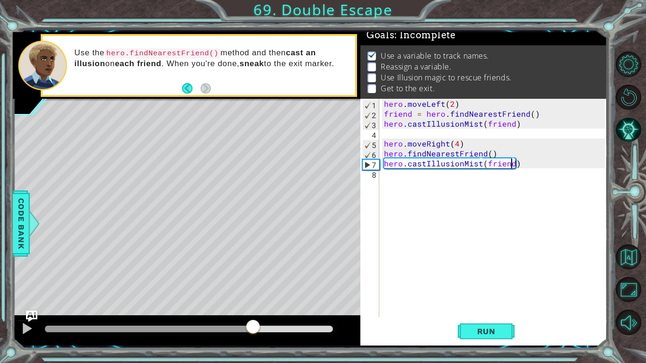
click at [284, 267] on div at bounding box center [189, 329] width 288 height 7
click at [15, 267] on div at bounding box center [186, 330] width 347 height 30
click at [21, 267] on div at bounding box center [27, 328] width 12 height 12
click at [383, 153] on div "hero . moveLeft ( 2 ) friend = hero . findNearestFriend ( ) hero . castIllusion…" at bounding box center [495, 218] width 227 height 238
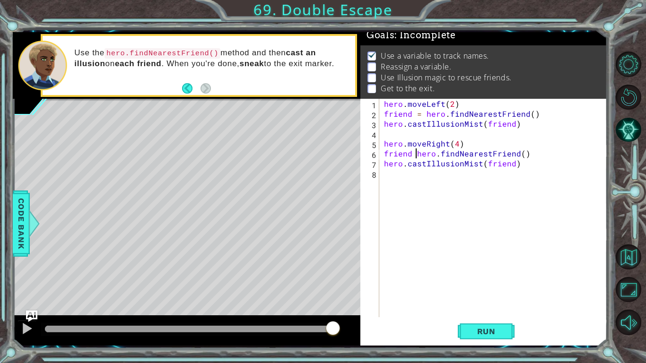
scroll to position [0, 2]
type textarea "friend = hero.findNearestFriend()"
click at [488, 267] on span "Run" at bounding box center [486, 331] width 37 height 9
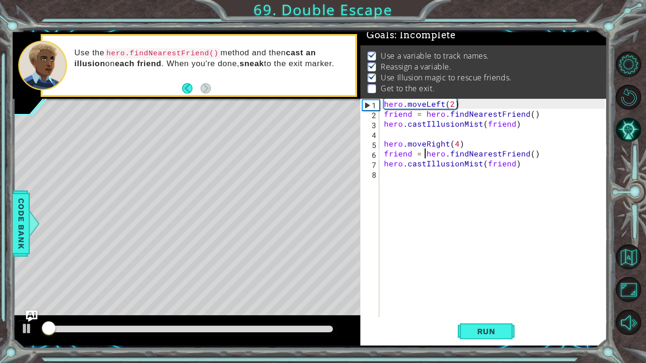
click at [316, 267] on div at bounding box center [189, 329] width 288 height 7
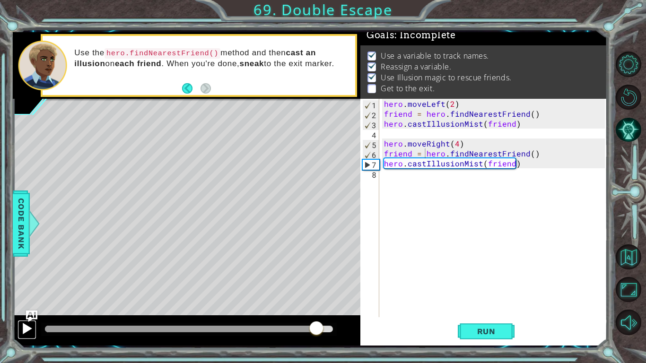
click at [24, 267] on div at bounding box center [27, 328] width 12 height 12
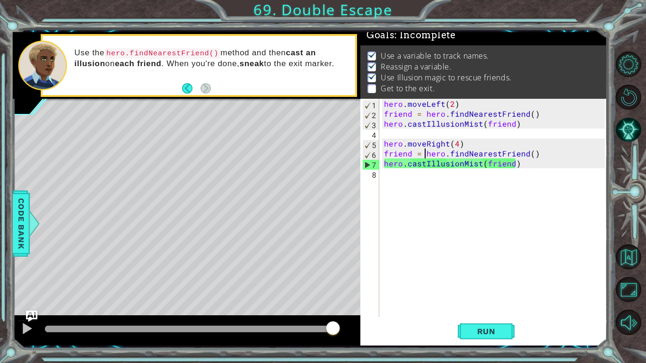
click at [392, 182] on div "hero . moveLeft ( 2 ) friend = hero . findNearestFriend ( ) hero . castIllusion…" at bounding box center [495, 218] width 227 height 238
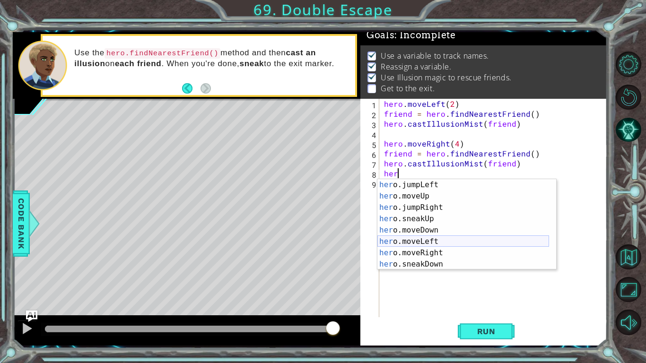
scroll to position [23, 0]
click at [419, 239] on div "her o.jumpLeft press enter her o.moveUp press enter her o.jumpRight press enter…" at bounding box center [463, 235] width 172 height 113
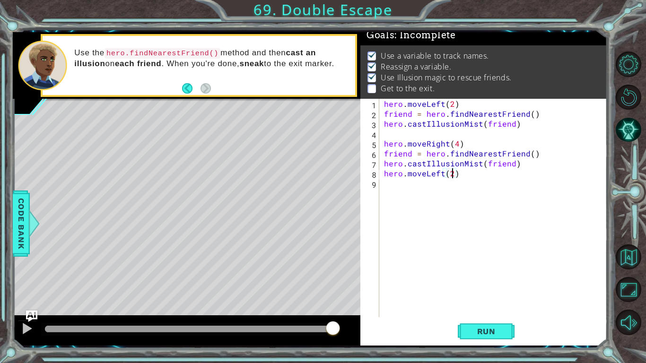
scroll to position [0, 4]
type textarea "hero.moveLeft(2)"
click at [476, 267] on span "Run" at bounding box center [486, 331] width 37 height 9
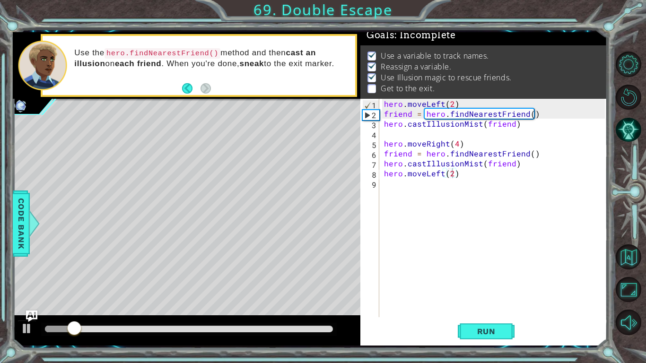
click at [317, 267] on div at bounding box center [188, 329] width 295 height 13
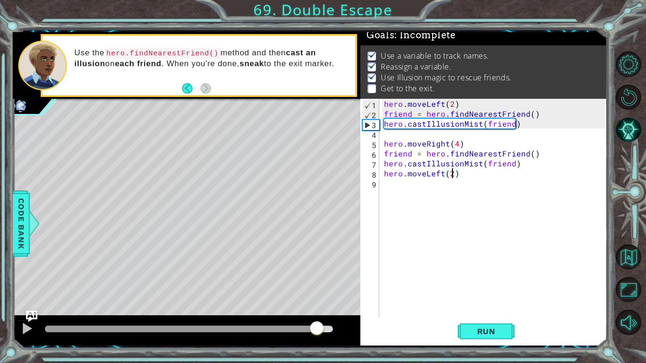
click at [317, 267] on div at bounding box center [189, 329] width 288 height 7
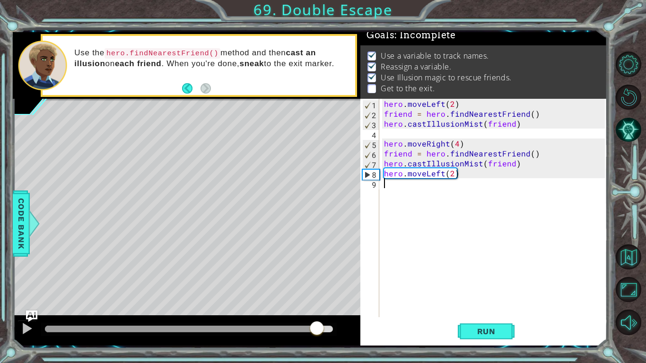
click at [424, 195] on div "hero . moveLeft ( 2 ) friend = hero . findNearestFriend ( ) hero . castIllusion…" at bounding box center [495, 218] width 227 height 238
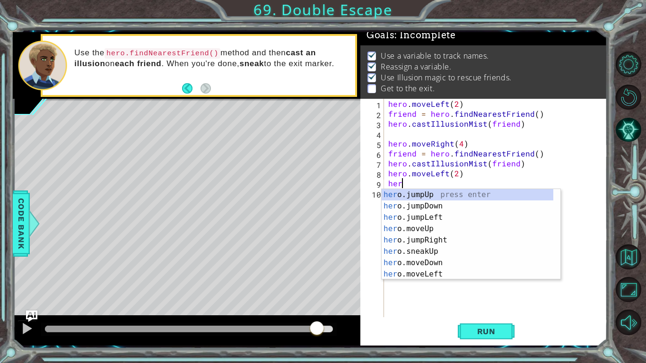
scroll to position [0, 0]
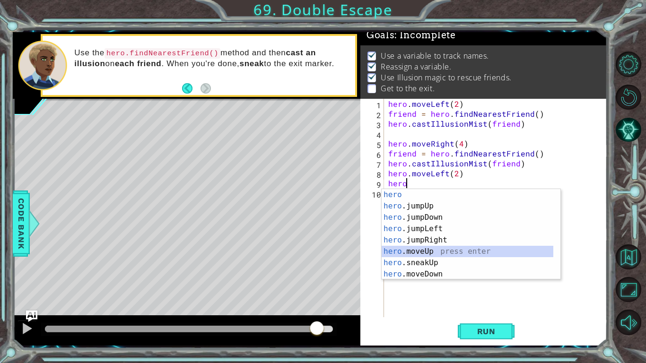
click at [426, 251] on div "hero press enter hero .jumpUp press enter hero .jumpDown press enter hero .jump…" at bounding box center [467, 245] width 172 height 113
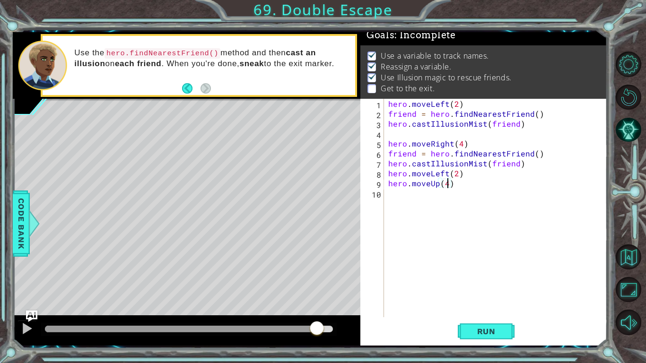
scroll to position [0, 3]
type textarea "hero.moveUp(4)"
click at [509, 267] on button "Run" at bounding box center [486, 331] width 57 height 25
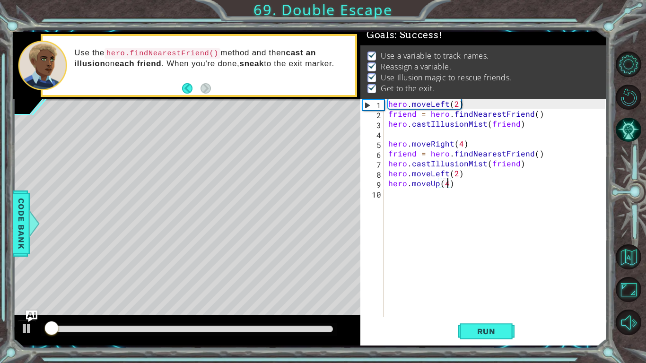
click at [298, 267] on div at bounding box center [189, 329] width 288 height 7
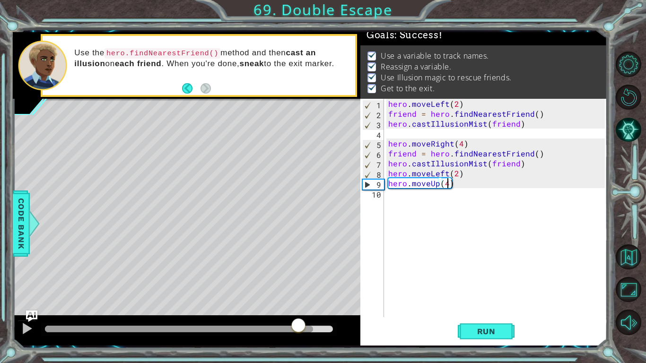
click at [313, 267] on div at bounding box center [189, 329] width 288 height 7
click at [29, 267] on div at bounding box center [27, 328] width 12 height 12
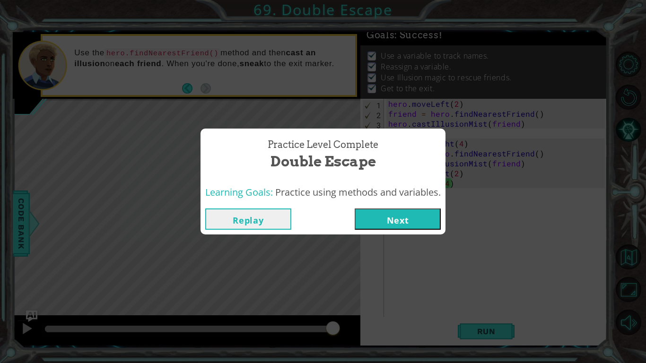
click at [422, 221] on button "Next" at bounding box center [398, 218] width 86 height 21
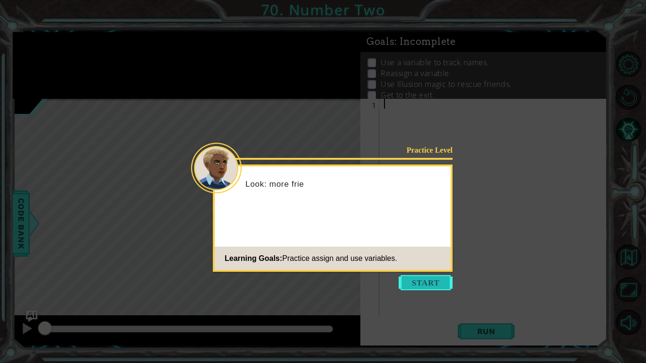
click at [407, 267] on button "Start" at bounding box center [426, 282] width 54 height 15
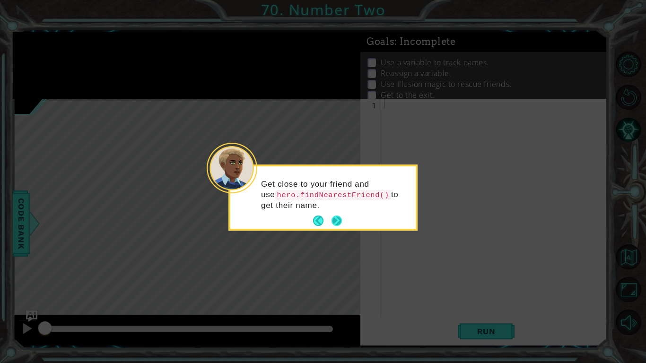
click at [339, 219] on button "Next" at bounding box center [336, 221] width 10 height 10
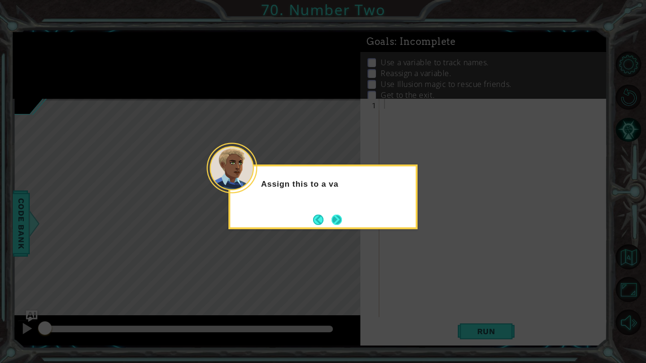
click at [338, 220] on button "Next" at bounding box center [336, 219] width 17 height 17
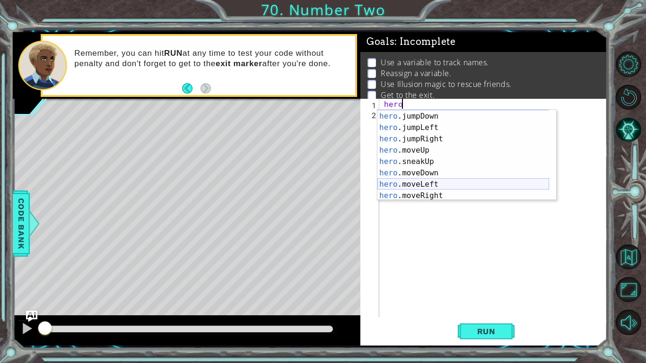
scroll to position [11, 0]
click at [425, 191] on div "hero .jumpDown press enter hero .jumpLeft press enter hero .jumpRight press ent…" at bounding box center [463, 166] width 172 height 113
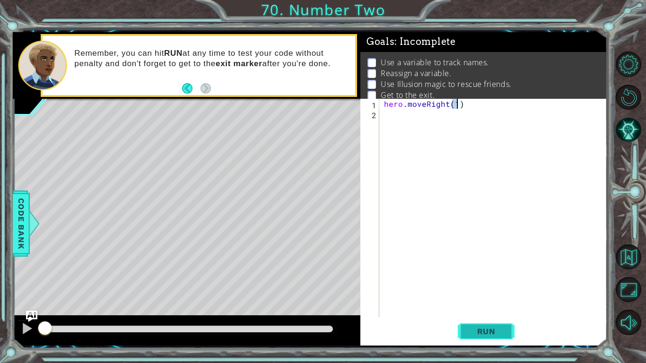
type textarea "hero.moveRight(1)"
click at [466, 267] on button "Run" at bounding box center [486, 331] width 57 height 25
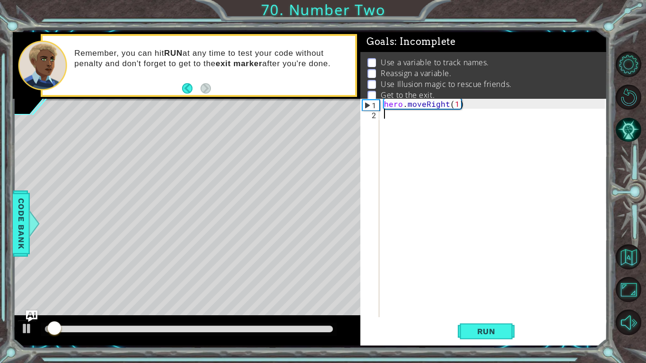
click at [392, 121] on div "hero . moveRight ( 1 )" at bounding box center [495, 218] width 227 height 238
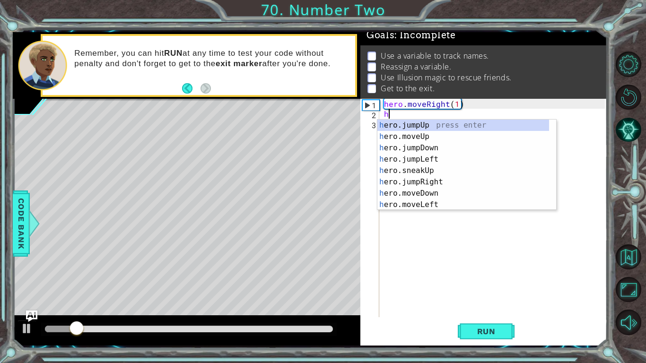
scroll to position [0, 0]
type textarea "h"
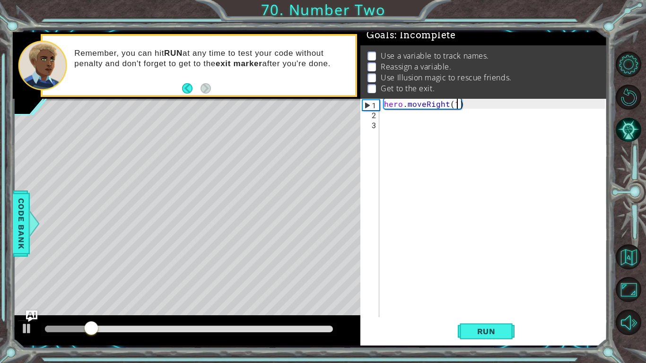
click at [455, 105] on div "hero . moveRight ( 1 )" at bounding box center [495, 218] width 227 height 238
type textarea "hero.moveRight(2)"
click at [477, 267] on span "Run" at bounding box center [486, 331] width 37 height 9
click at [409, 118] on div "hero . moveRight ( 2 )" at bounding box center [495, 218] width 227 height 238
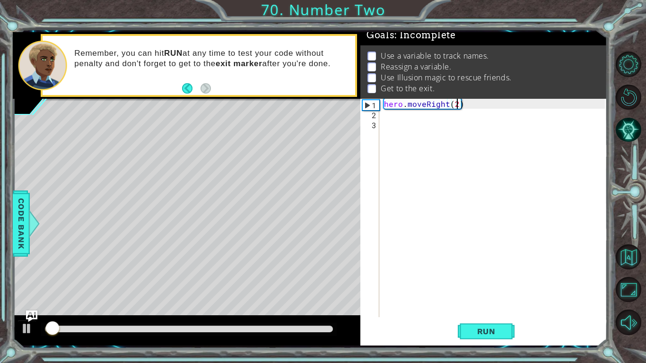
scroll to position [0, 0]
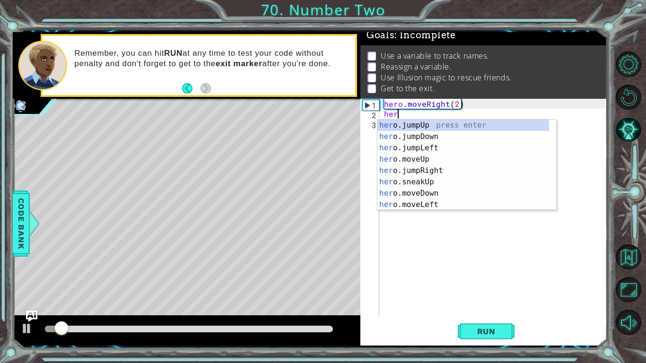
type textarea "hero"
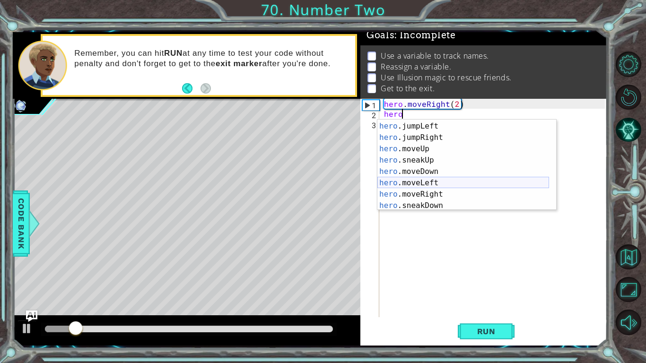
scroll to position [91, 0]
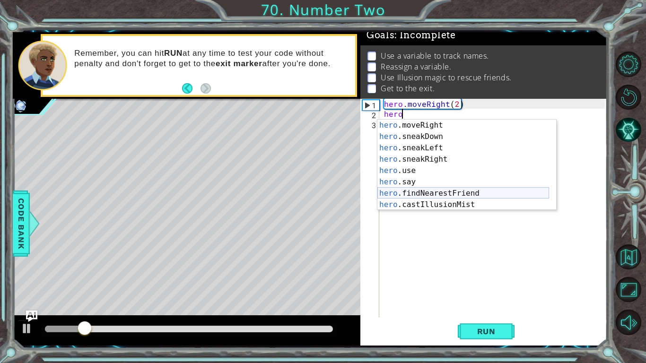
click at [426, 194] on div "hero .moveRight press enter hero .sneakDown press enter hero .sneakLeft press e…" at bounding box center [463, 176] width 172 height 113
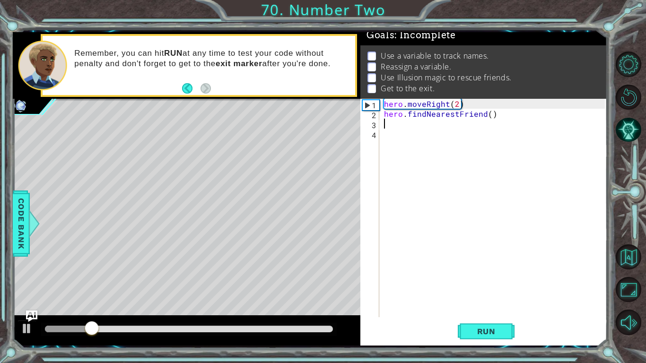
click at [384, 113] on div "hero . moveRight ( 2 ) hero . findNearestFriend ( )" at bounding box center [495, 218] width 227 height 238
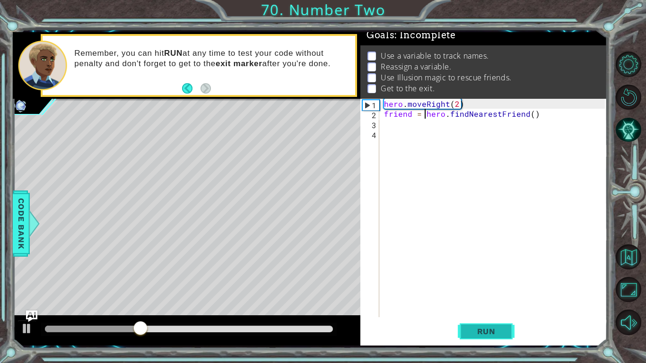
type textarea "friend = hero.findNearestFriend()"
click at [494, 267] on span "Run" at bounding box center [486, 331] width 37 height 9
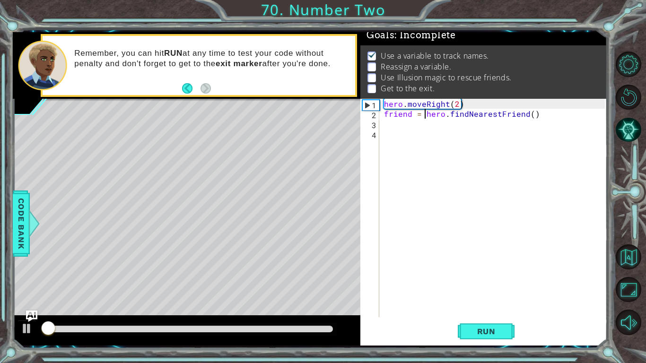
scroll to position [9, 0]
click at [438, 123] on div "hero . moveRight ( 2 ) friend = hero . findNearestFriend ( )" at bounding box center [495, 218] width 227 height 238
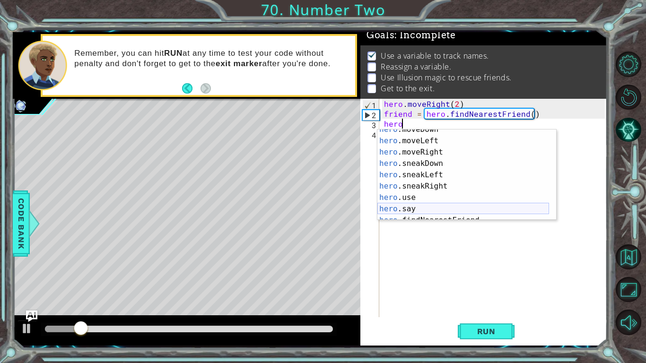
scroll to position [91, 0]
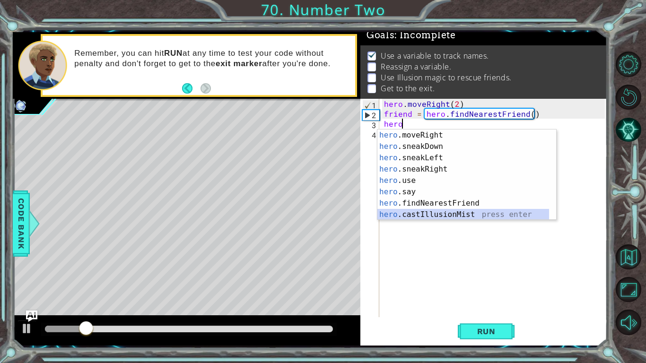
click at [441, 217] on div "hero .moveRight press enter hero .sneakDown press enter hero .sneakLeft press e…" at bounding box center [463, 186] width 172 height 113
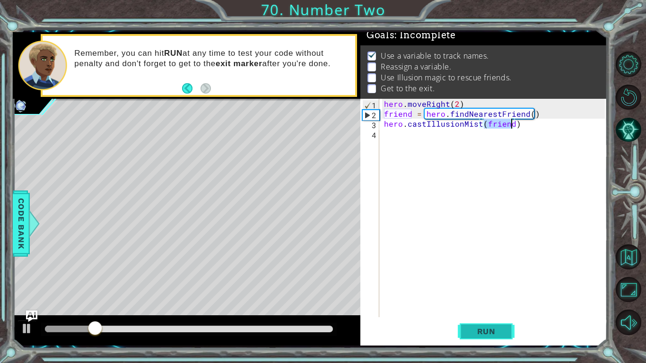
type textarea "hero.castIllusionMist(friend)"
click at [471, 267] on span "Run" at bounding box center [486, 331] width 37 height 9
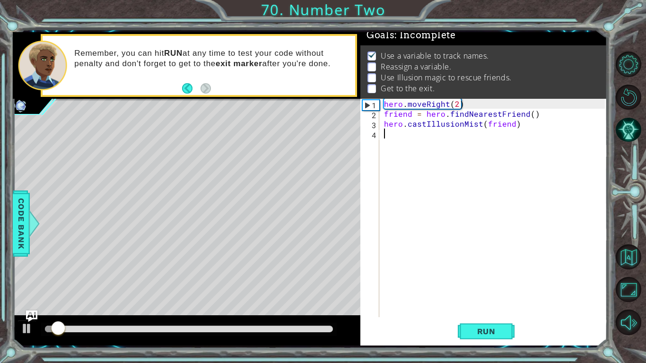
click at [400, 142] on div "hero . moveRight ( 2 ) friend = hero . findNearestFriend ( ) hero . castIllusio…" at bounding box center [495, 218] width 227 height 238
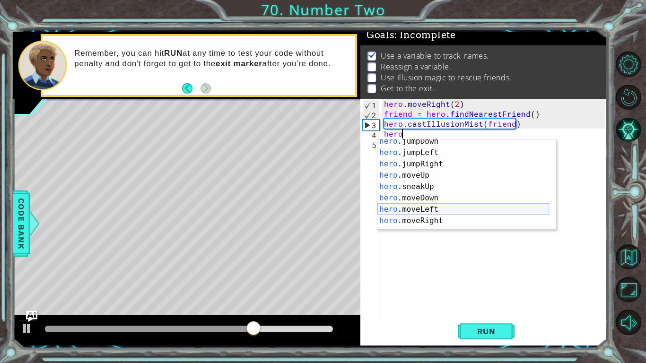
scroll to position [17, 0]
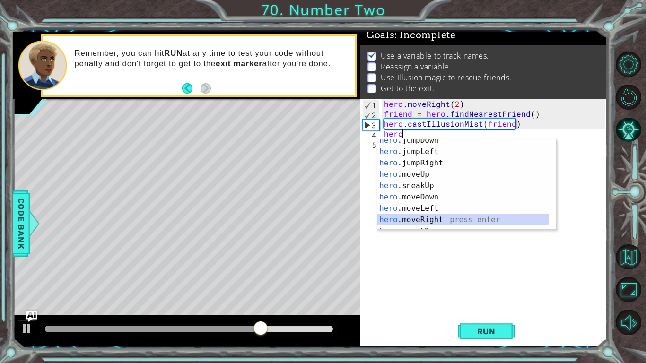
click at [424, 218] on div "hero .jumpDown press enter hero .jumpLeft press enter hero .jumpRight press ent…" at bounding box center [463, 191] width 172 height 113
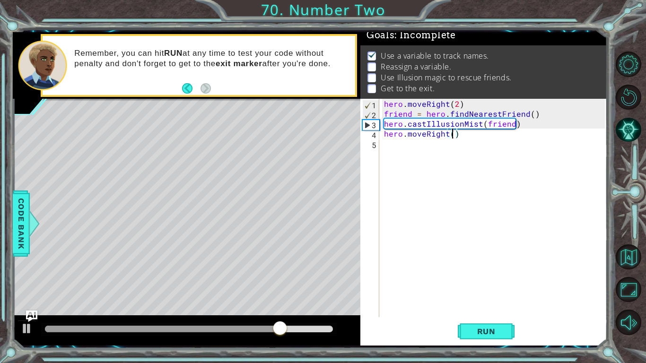
type textarea "hero.moveRight(2)"
click at [387, 147] on div "hero . moveRight ( 2 ) friend = hero . findNearestFriend ( ) hero . castIllusio…" at bounding box center [495, 218] width 227 height 238
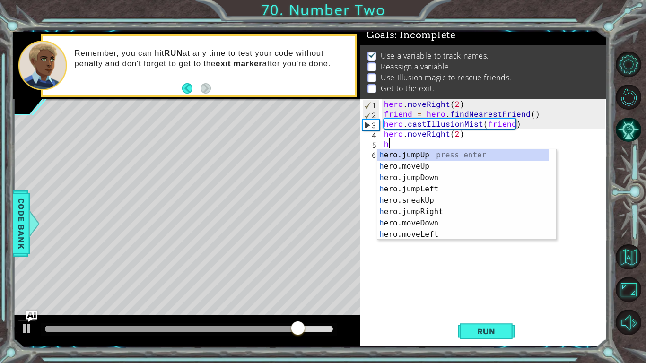
scroll to position [0, 0]
type textarea "hero"
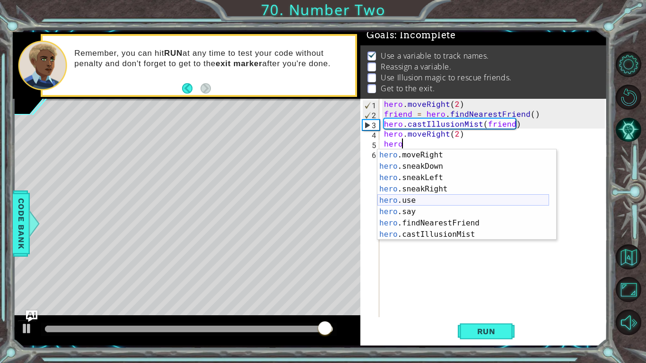
scroll to position [91, 0]
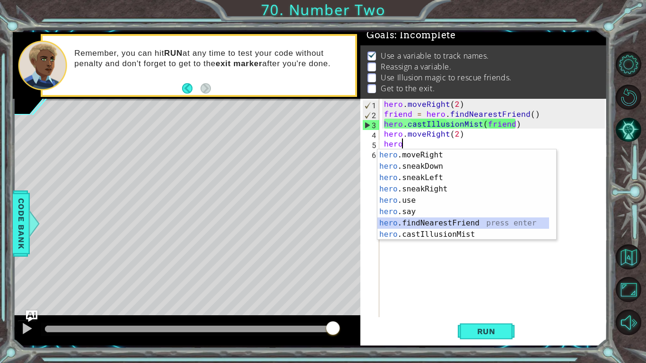
click at [405, 223] on div "hero .moveRight press enter hero .sneakDown press enter hero .sneakLeft press e…" at bounding box center [463, 205] width 172 height 113
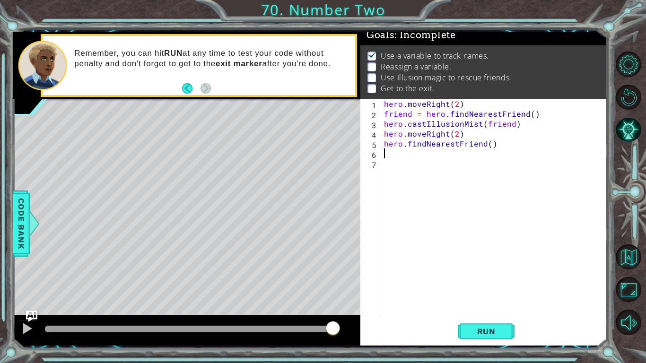
click at [382, 142] on div "hero . moveRight ( 2 ) friend = hero . findNearestFriend ( ) hero . castIllusio…" at bounding box center [493, 208] width 223 height 218
type textarea "friend = hero.findNearestFriend()"
click at [506, 267] on button "Run" at bounding box center [486, 331] width 57 height 25
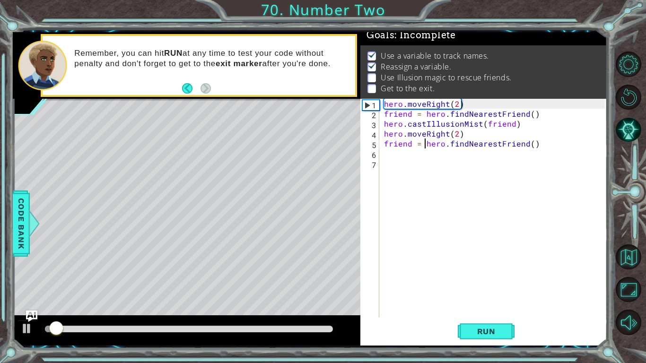
click at [307, 267] on div at bounding box center [189, 329] width 288 height 7
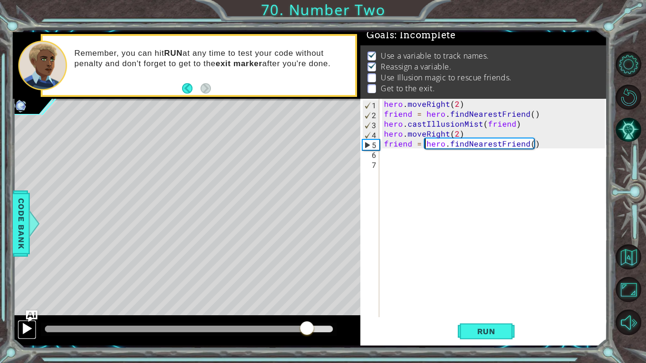
click at [31, 267] on div at bounding box center [27, 328] width 12 height 12
click at [416, 160] on div "hero . moveRight ( 2 ) friend = hero . findNearestFriend ( ) hero . castIllusio…" at bounding box center [495, 218] width 227 height 238
click at [387, 156] on div "hero . moveRight ( 2 ) friend = hero . findNearestFriend ( ) hero . castIllusio…" at bounding box center [495, 218] width 227 height 238
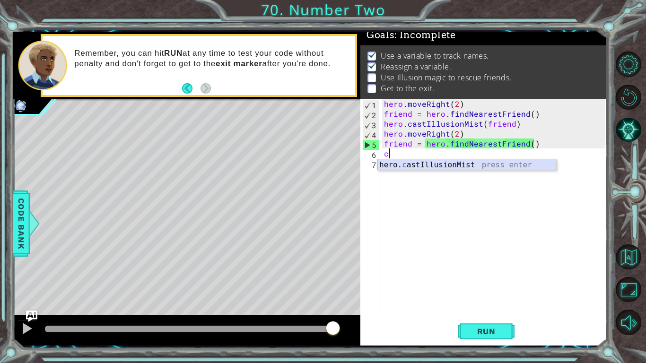
click at [402, 165] on div "hero. c astIllusionMist press enter" at bounding box center [466, 176] width 179 height 34
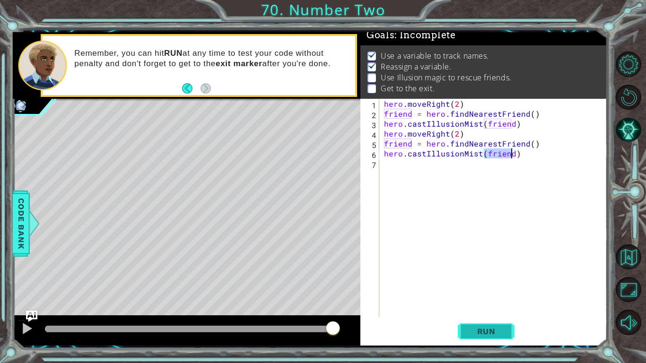
type textarea "hero.castIllusionMist(friend)"
click at [476, 267] on button "Run" at bounding box center [486, 331] width 57 height 25
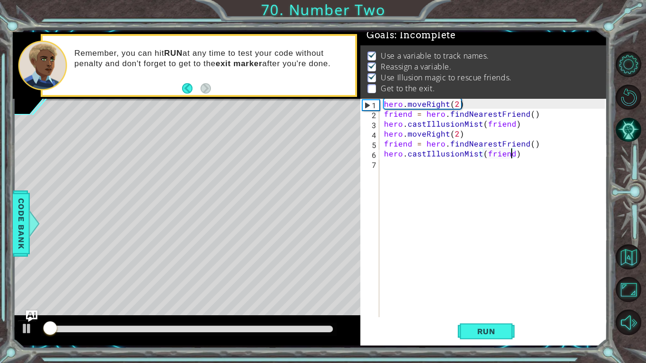
click at [311, 267] on div at bounding box center [189, 329] width 288 height 7
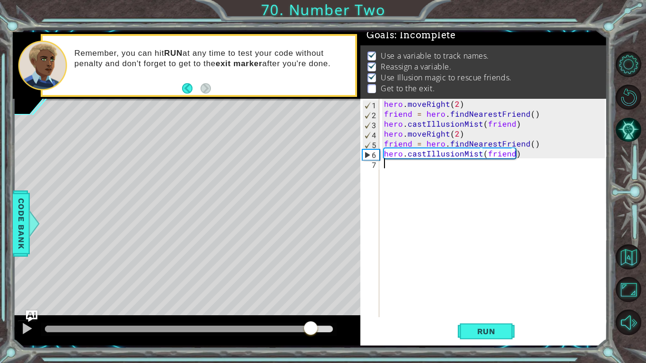
click at [429, 166] on div "hero . moveRight ( 2 ) friend = hero . findNearestFriend ( ) hero . castIllusio…" at bounding box center [495, 218] width 227 height 238
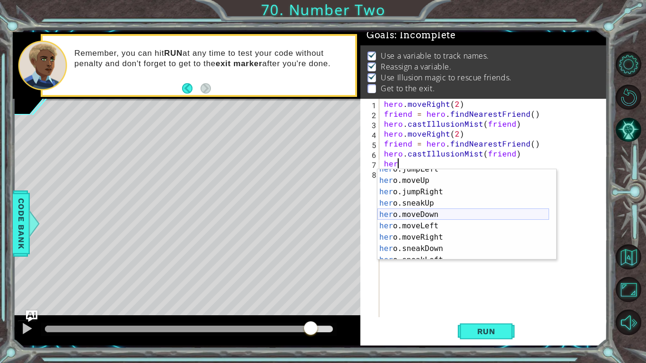
scroll to position [33, 0]
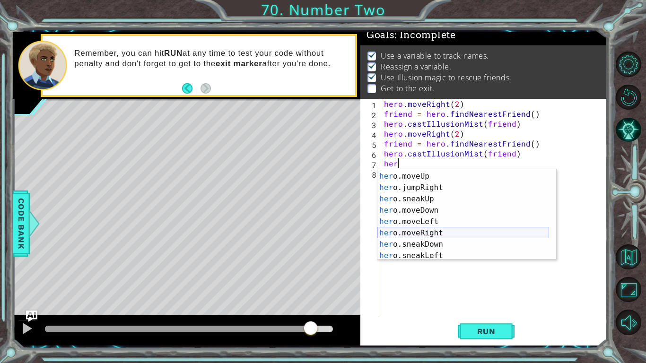
click at [426, 233] on div "her o.jumpLeft press enter her o.moveUp press enter her o.jumpRight press enter…" at bounding box center [463, 215] width 172 height 113
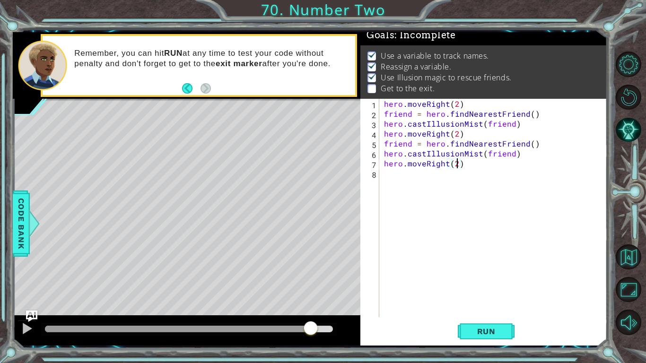
scroll to position [0, 4]
type textarea "hero.moveRight(2)"
click at [487, 267] on button "Run" at bounding box center [486, 331] width 57 height 25
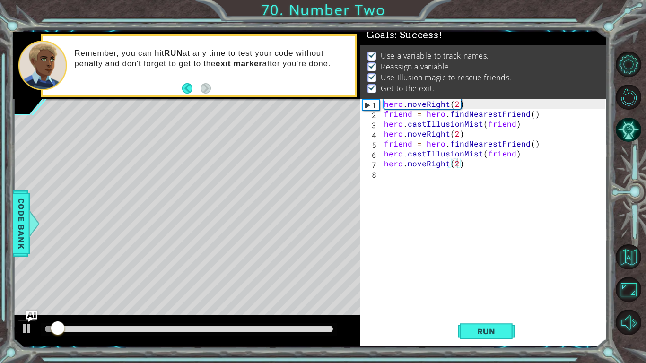
click at [322, 267] on div at bounding box center [188, 329] width 295 height 13
click at [322, 267] on div at bounding box center [189, 329] width 288 height 7
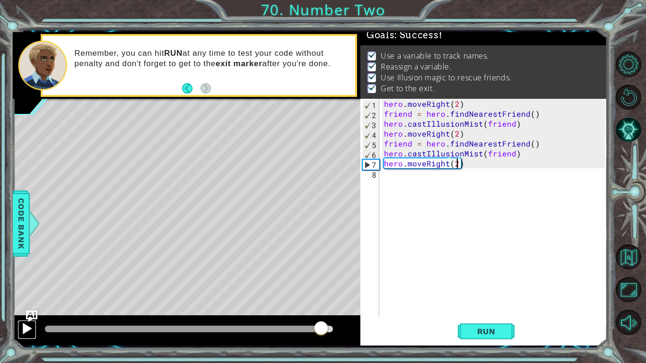
click at [23, 267] on div at bounding box center [27, 328] width 12 height 12
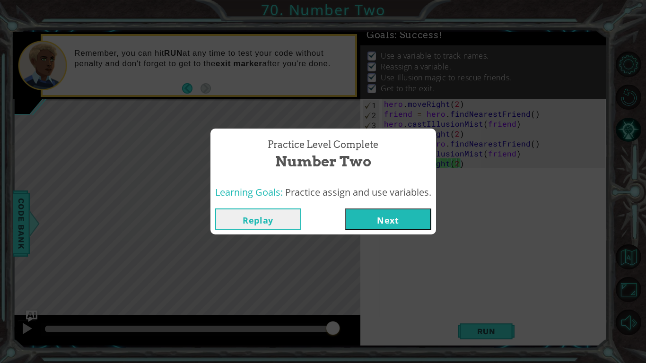
click at [391, 213] on button "Next" at bounding box center [388, 218] width 86 height 21
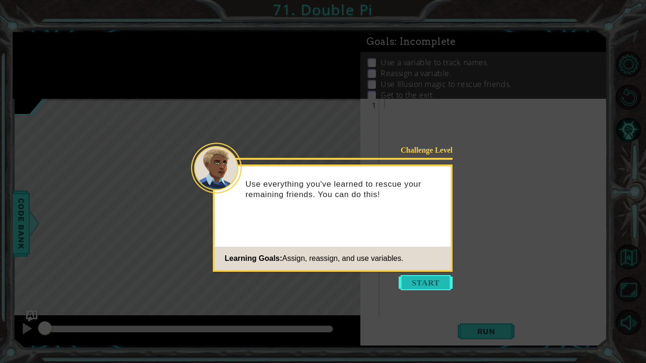
click at [417, 267] on button "Start" at bounding box center [426, 282] width 54 height 15
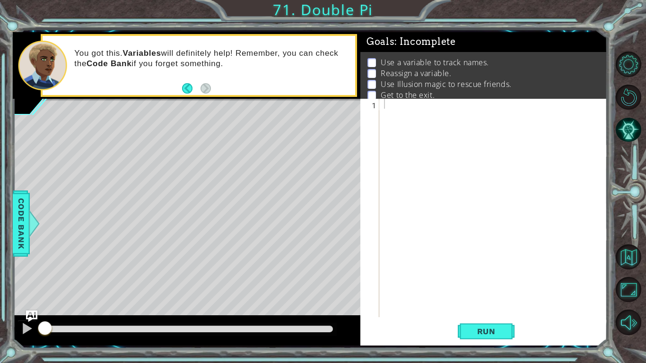
click at [381, 102] on div "1 ההההההההההההההההההההההההההההההההההההההההההההההההההההההההההההההההההההההההההההה…" at bounding box center [482, 208] width 244 height 218
click at [383, 102] on div at bounding box center [495, 218] width 227 height 238
type textarea "steps = 2"
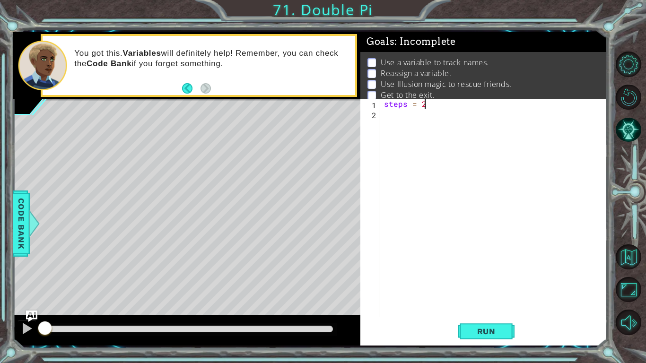
click at [402, 110] on div "steps = 2" at bounding box center [495, 218] width 227 height 238
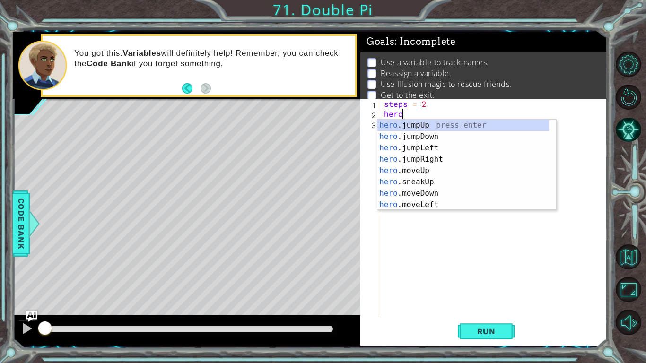
scroll to position [0, 0]
click at [408, 169] on div "hero .jumpUp press enter hero .jumpDown press enter hero .jumpLeft press enter …" at bounding box center [463, 176] width 172 height 113
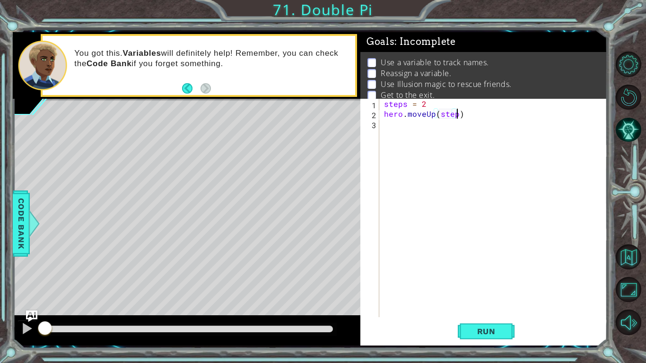
scroll to position [0, 4]
type textarea "hero.moveUp(steps)"
click at [477, 267] on span "Run" at bounding box center [486, 331] width 37 height 9
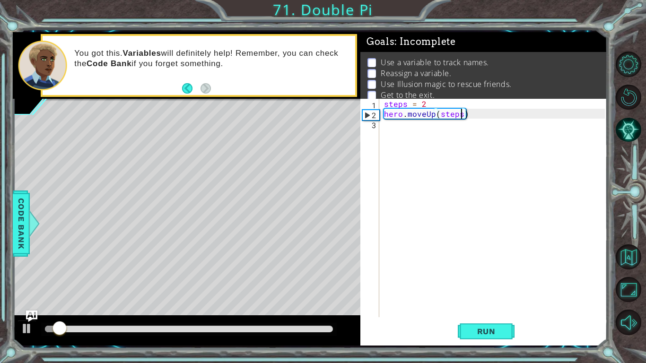
click at [387, 130] on div "steps = 2 hero . moveUp ( steps )" at bounding box center [495, 218] width 227 height 238
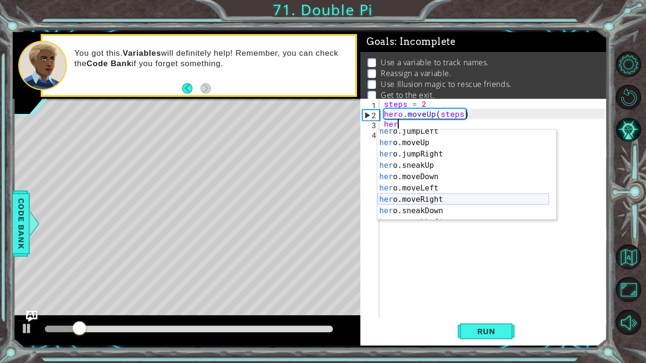
scroll to position [27, 0]
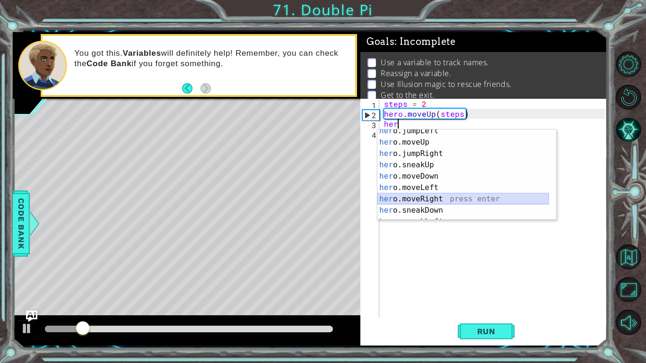
click at [420, 199] on div "her o.jumpLeft press enter her o.moveUp press enter her o.jumpRight press enter…" at bounding box center [463, 181] width 172 height 113
type textarea "hero.moveRight(1)"
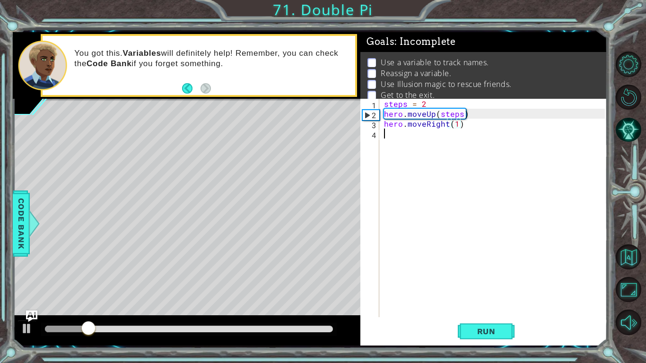
click at [410, 141] on div "steps = 2 hero . moveUp ( steps ) hero . moveRight ( 1 )" at bounding box center [495, 218] width 227 height 238
click at [458, 125] on div "steps = 2 hero . moveUp ( steps ) hero . moveRight ( 1 )" at bounding box center [495, 218] width 227 height 238
type textarea "hero.moveRight(2)"
click at [433, 135] on div "steps = 2 hero . moveUp ( steps ) hero . moveRight ( 2 )" at bounding box center [495, 218] width 227 height 238
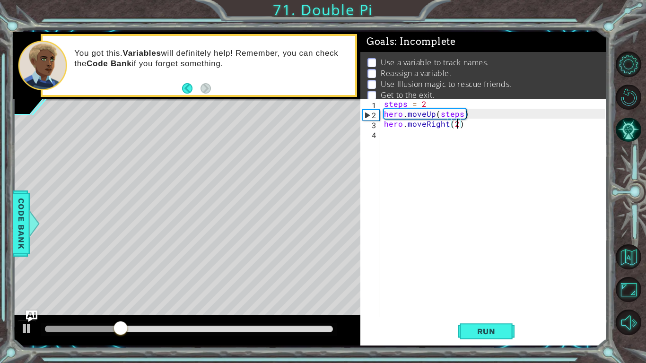
scroll to position [0, 0]
type textarea "h"
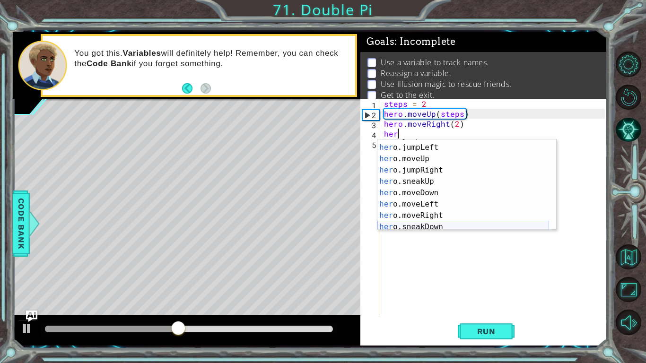
scroll to position [20, 0]
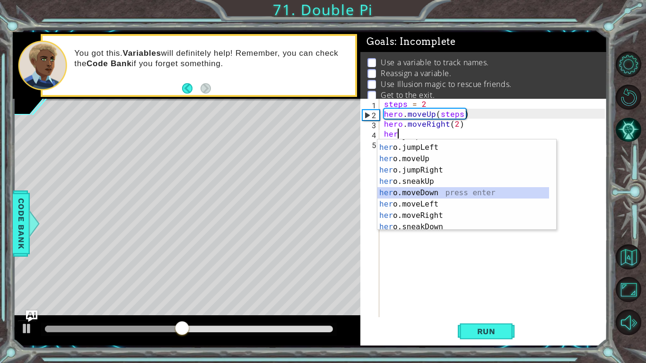
click at [427, 191] on div "her o.jumpDown press enter her o.jumpLeft press enter her o.moveUp press enter …" at bounding box center [463, 186] width 172 height 113
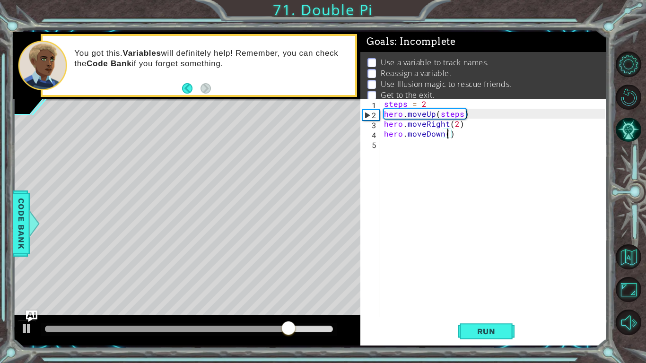
scroll to position [0, 4]
type textarea "hero.moveDown(2)"
click at [470, 267] on button "Run" at bounding box center [486, 331] width 57 height 25
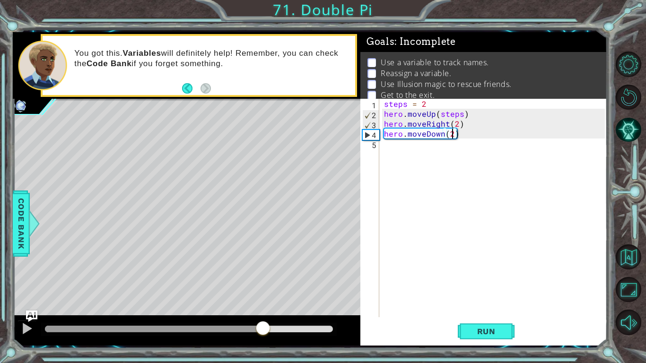
drag, startPoint x: 283, startPoint y: 328, endPoint x: 263, endPoint y: 324, distance: 20.3
click at [263, 267] on div at bounding box center [189, 329] width 288 height 7
click at [410, 156] on div "steps = 2 hero . moveUp ( steps ) hero . moveRight ( 2 ) hero . moveDown ( 2 )" at bounding box center [495, 218] width 227 height 238
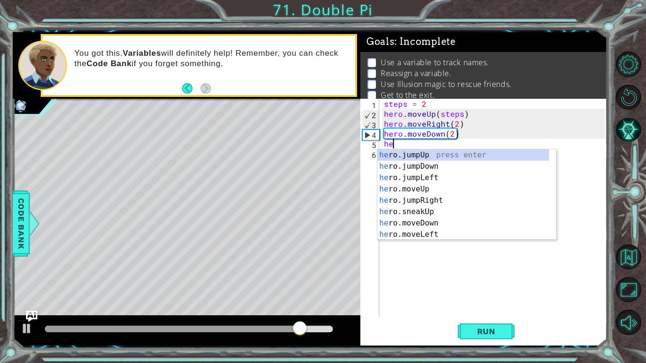
type textarea "h"
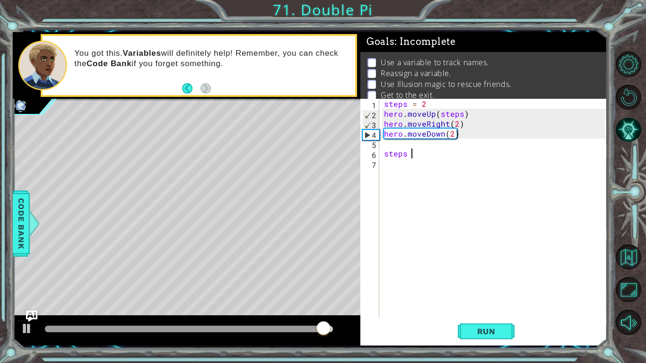
scroll to position [0, 1]
type textarea "steps = 3"
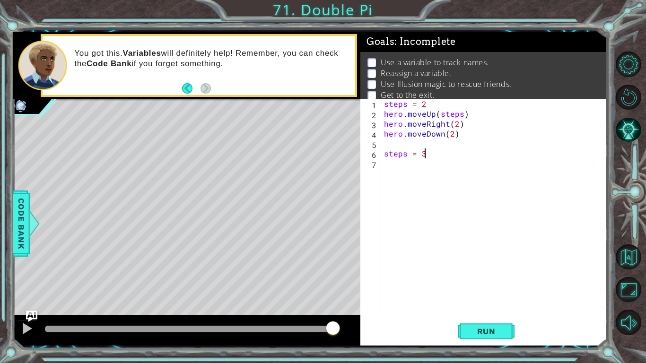
click at [395, 174] on div "steps = 2 hero . moveUp ( steps ) hero . moveRight ( 2 ) hero . moveDown ( 2 ) …" at bounding box center [495, 218] width 227 height 238
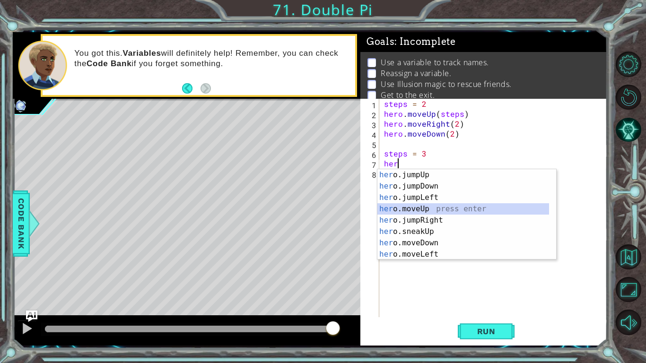
click at [409, 210] on div "her o.jumpUp press enter her o.jumpDown press enter her o.jumpLeft press enter …" at bounding box center [463, 225] width 172 height 113
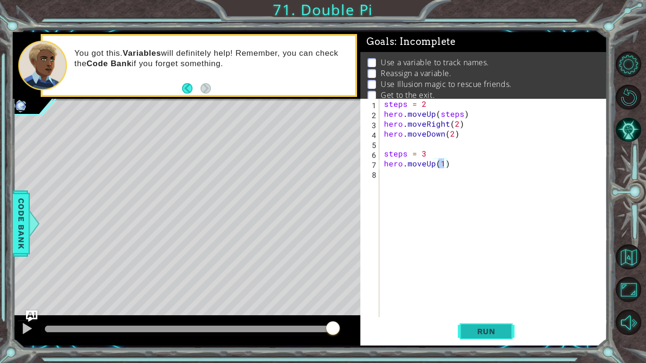
click at [475, 267] on button "Run" at bounding box center [486, 331] width 57 height 25
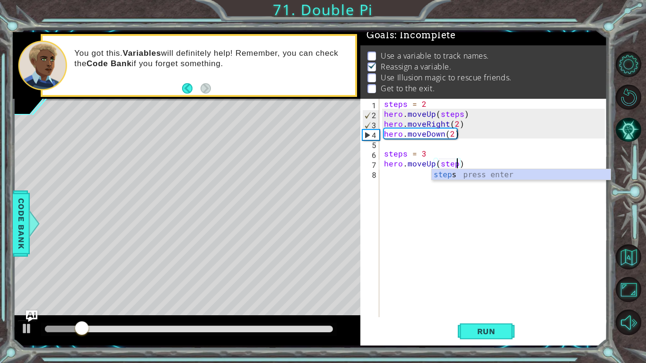
scroll to position [0, 4]
type textarea "hero.moveUp(steps)"
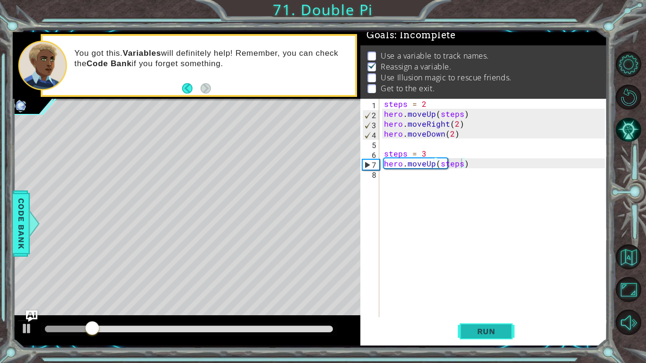
click at [476, 267] on span "Run" at bounding box center [486, 331] width 37 height 9
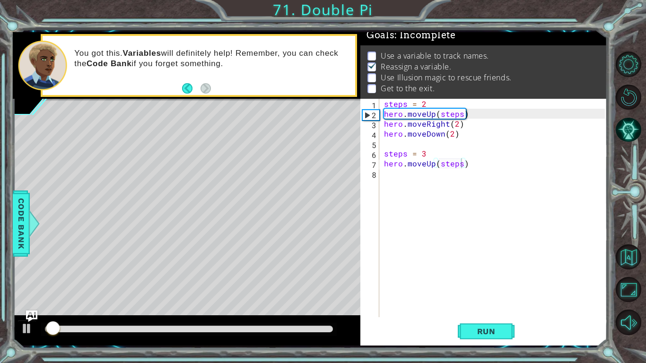
click at [297, 267] on div at bounding box center [188, 329] width 295 height 13
click at [298, 267] on div at bounding box center [188, 329] width 295 height 13
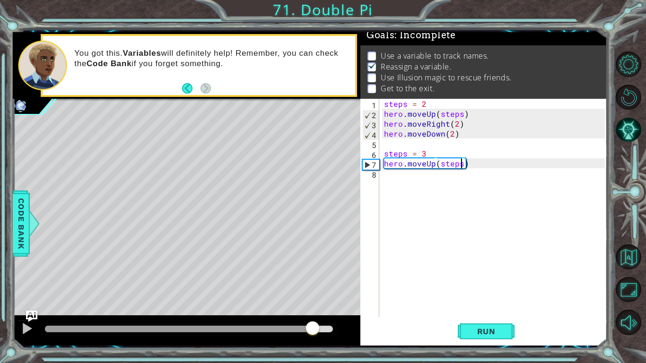
click at [313, 267] on div at bounding box center [189, 329] width 288 height 7
click at [32, 267] on div at bounding box center [27, 328] width 12 height 12
click at [401, 182] on div "steps = 2 hero . moveUp ( steps ) hero . moveRight ( 2 ) hero . moveDown ( 2 ) …" at bounding box center [495, 218] width 227 height 238
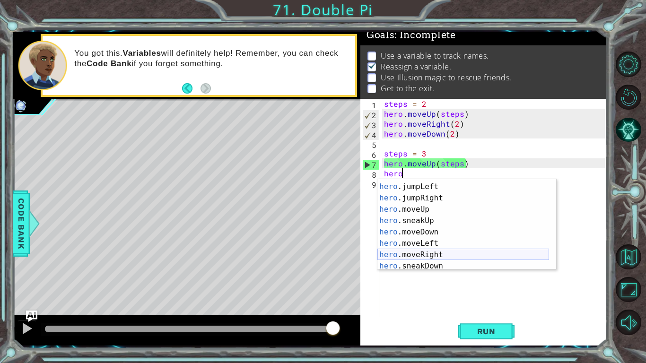
scroll to position [21, 0]
click at [421, 254] on div "hero .jumpDown press enter hero .jumpLeft press enter hero .jumpRight press ent…" at bounding box center [463, 226] width 172 height 113
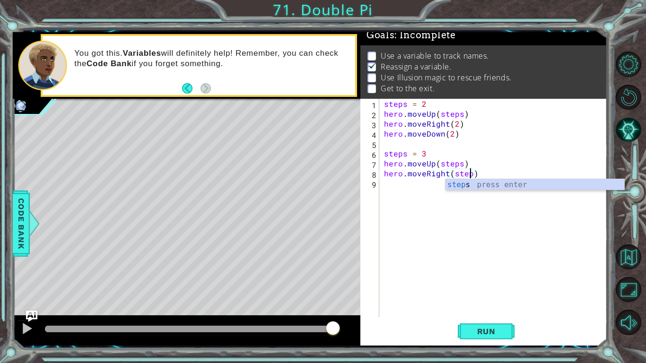
scroll to position [0, 5]
click at [469, 185] on div "steps press enter" at bounding box center [534, 196] width 179 height 34
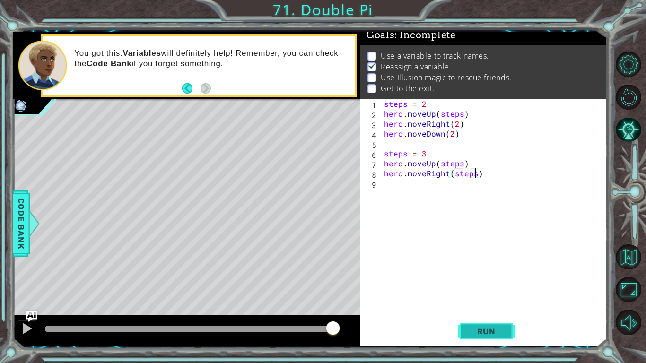
type textarea "hero.moveRight(steps)"
click at [481, 267] on span "Run" at bounding box center [486, 331] width 37 height 9
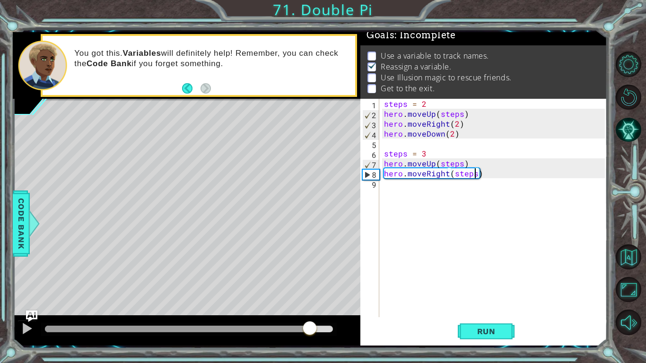
click at [310, 267] on div at bounding box center [189, 329] width 288 height 7
click at [411, 185] on div "steps = 2 hero . moveUp ( steps ) hero . moveRight ( 2 ) hero . moveDown ( 2 ) …" at bounding box center [495, 218] width 227 height 238
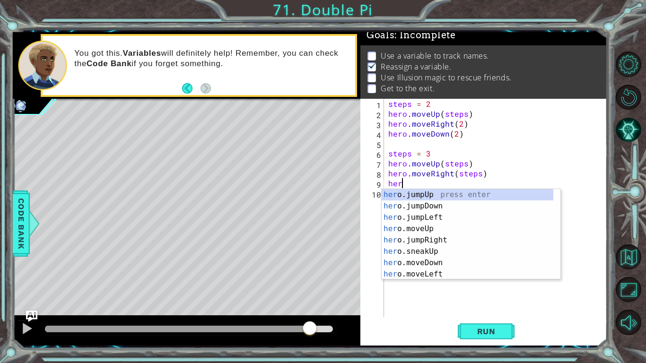
scroll to position [0, 0]
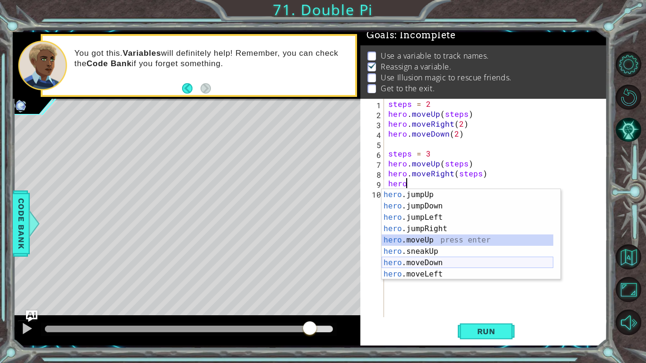
drag, startPoint x: 424, startPoint y: 240, endPoint x: 430, endPoint y: 262, distance: 22.5
click at [430, 262] on div "hero .jumpUp press enter hero .jumpDown press enter hero .jumpLeft press enter …" at bounding box center [467, 245] width 172 height 113
type textarea "hero.moveUp(1)"
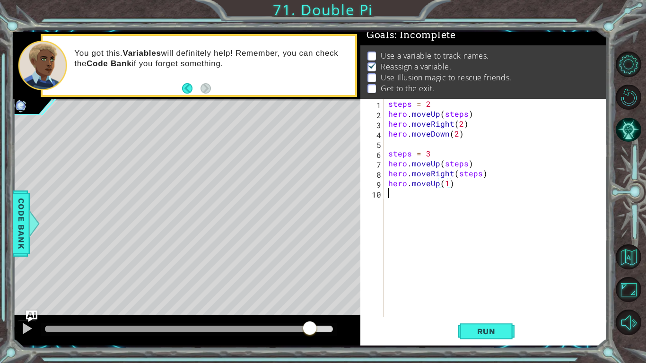
click at [438, 189] on div "steps = 2 hero . moveUp ( steps ) hero . moveRight ( 2 ) hero . moveDown ( 2 ) …" at bounding box center [497, 218] width 223 height 238
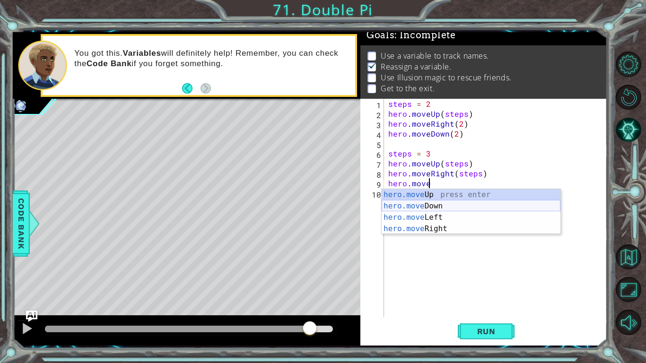
click at [434, 204] on div "hero.move Up press enter hero.move Down press enter hero.move Left press enter …" at bounding box center [470, 223] width 179 height 68
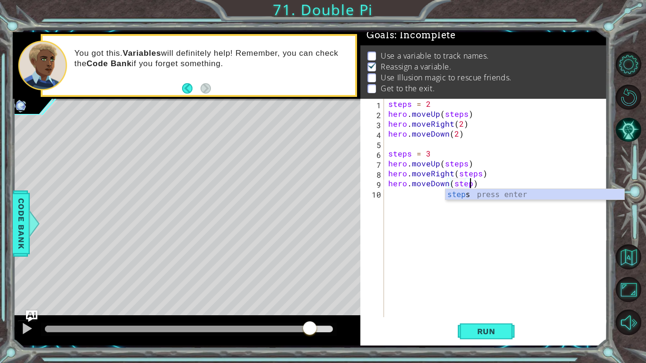
scroll to position [0, 5]
type textarea "hero.moveDown(steps)"
click at [471, 267] on span "Run" at bounding box center [486, 331] width 37 height 9
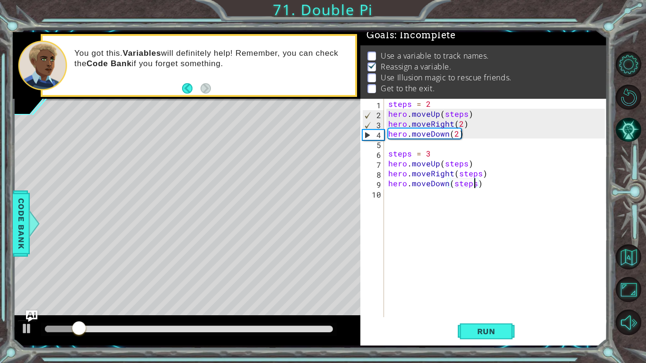
click at [430, 144] on div "steps = 2 hero . moveUp ( steps ) hero . moveRight ( 2 ) hero . moveDown ( 2 ) …" at bounding box center [497, 218] width 223 height 238
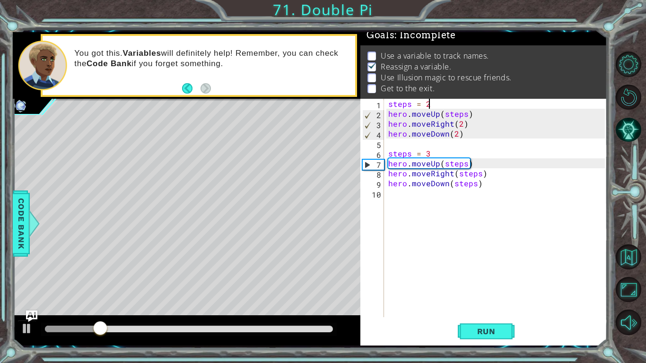
click at [440, 101] on div "steps = 2 hero . moveUp ( steps ) hero . moveRight ( 2 ) hero . moveDown ( 2 ) …" at bounding box center [497, 218] width 223 height 238
type textarea "steps = 2"
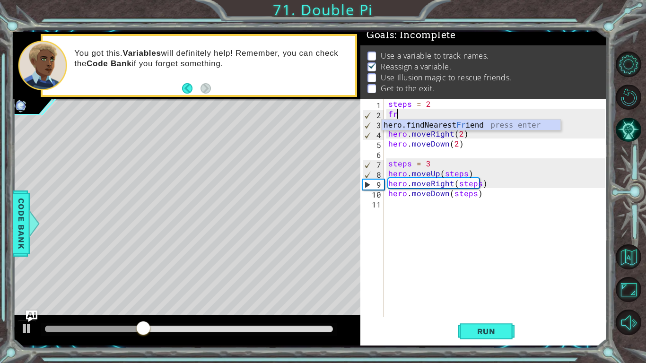
type textarea "f"
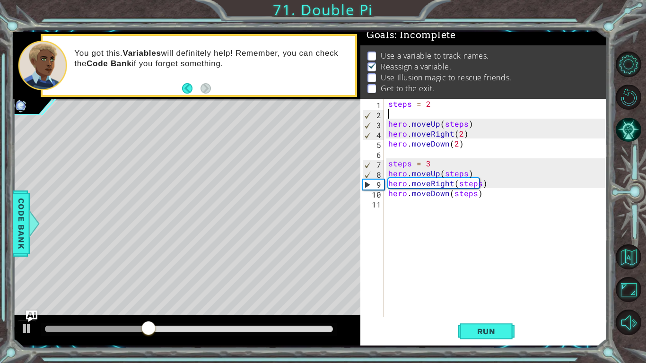
type textarea "steps = 2"
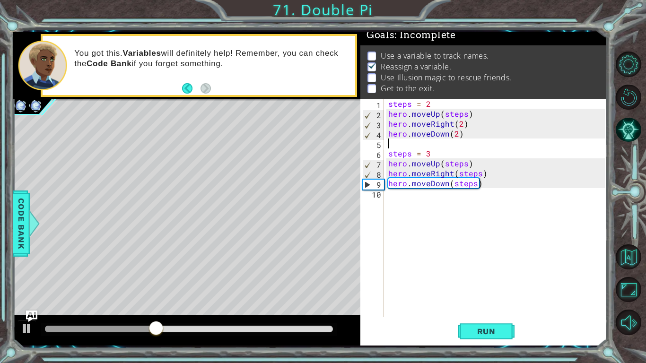
click at [426, 143] on div "steps = 2 hero . moveUp ( steps ) hero . moveRight ( 2 ) hero . moveDown ( 2 ) …" at bounding box center [497, 218] width 223 height 238
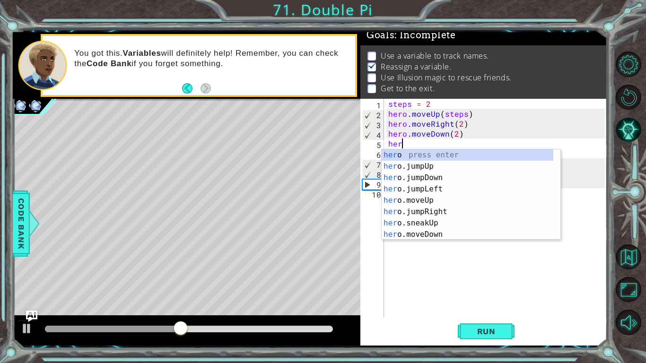
type textarea "hero"
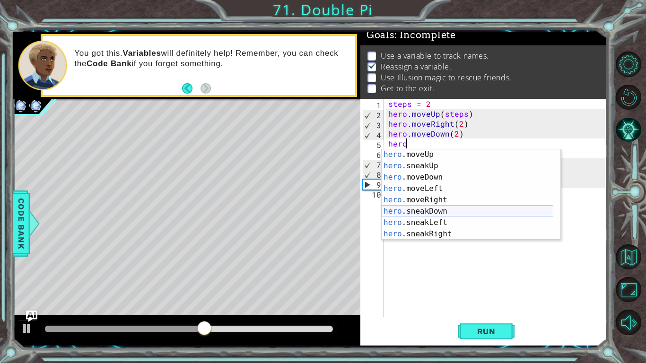
scroll to position [102, 0]
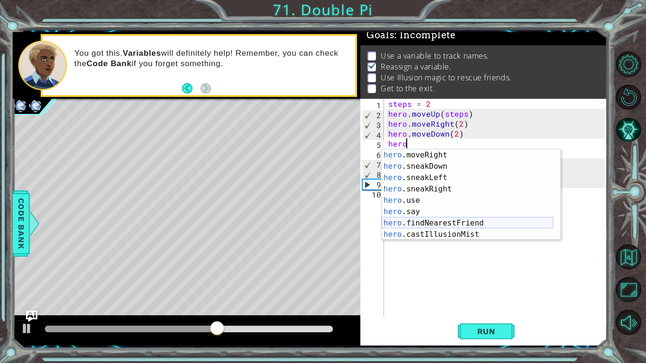
click at [437, 225] on div "hero .moveRight press enter hero .sneakDown press enter hero .sneakLeft press e…" at bounding box center [467, 205] width 172 height 113
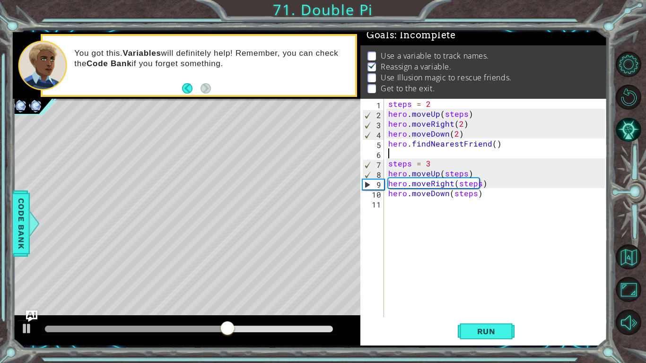
click at [388, 145] on div "steps = 2 hero . moveUp ( steps ) hero . moveRight ( 2 ) hero . moveDown ( 2 ) …" at bounding box center [497, 218] width 223 height 238
type textarea "friend = hero.findNearestFriend()"
click at [408, 152] on div "steps = 2 hero . moveUp ( steps ) hero . moveRight ( 2 ) hero . moveDown ( 2 ) …" at bounding box center [497, 218] width 223 height 238
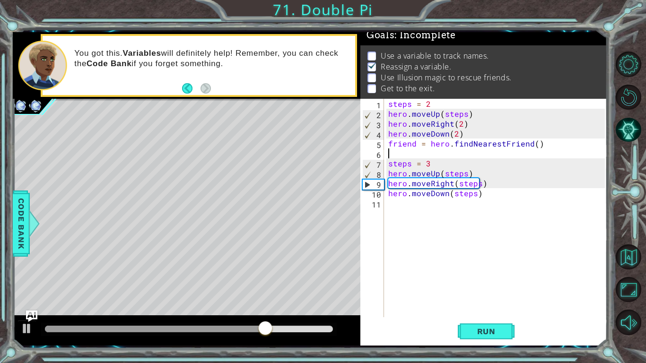
type textarea "h"
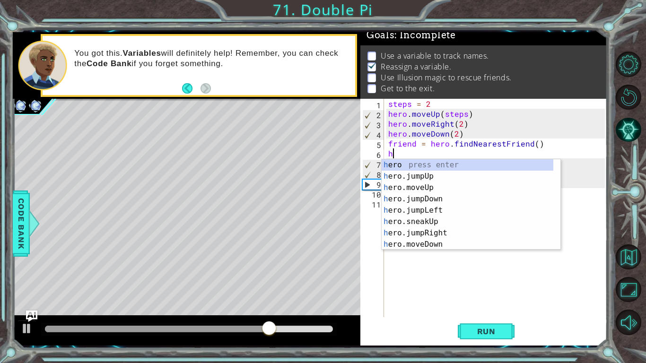
type textarea "f"
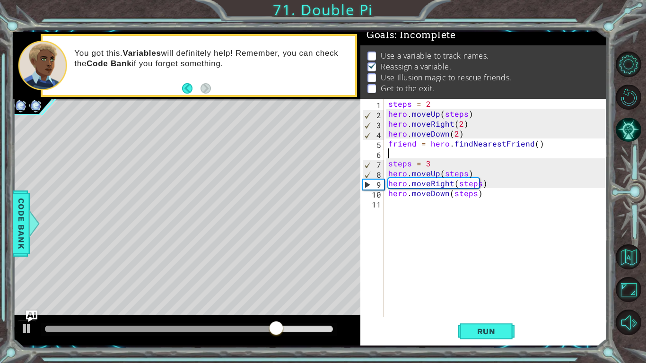
type textarea "e"
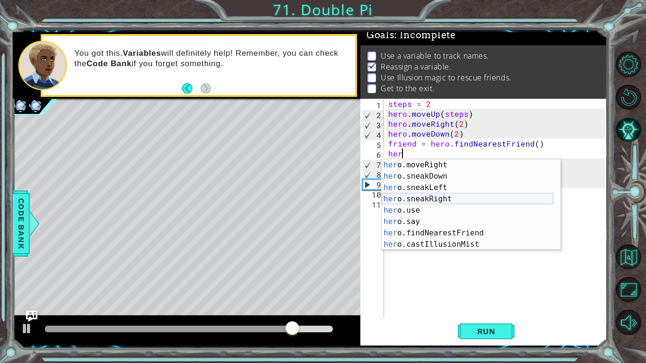
scroll to position [102, 0]
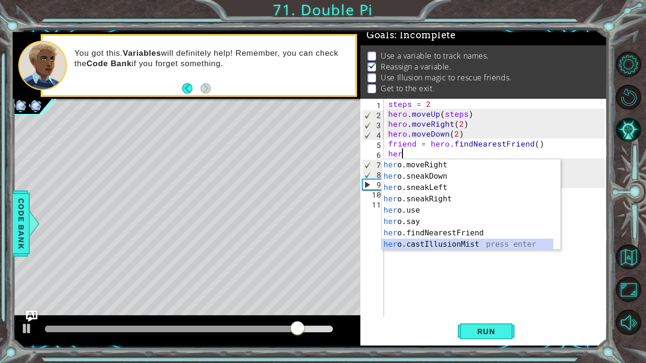
click at [409, 247] on div "her o.moveRight press enter her o.sneakDown press enter her o.sneakLeft press e…" at bounding box center [467, 215] width 172 height 113
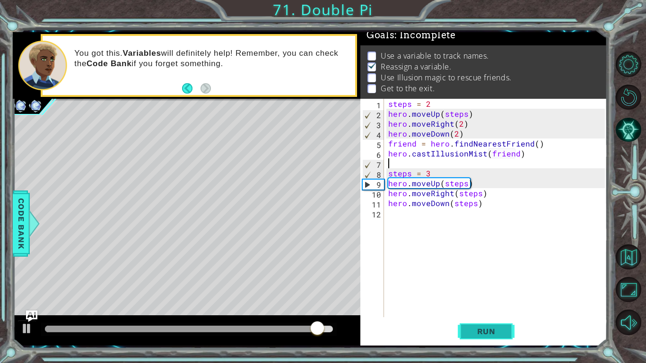
type textarea "hero.castIllusionMist(friend)"
click at [475, 267] on button "Run" at bounding box center [486, 331] width 57 height 25
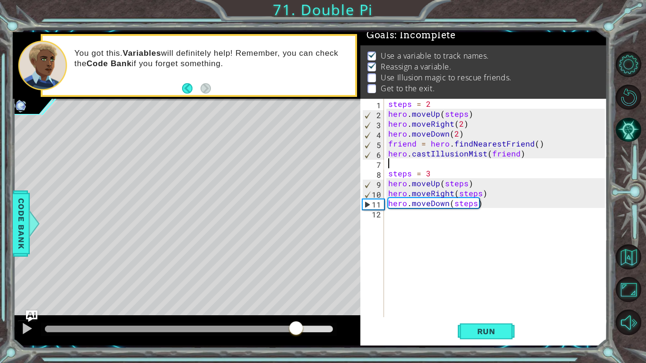
drag, startPoint x: 291, startPoint y: 329, endPoint x: 306, endPoint y: 328, distance: 15.1
click at [306, 267] on div at bounding box center [189, 329] width 288 height 7
click at [417, 215] on div "steps = 2 hero . moveUp ( steps ) hero . moveRight ( 2 ) hero . moveDown ( 2 ) …" at bounding box center [497, 218] width 223 height 238
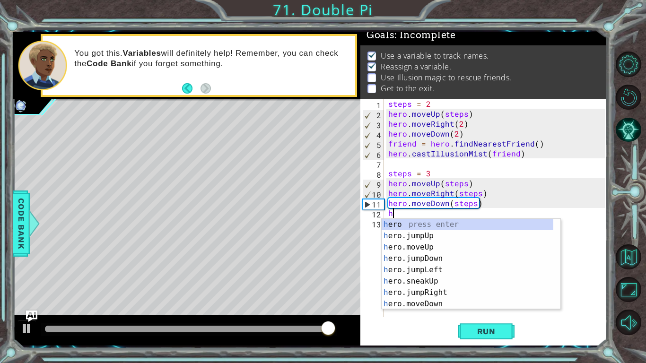
scroll to position [0, 0]
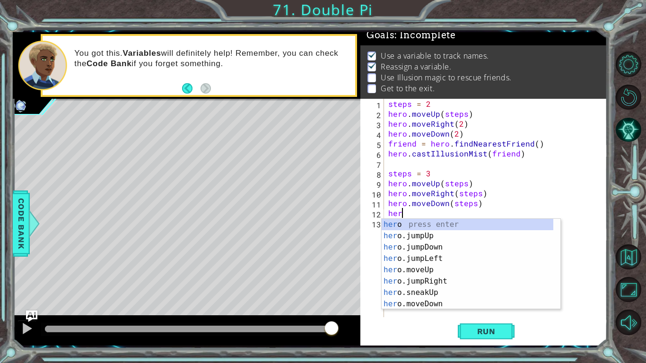
type textarea "hero"
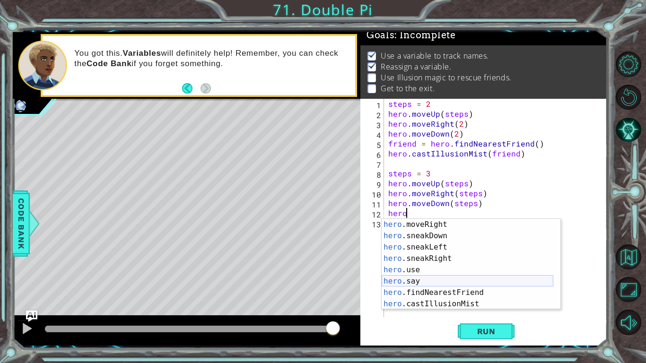
scroll to position [102, 0]
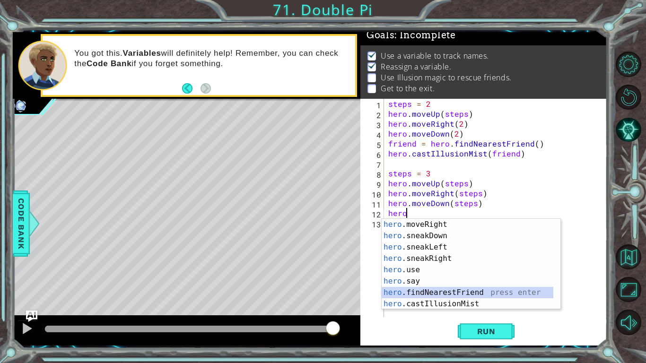
click at [429, 267] on div "hero .moveRight press enter hero .sneakDown press enter hero .sneakLeft press e…" at bounding box center [467, 275] width 172 height 113
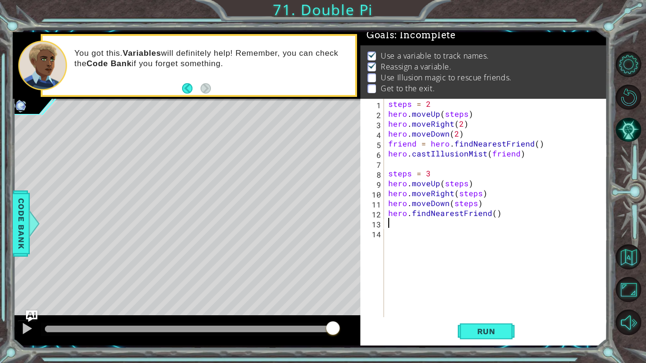
click at [386, 216] on div "1 2 3 4 5 6 7 8 9 10 11 12 13 14 steps = 2 hero . moveUp ( steps ) hero . moveR…" at bounding box center [482, 208] width 244 height 218
click at [389, 215] on div "steps = 2 hero . moveUp ( steps ) hero . moveRight ( 2 ) hero . moveDown ( 2 ) …" at bounding box center [497, 218] width 223 height 238
type textarea "friend = hero.findNearestFriend()"
click at [401, 220] on div "steps = 2 hero . moveUp ( steps ) hero . moveRight ( 2 ) hero . moveDown ( 2 ) …" at bounding box center [497, 218] width 223 height 238
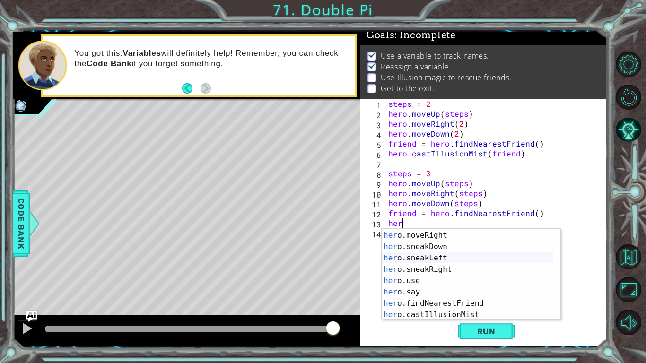
scroll to position [102, 0]
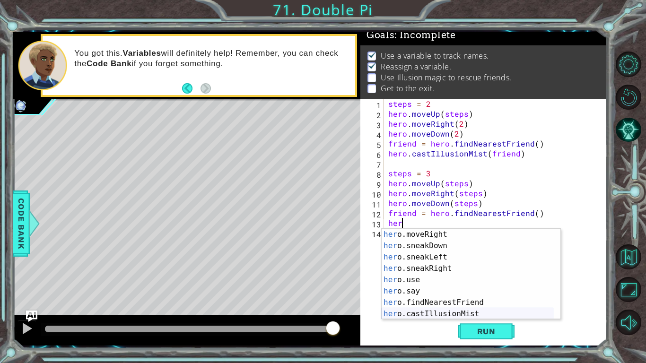
click at [419, 267] on div "her o.moveRight press enter her o.sneakDown press enter her o.sneakLeft press e…" at bounding box center [467, 285] width 172 height 113
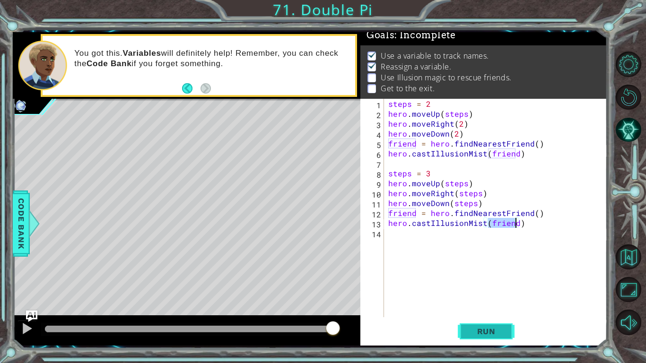
type textarea "hero.castIllusionMist(friend)"
click at [477, 267] on span "Run" at bounding box center [486, 331] width 37 height 9
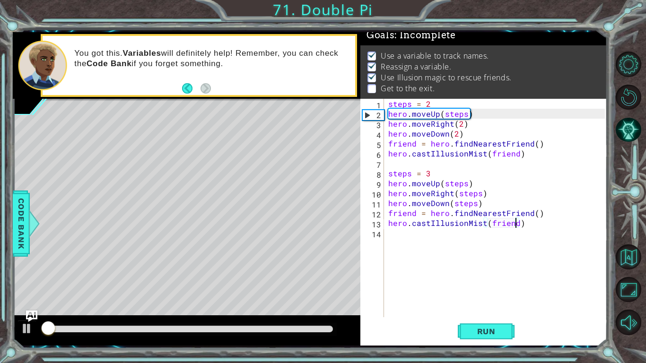
click at [320, 267] on div at bounding box center [188, 329] width 295 height 13
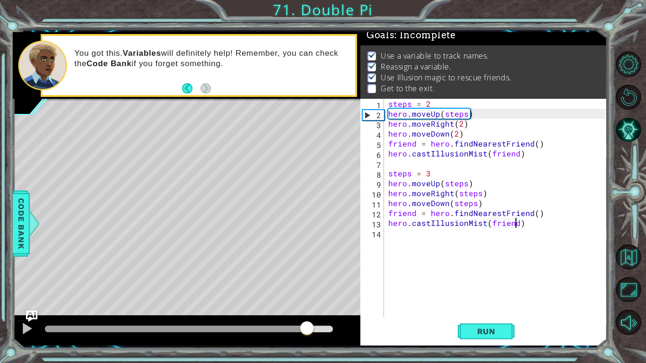
click at [307, 267] on div at bounding box center [189, 329] width 288 height 7
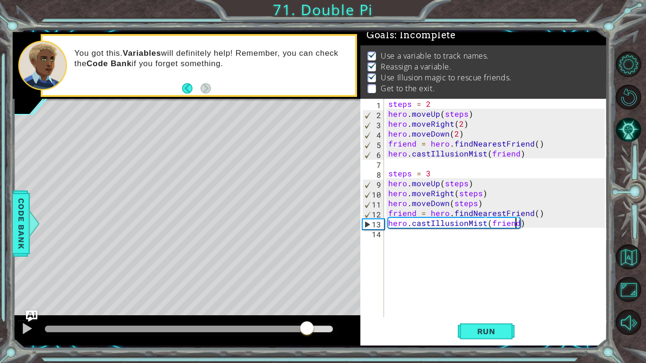
click at [450, 243] on div "steps = 2 hero . moveUp ( steps ) hero . moveRight ( 2 ) hero . moveDown ( 2 ) …" at bounding box center [497, 218] width 223 height 238
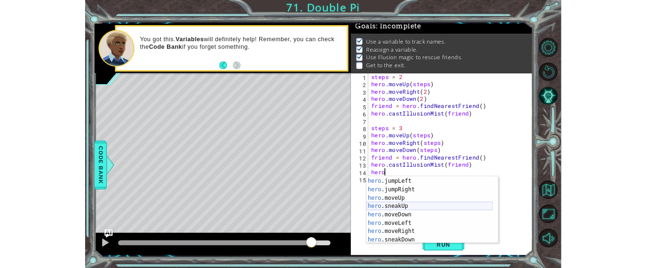
scroll to position [34, 0]
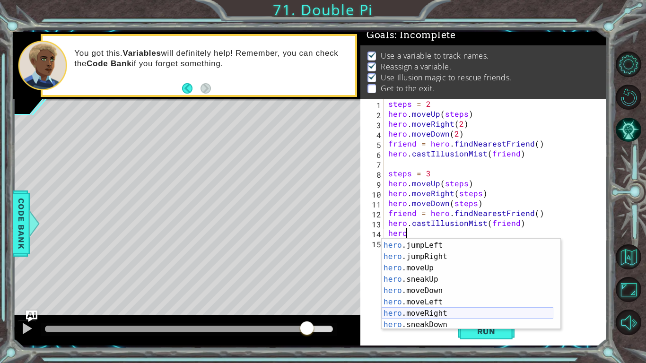
click at [438, 267] on div "hero .jumpDown press enter hero .jumpLeft press enter hero .jumpRight press ent…" at bounding box center [467, 284] width 172 height 113
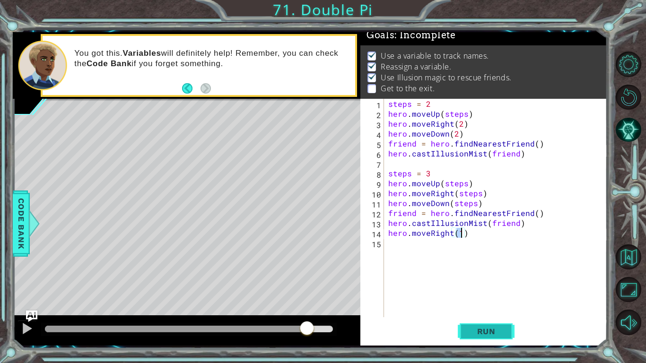
type textarea "hero.moveRight(1)"
click at [481, 267] on button "Run" at bounding box center [486, 331] width 57 height 25
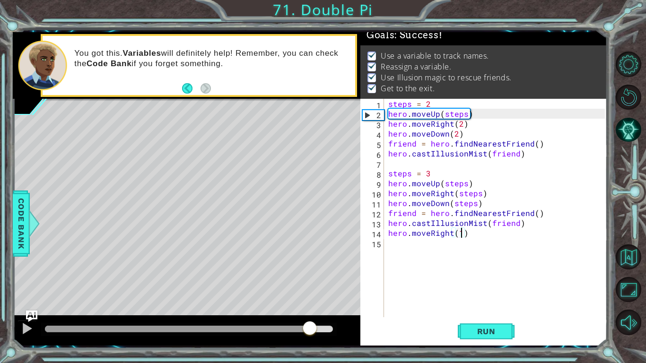
click at [310, 267] on div at bounding box center [189, 329] width 288 height 7
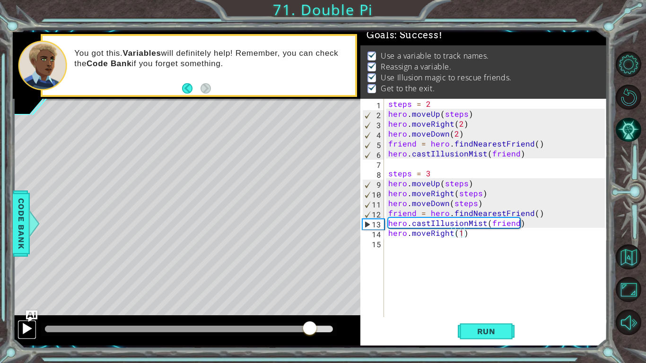
click at [30, 267] on div at bounding box center [27, 328] width 12 height 12
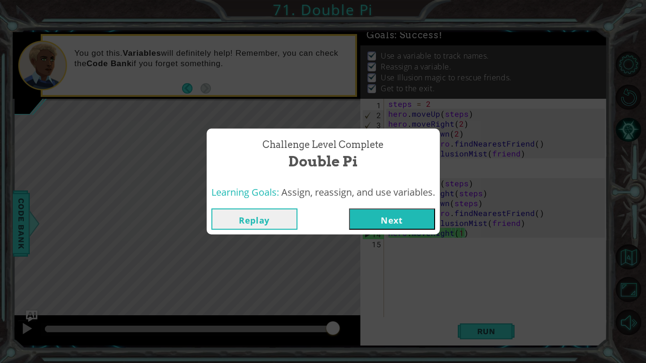
click at [375, 211] on button "Next" at bounding box center [392, 218] width 86 height 21
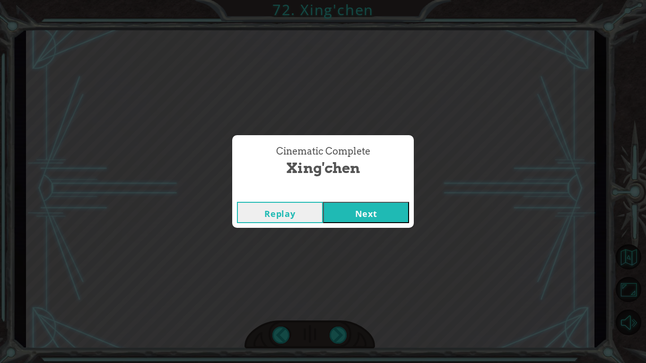
click at [357, 221] on button "Next" at bounding box center [366, 212] width 86 height 21
click at [379, 221] on button "Next" at bounding box center [366, 212] width 86 height 21
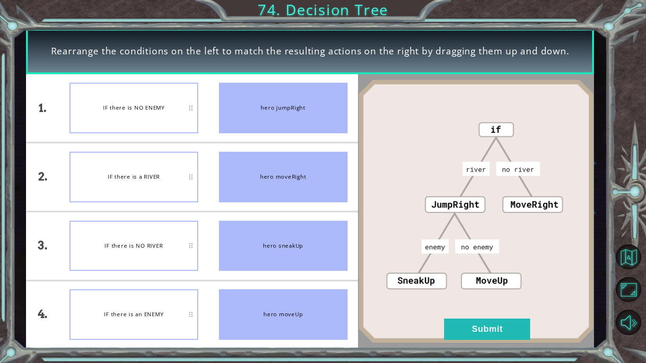
click at [166, 116] on div "IF there is NO ENEMY" at bounding box center [133, 108] width 129 height 51
click at [169, 107] on div "IF there is NO ENEMY" at bounding box center [133, 108] width 129 height 51
click at [477, 267] on button "Submit" at bounding box center [487, 329] width 86 height 21
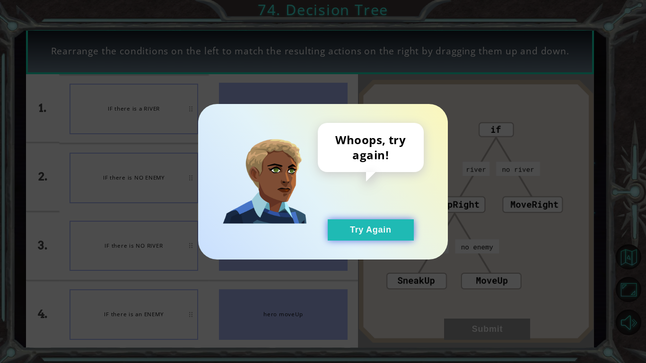
click at [344, 229] on button "Try Again" at bounding box center [371, 229] width 86 height 21
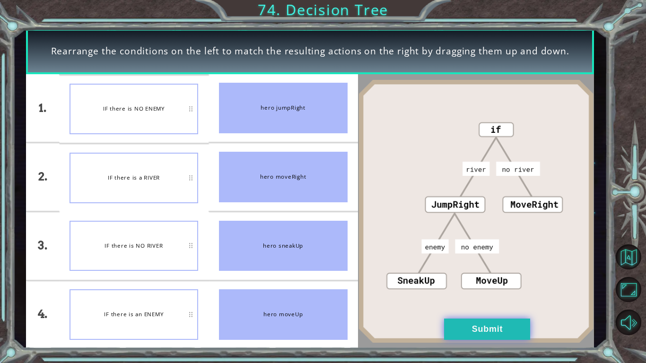
click at [469, 267] on button "Submit" at bounding box center [487, 329] width 86 height 21
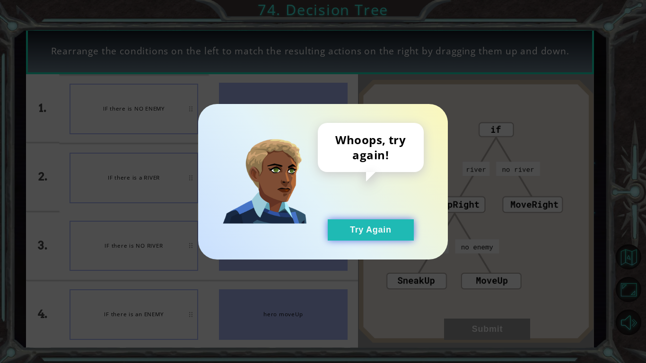
click at [383, 231] on button "Try Again" at bounding box center [371, 229] width 86 height 21
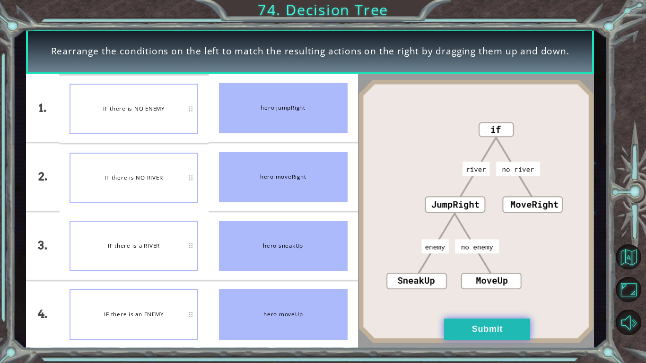
click at [474, 267] on button "Submit" at bounding box center [487, 329] width 86 height 21
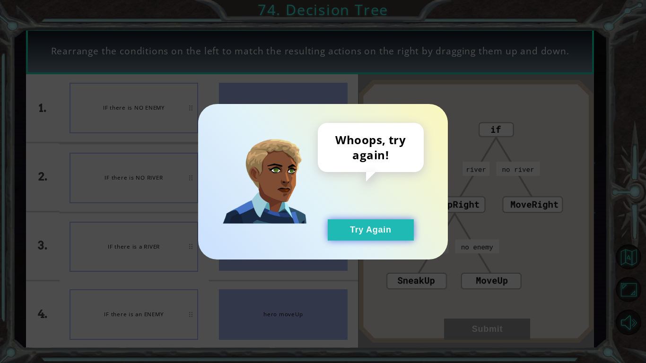
click at [368, 222] on button "Try Again" at bounding box center [371, 229] width 86 height 21
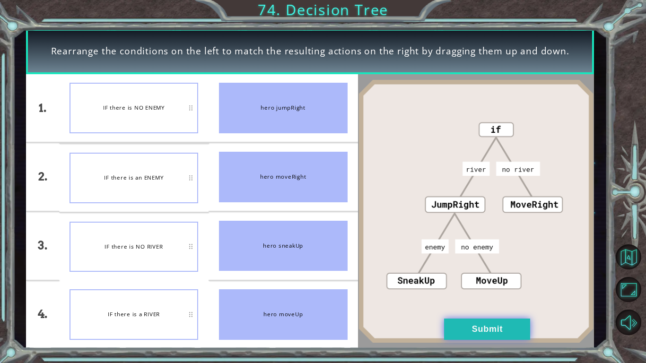
click at [482, 267] on button "Submit" at bounding box center [487, 329] width 86 height 21
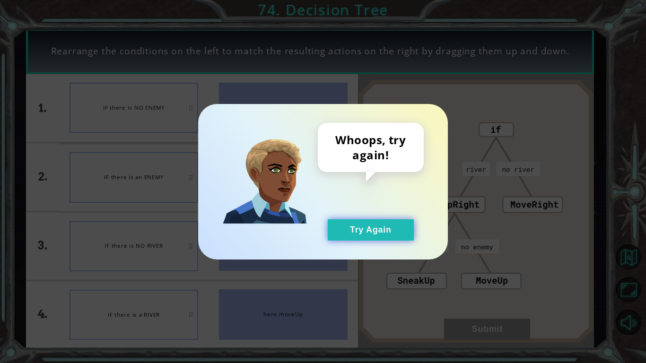
click at [369, 234] on button "Try Again" at bounding box center [371, 229] width 86 height 21
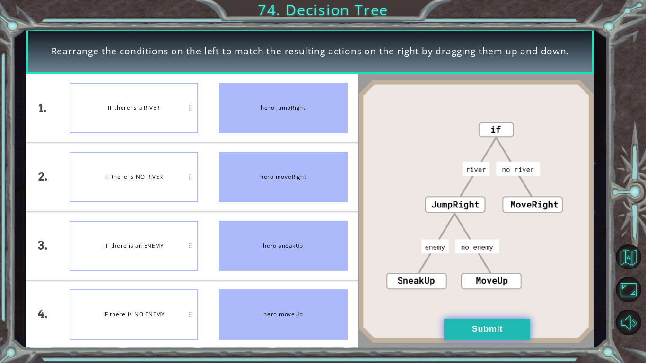
click at [455, 267] on button "Submit" at bounding box center [487, 329] width 86 height 21
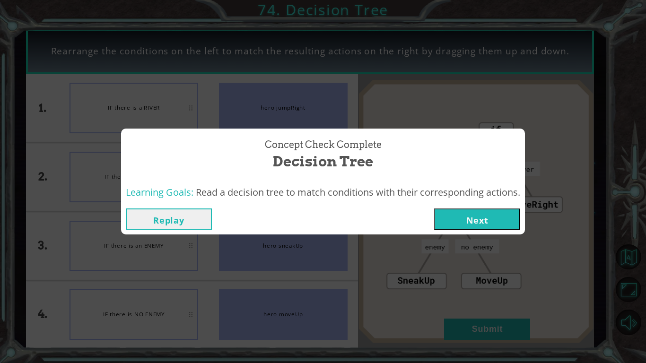
click at [512, 212] on button "Next" at bounding box center [477, 218] width 86 height 21
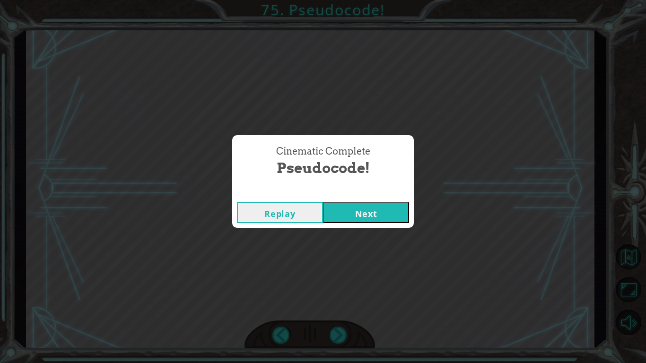
drag, startPoint x: 389, startPoint y: 215, endPoint x: 390, endPoint y: 202, distance: 12.8
click at [390, 202] on button "Next" at bounding box center [366, 212] width 86 height 21
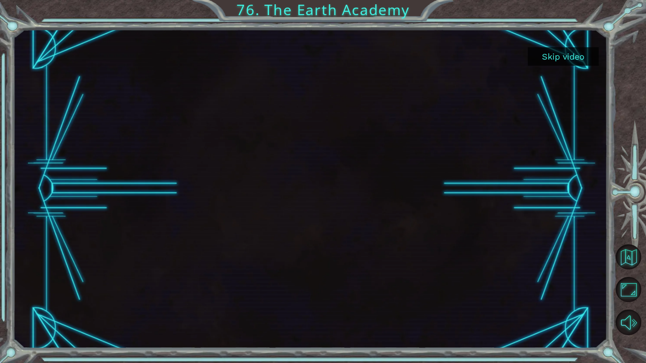
click at [556, 60] on button "Skip video" at bounding box center [563, 56] width 71 height 18
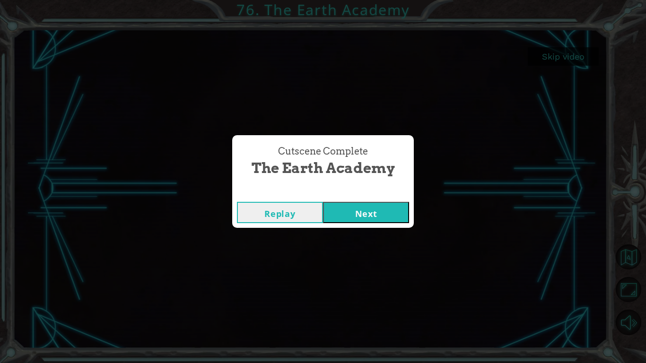
click at [366, 213] on button "Next" at bounding box center [366, 212] width 86 height 21
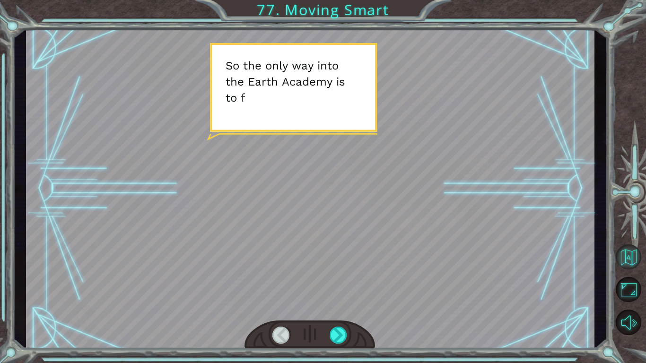
click at [635, 262] on button "Back to Map" at bounding box center [629, 257] width 26 height 26
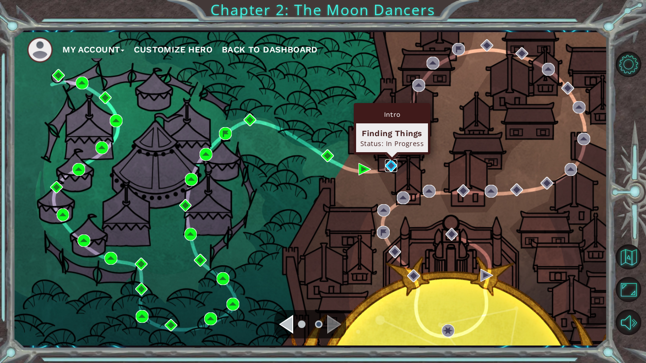
click at [390, 165] on img at bounding box center [391, 165] width 13 height 13
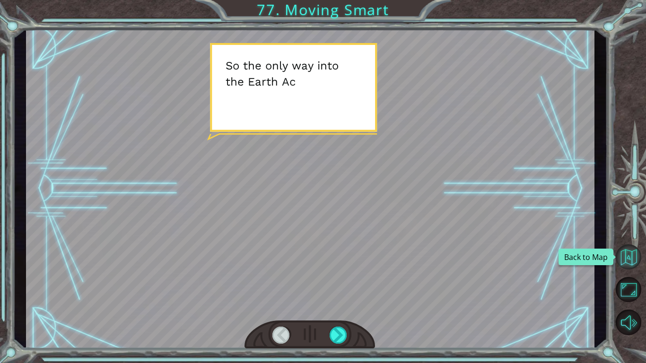
click at [616, 251] on button "Back to Map" at bounding box center [629, 257] width 26 height 26
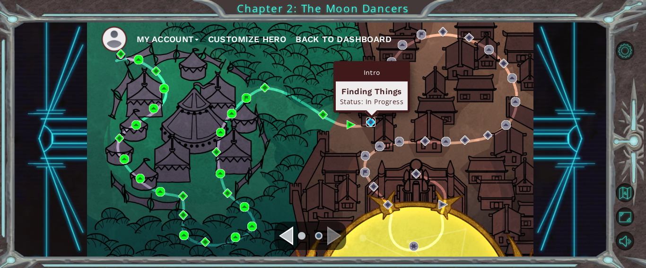
click at [370, 124] on img at bounding box center [370, 121] width 9 height 9
